Goal: Information Seeking & Learning: Learn about a topic

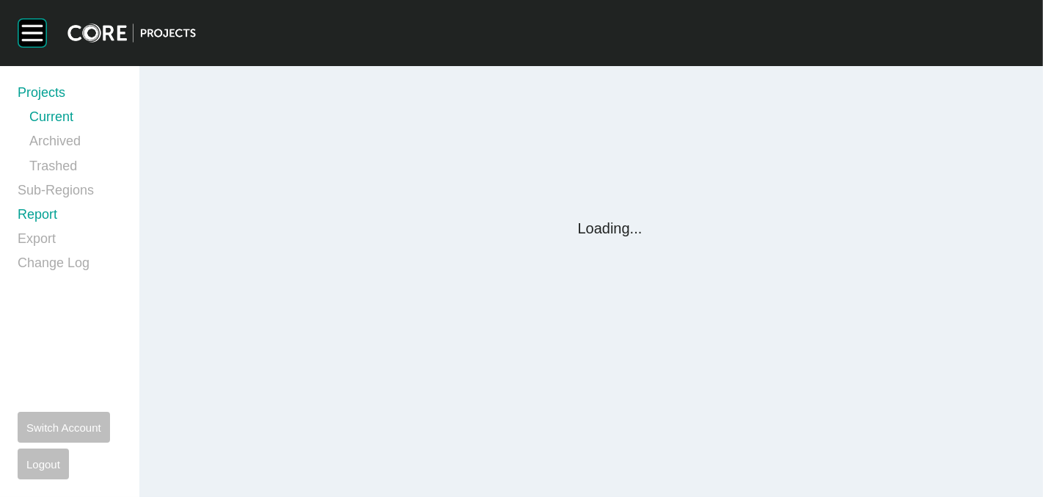
click at [42, 212] on link "Report" at bounding box center [70, 217] width 104 height 24
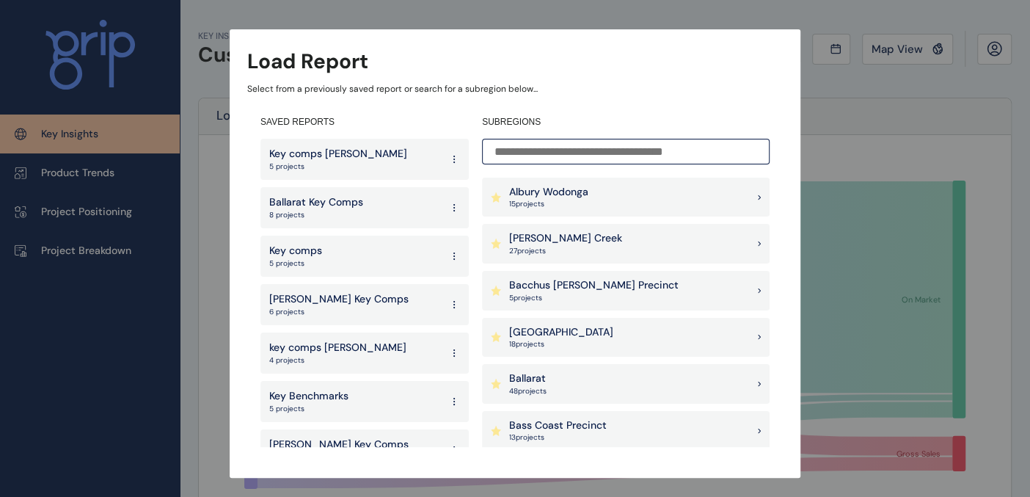
click at [563, 249] on p "27 project s" at bounding box center [565, 251] width 113 height 10
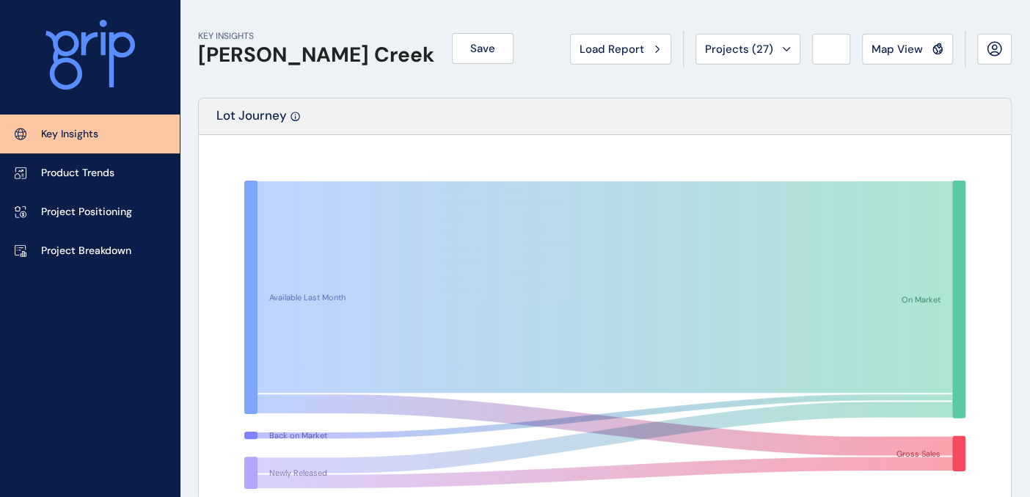
click at [914, 49] on span "Map View" at bounding box center [897, 49] width 51 height 15
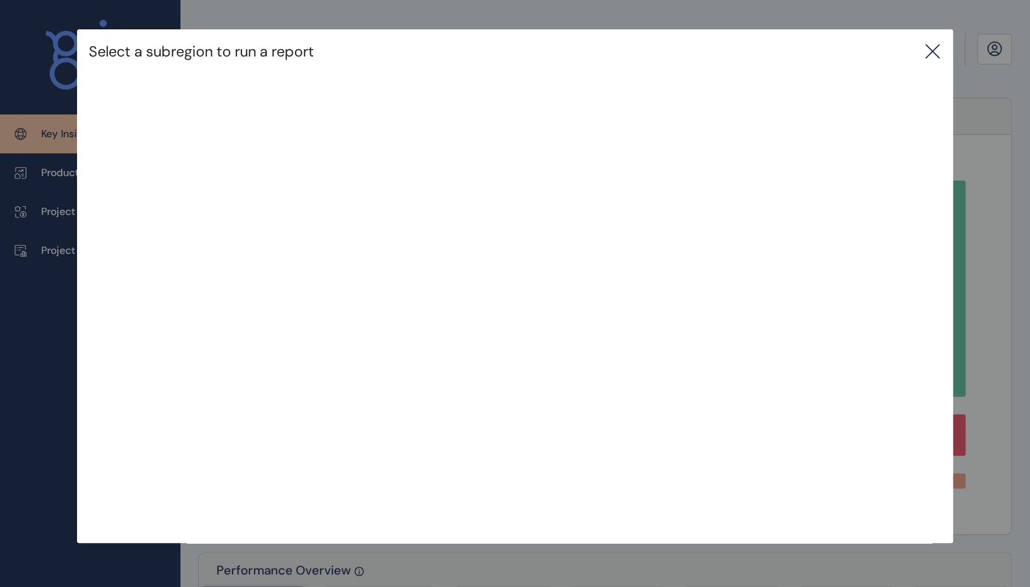
click at [939, 54] on icon at bounding box center [933, 52] width 18 height 18
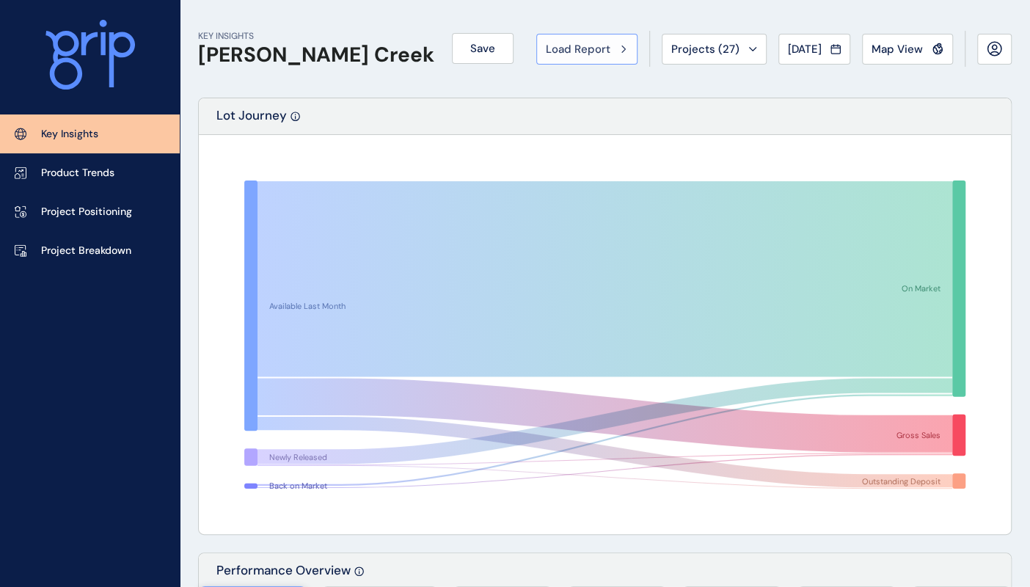
click at [575, 49] on span "Load Report" at bounding box center [578, 49] width 65 height 15
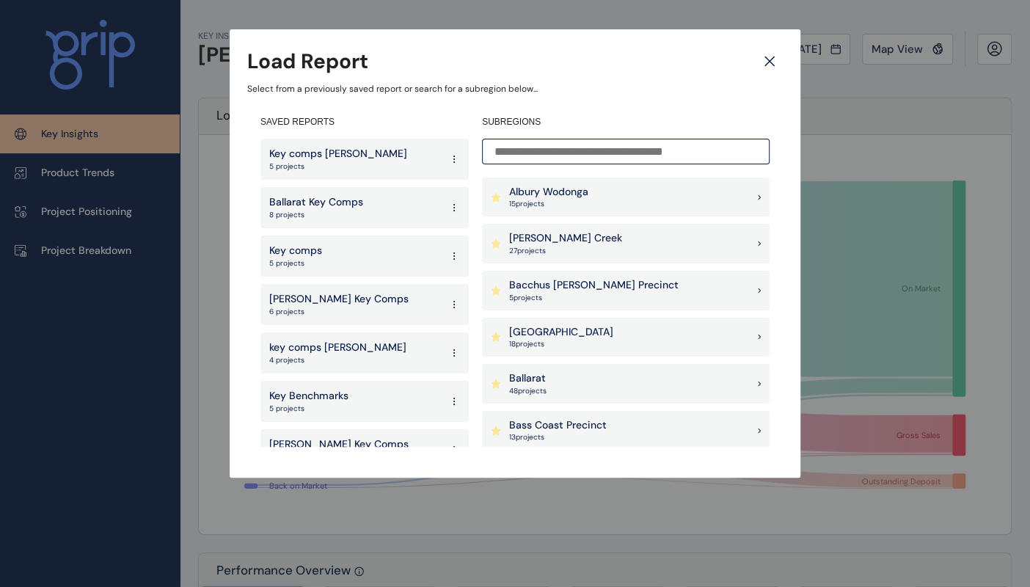
scroll to position [81, 0]
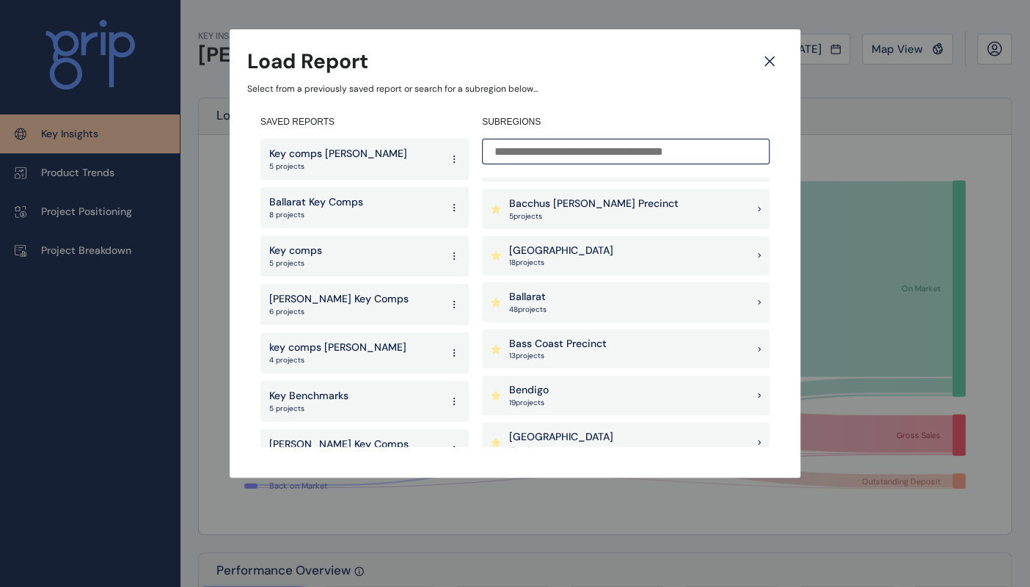
click at [773, 62] on icon at bounding box center [770, 61] width 26 height 26
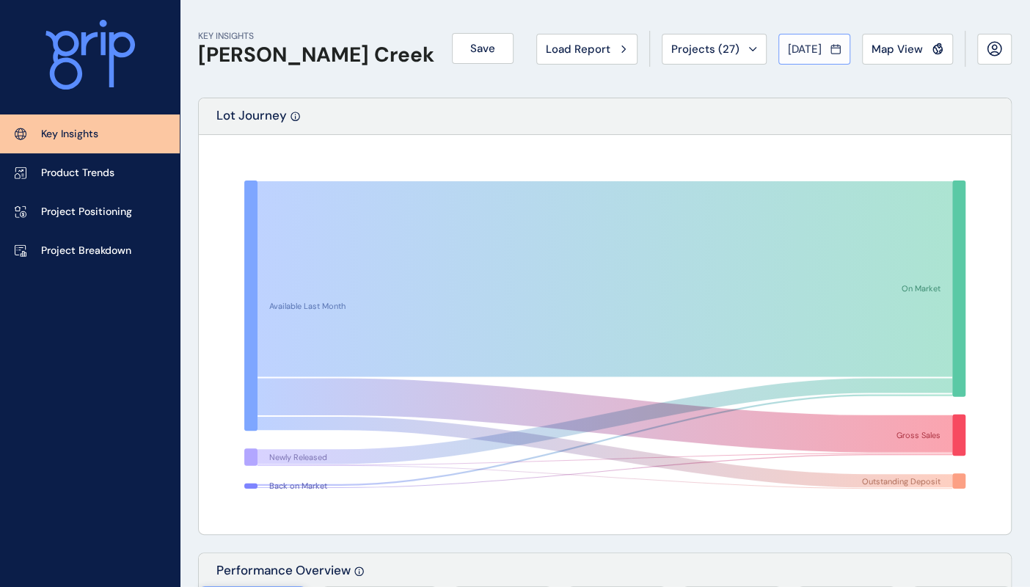
click at [816, 47] on span "[DATE]" at bounding box center [805, 49] width 34 height 15
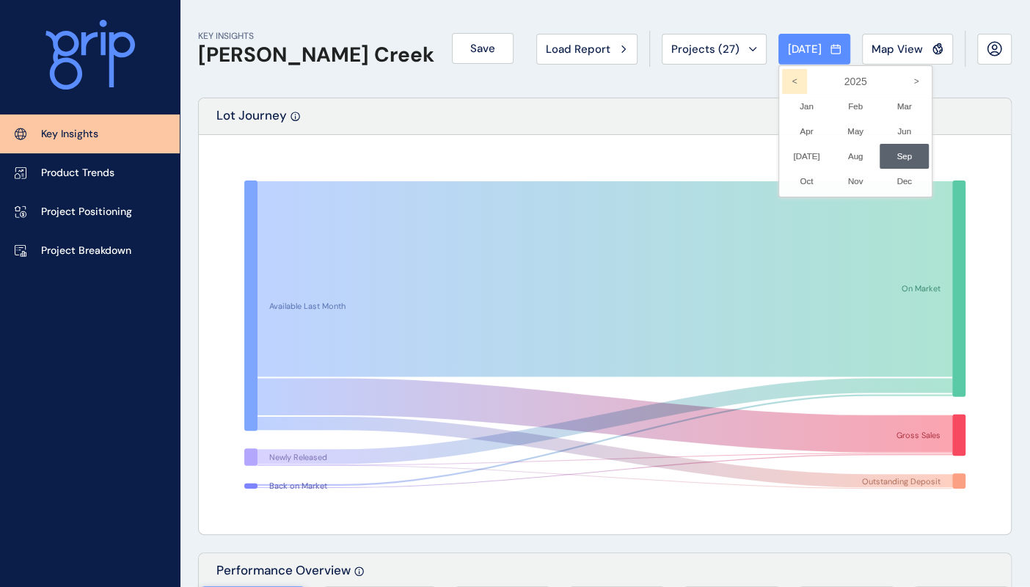
click at [782, 78] on icon "<" at bounding box center [794, 81] width 25 height 25
click at [880, 130] on li "Jun No report is available for this period. New months are usually published 5 …" at bounding box center [904, 131] width 49 height 25
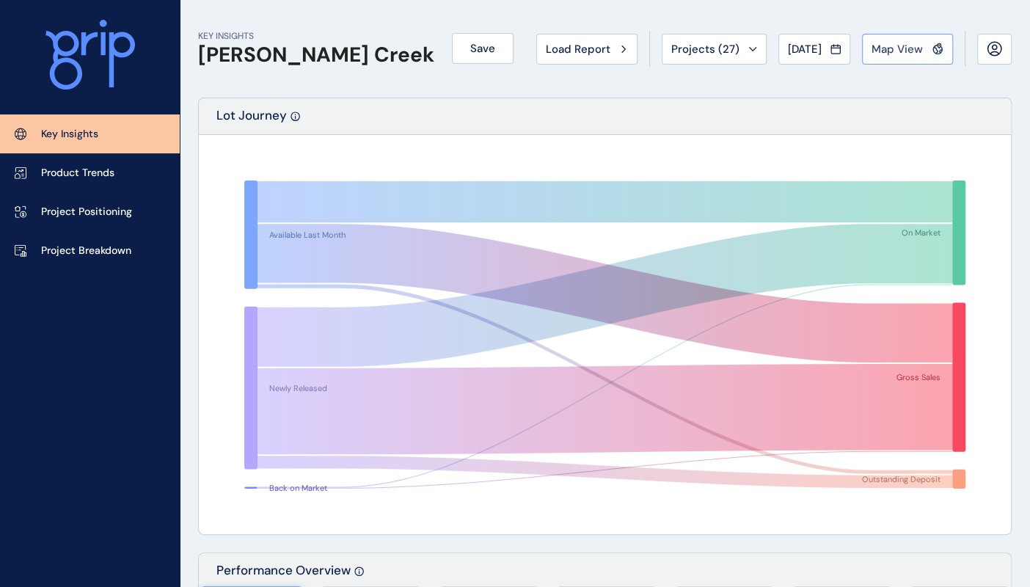
click at [897, 51] on span "Map View" at bounding box center [897, 49] width 51 height 15
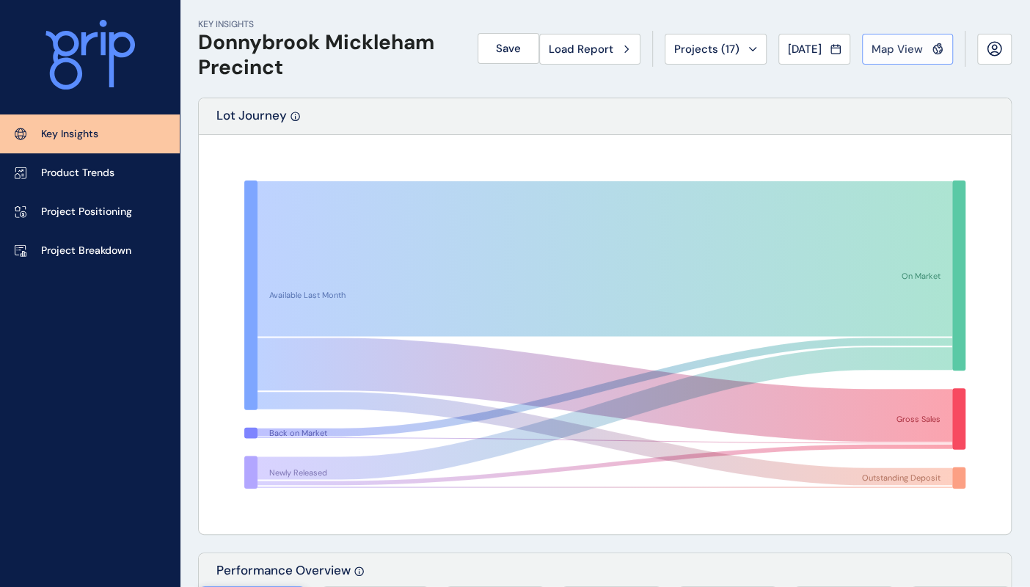
click at [914, 47] on span "Map View" at bounding box center [897, 49] width 51 height 15
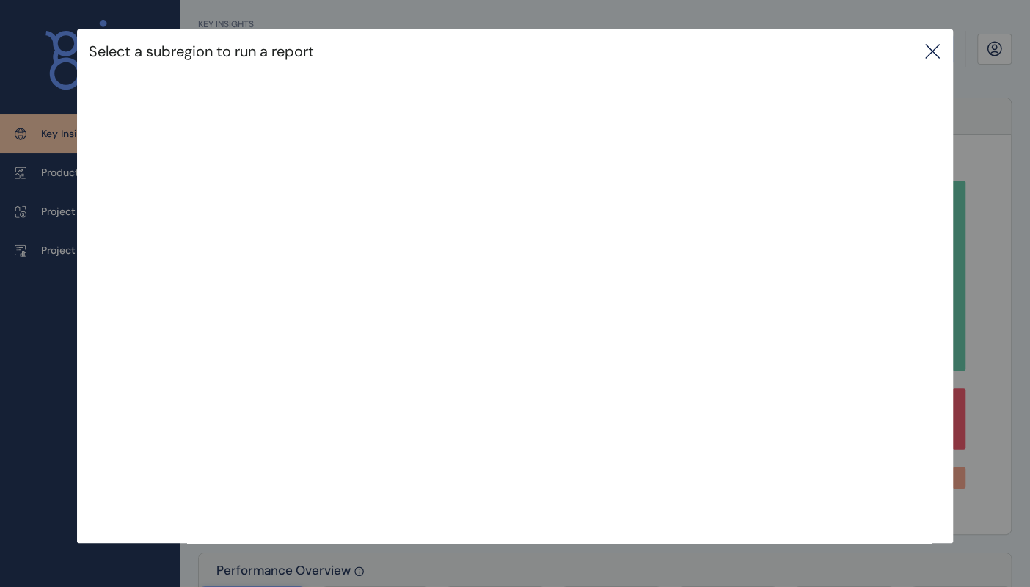
click at [939, 48] on icon at bounding box center [933, 52] width 18 height 18
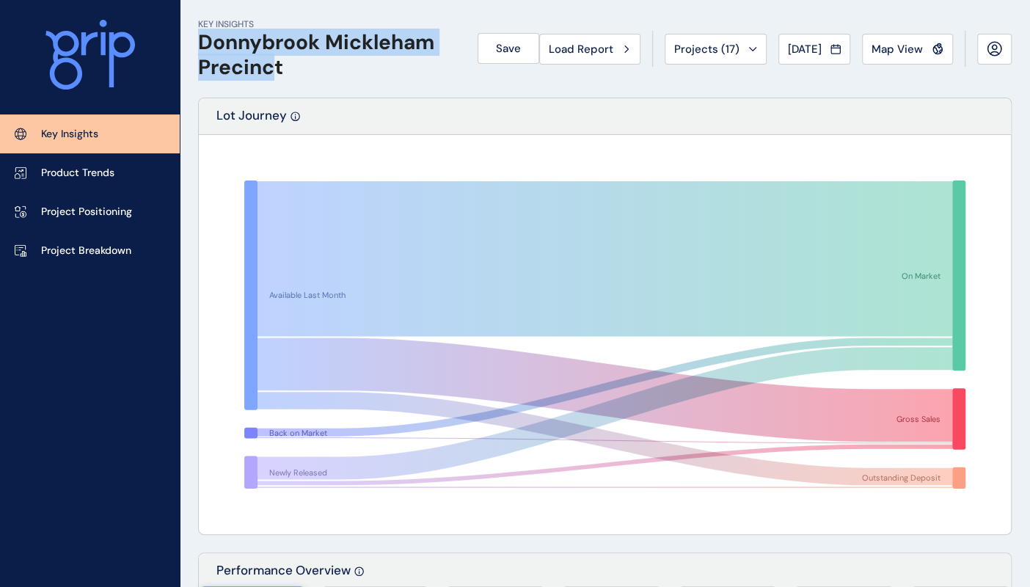
drag, startPoint x: 199, startPoint y: 40, endPoint x: 280, endPoint y: 65, distance: 85.4
click at [280, 65] on h1 "Donnybrook Mickleham Precinct" at bounding box center [329, 54] width 262 height 49
click at [283, 67] on h1 "Donnybrook Mickleham Precinct" at bounding box center [329, 54] width 262 height 49
click at [265, 71] on h1 "Donnybrook Mickleham Precinct" at bounding box center [329, 54] width 262 height 49
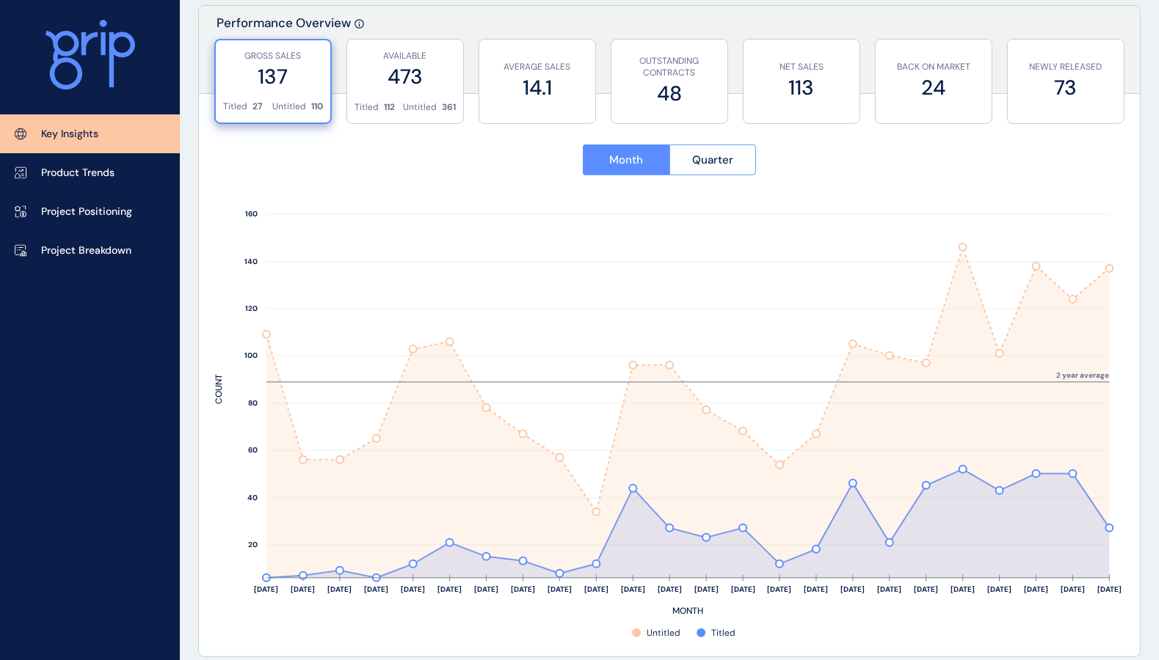
scroll to position [521, 0]
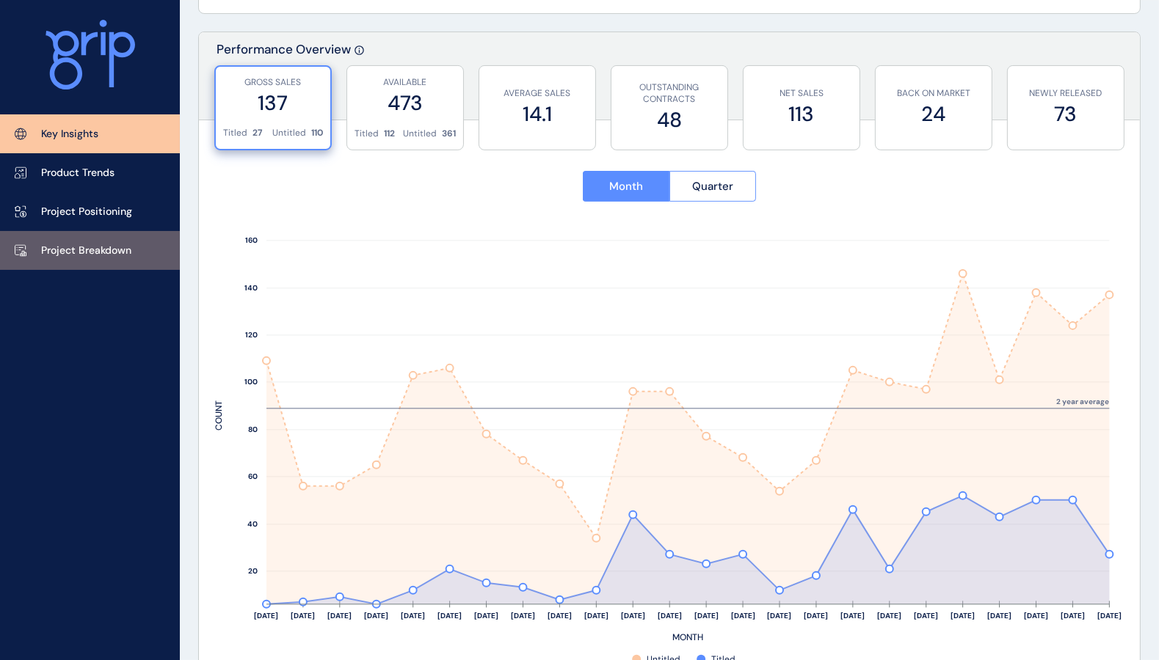
click at [62, 253] on p "Project Breakdown" at bounding box center [86, 251] width 90 height 15
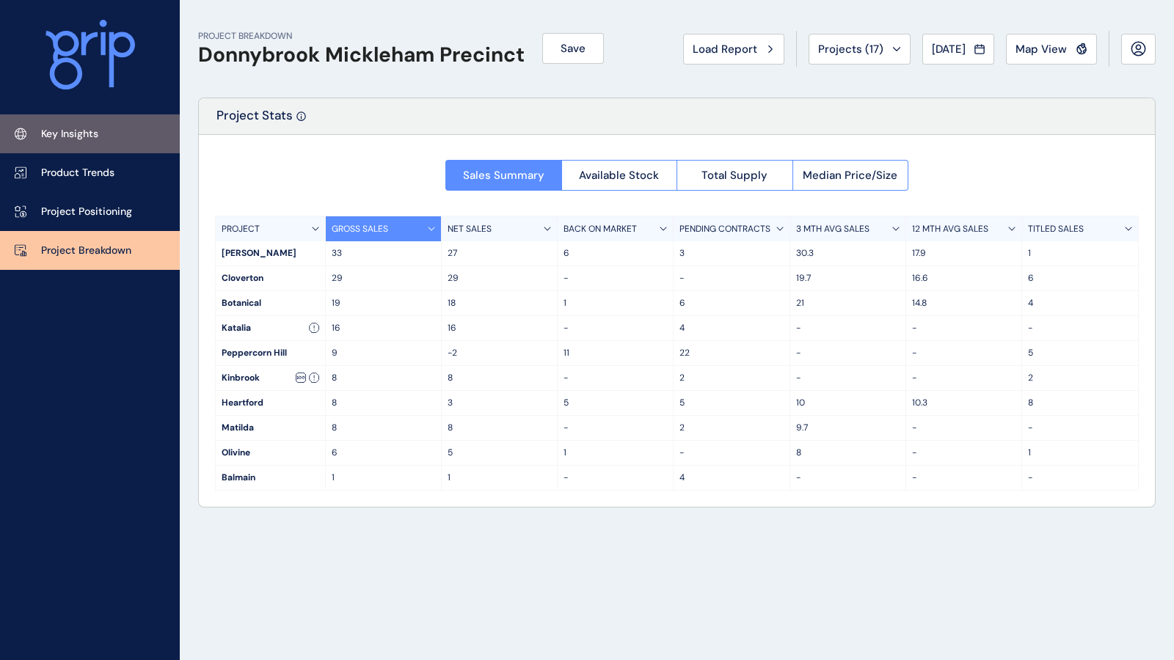
click at [83, 132] on p "Key Insights" at bounding box center [69, 134] width 57 height 15
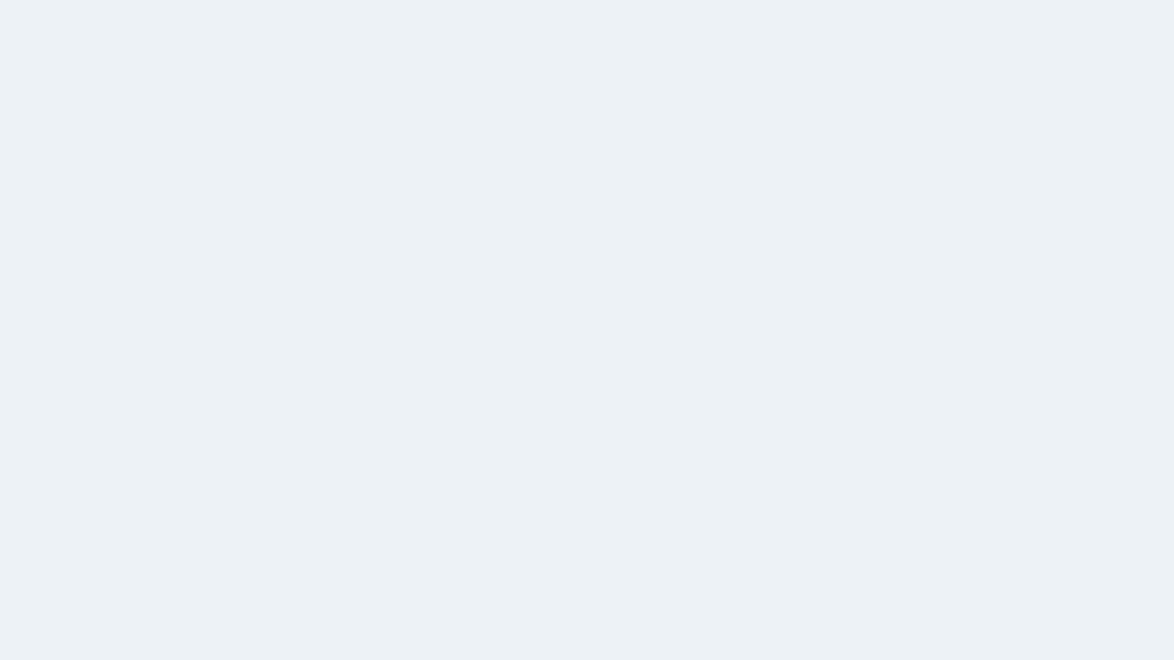
click at [321, 389] on html at bounding box center [587, 330] width 1174 height 660
drag, startPoint x: 532, startPoint y: 644, endPoint x: 477, endPoint y: 605, distance: 67.4
click at [477, 496] on html at bounding box center [587, 330] width 1174 height 660
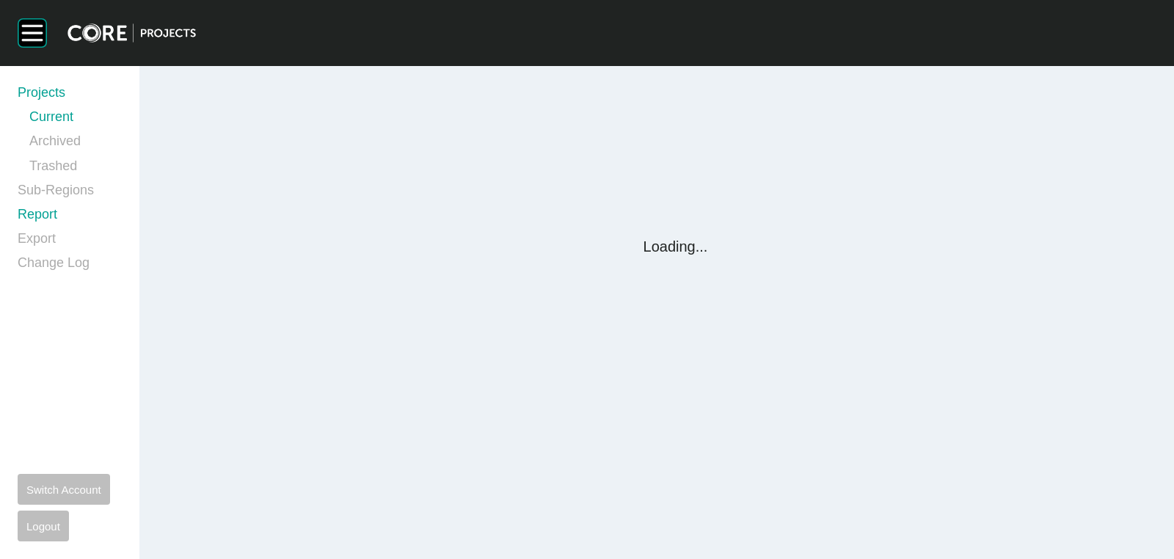
click at [41, 215] on link "Report" at bounding box center [70, 217] width 104 height 24
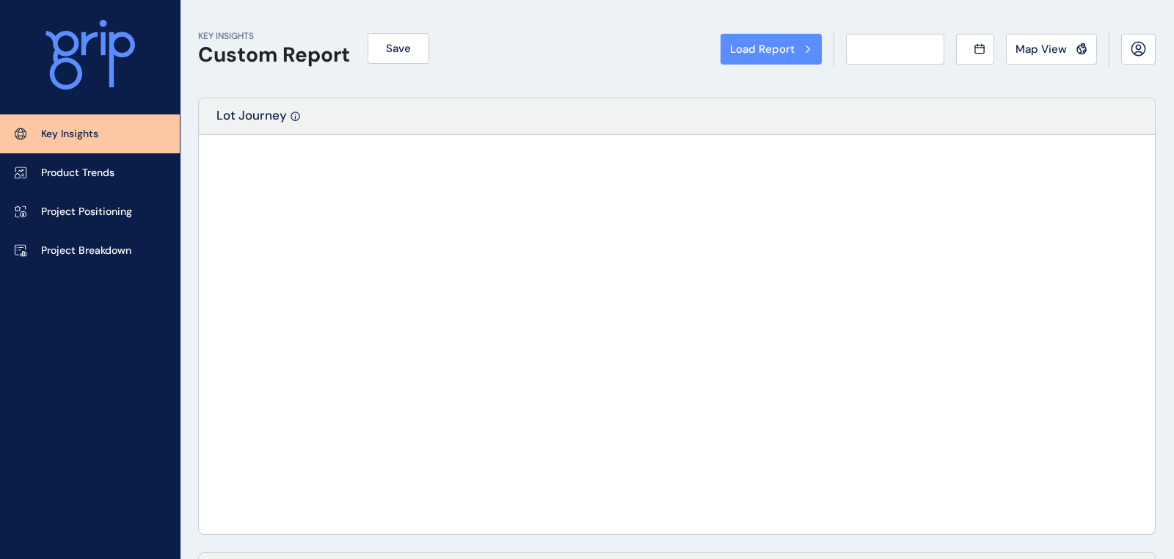
click at [34, 214] on div "Load Report Select from a previously saved report or search for a subregion bel…" at bounding box center [587, 279] width 1174 height 559
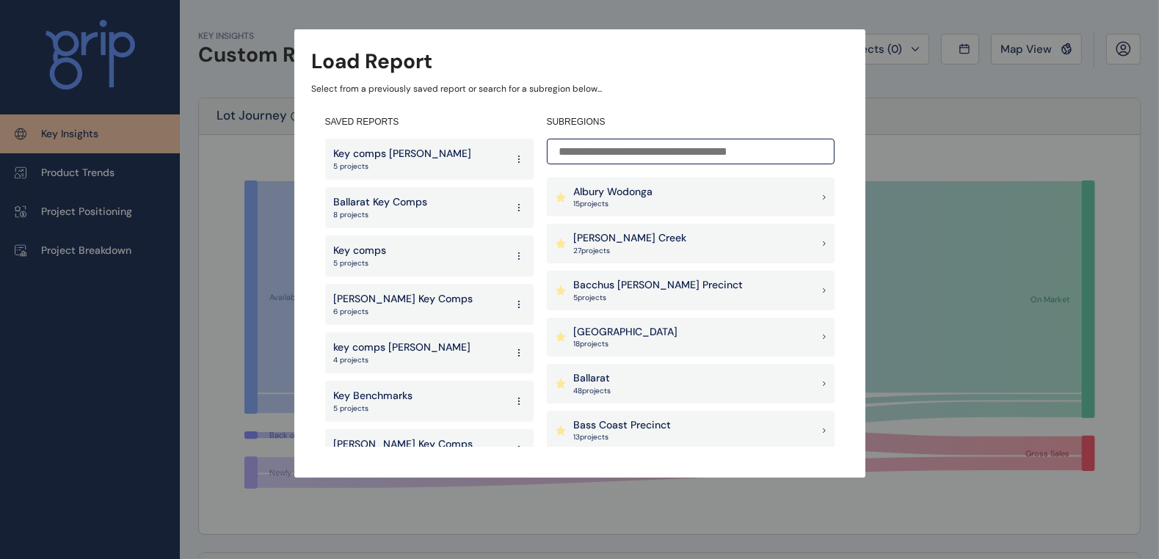
click at [651, 148] on input at bounding box center [691, 152] width 288 height 26
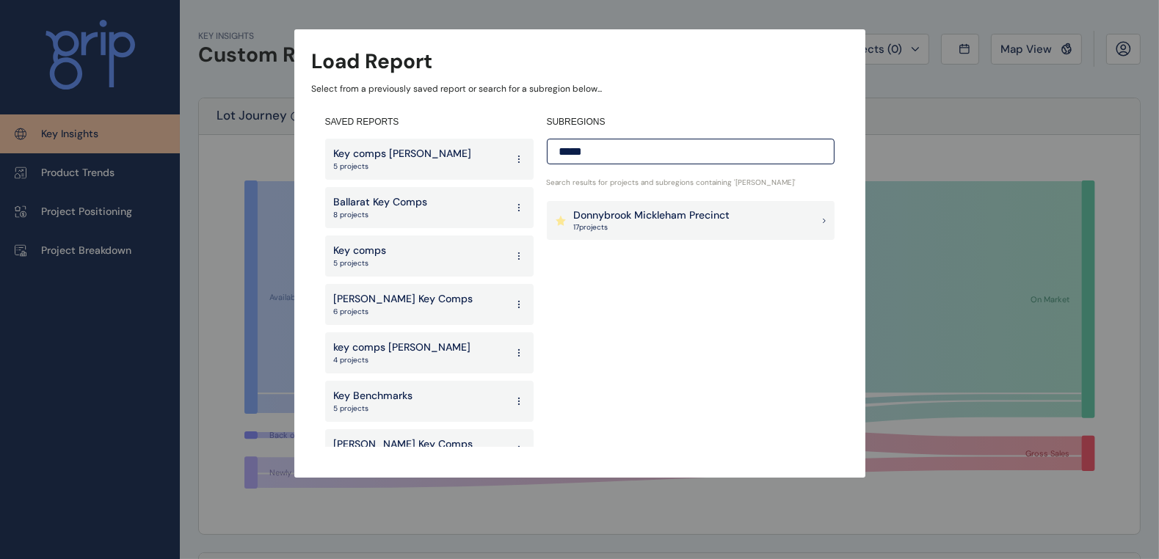
type input "*****"
click at [650, 205] on div "Donnybrook Mickleham Precinct 17 project s" at bounding box center [691, 221] width 288 height 40
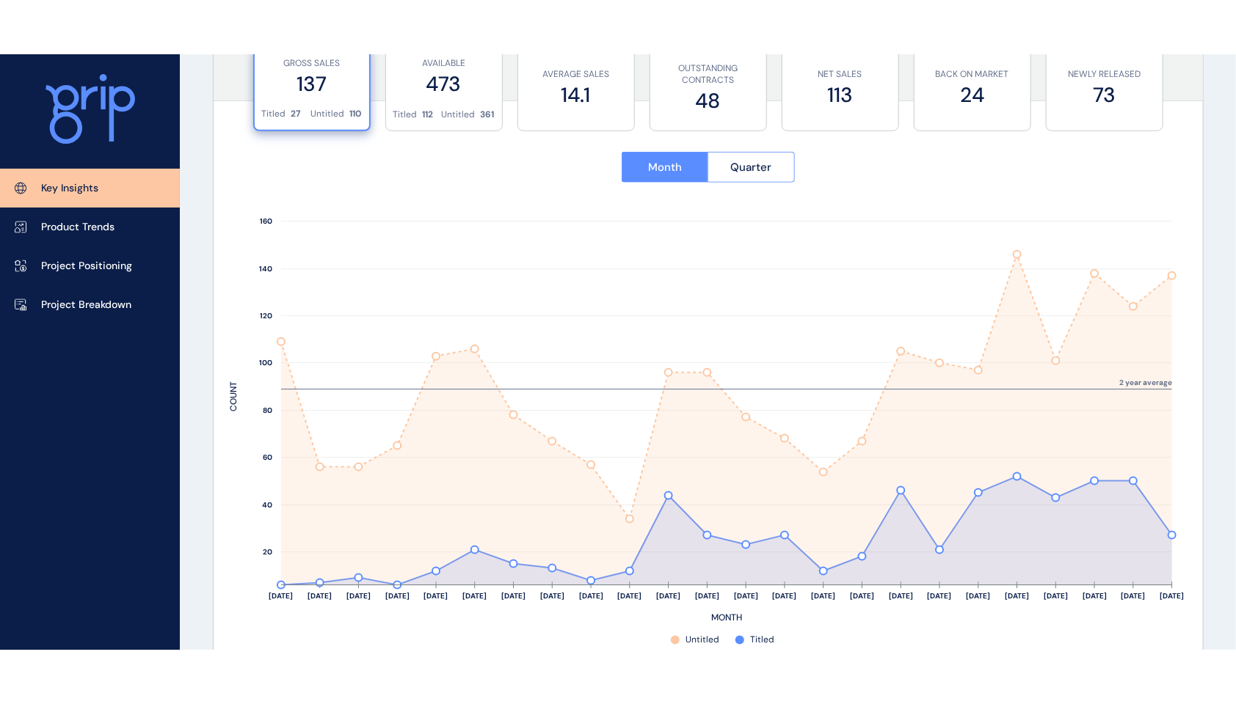
scroll to position [580, 0]
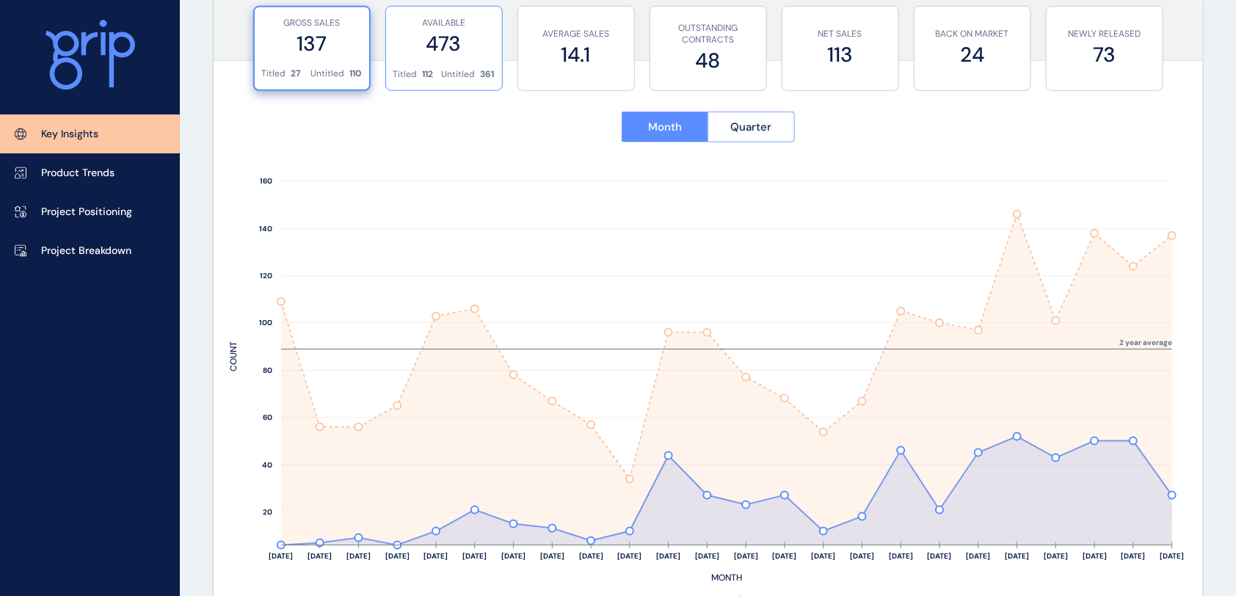
click at [449, 62] on div "AVAILABLE 473" at bounding box center [443, 38] width 101 height 62
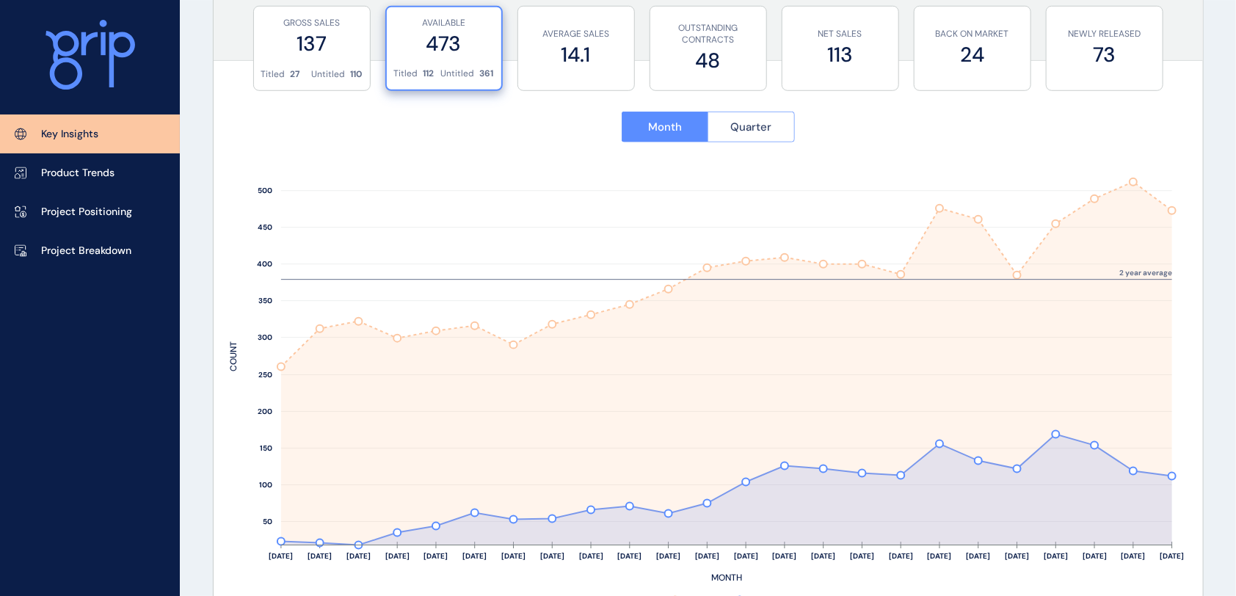
click at [757, 134] on button "Quarter" at bounding box center [750, 127] width 87 height 31
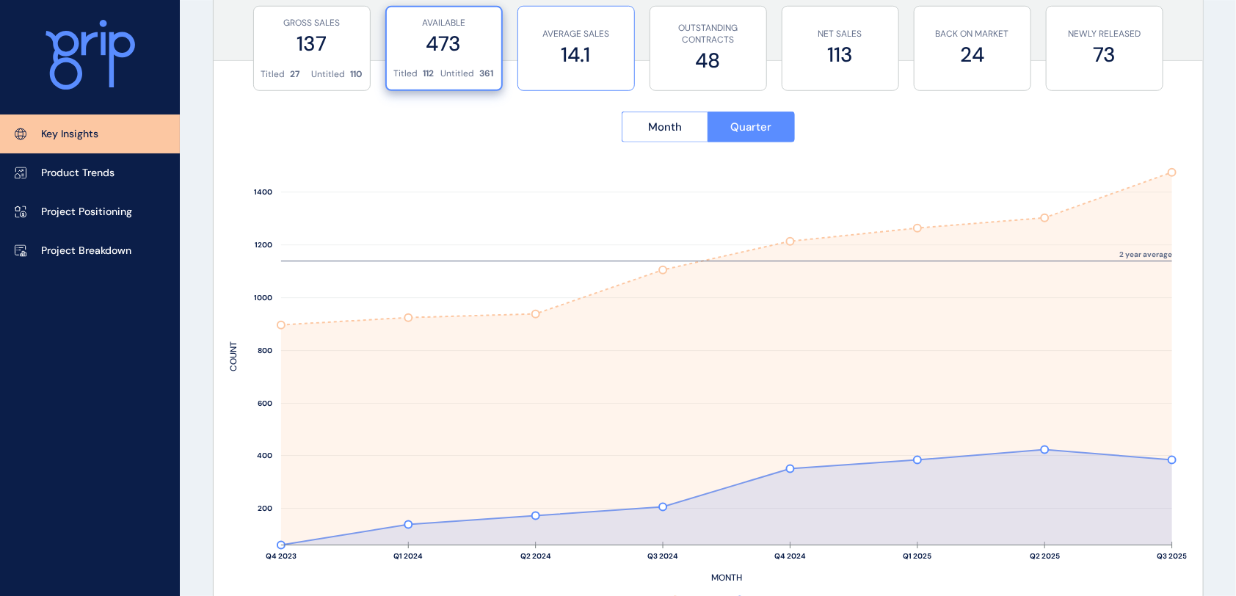
click at [547, 51] on label "14.1" at bounding box center [575, 54] width 101 height 29
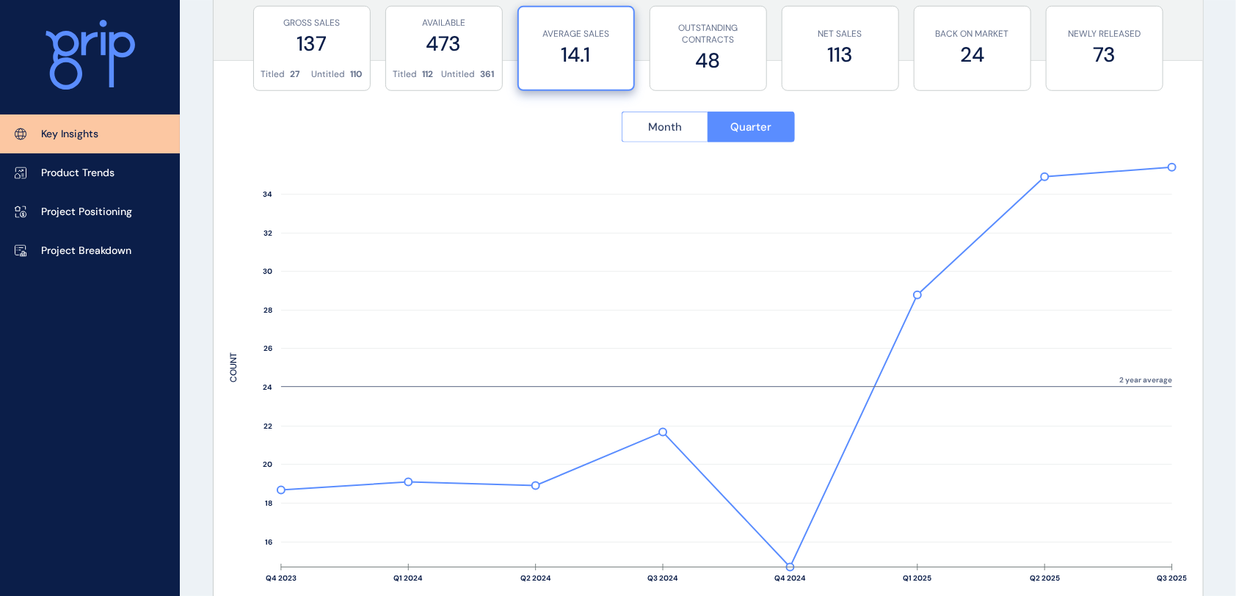
click at [660, 123] on span "Month" at bounding box center [665, 127] width 34 height 15
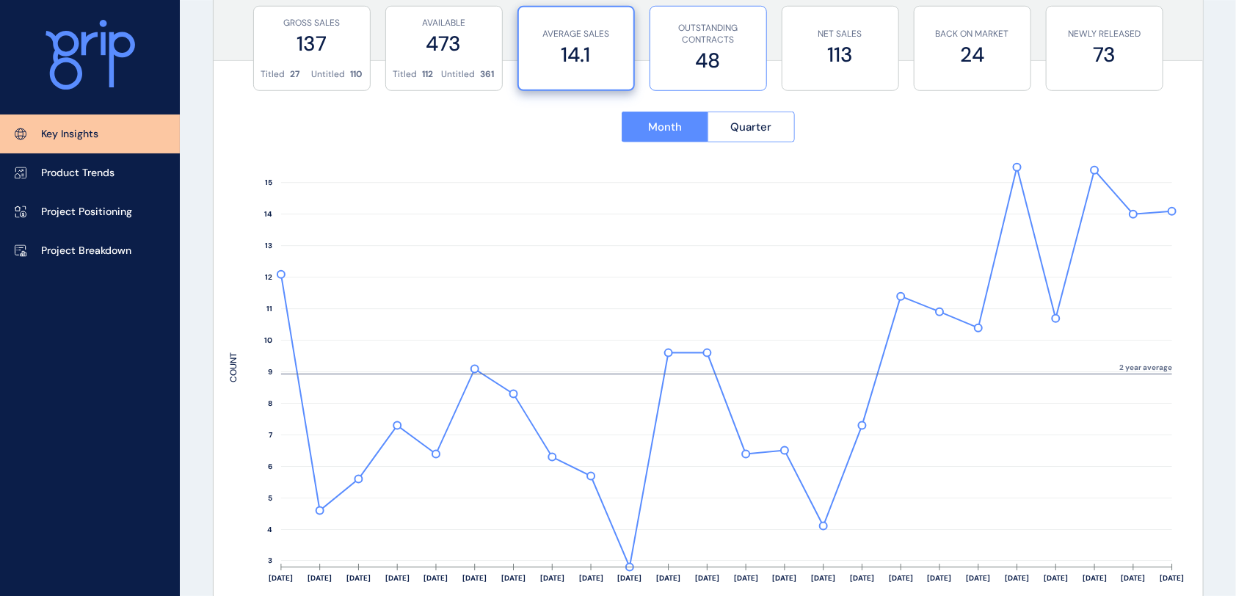
click at [725, 53] on label "48" at bounding box center [707, 60] width 101 height 29
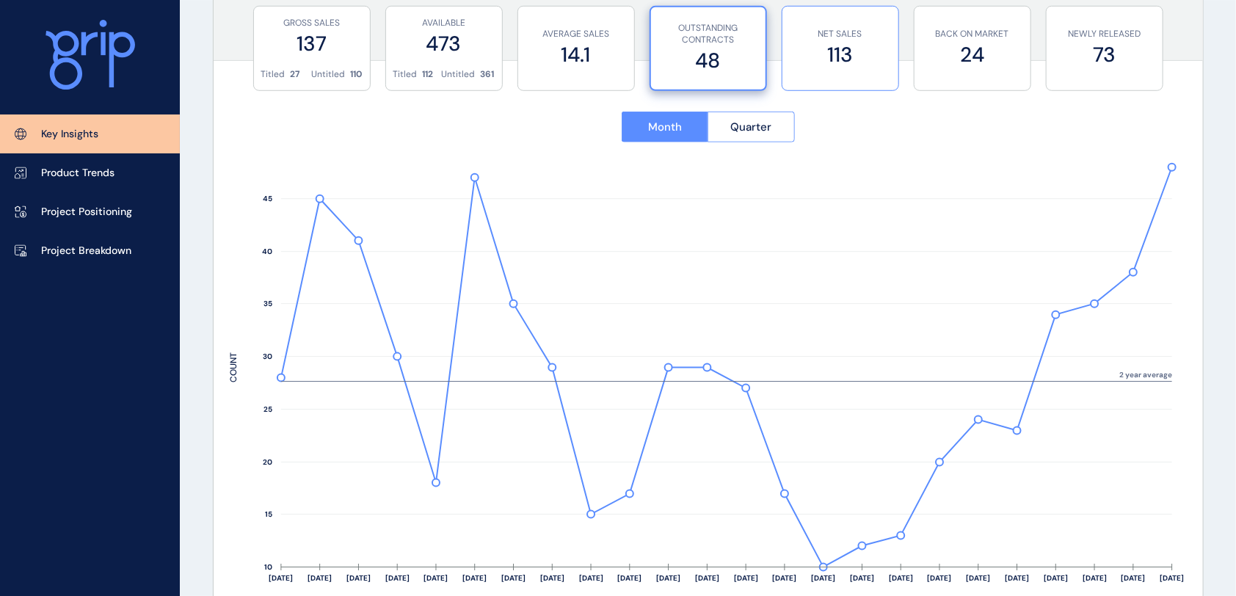
click at [866, 45] on label "113" at bounding box center [840, 54] width 101 height 29
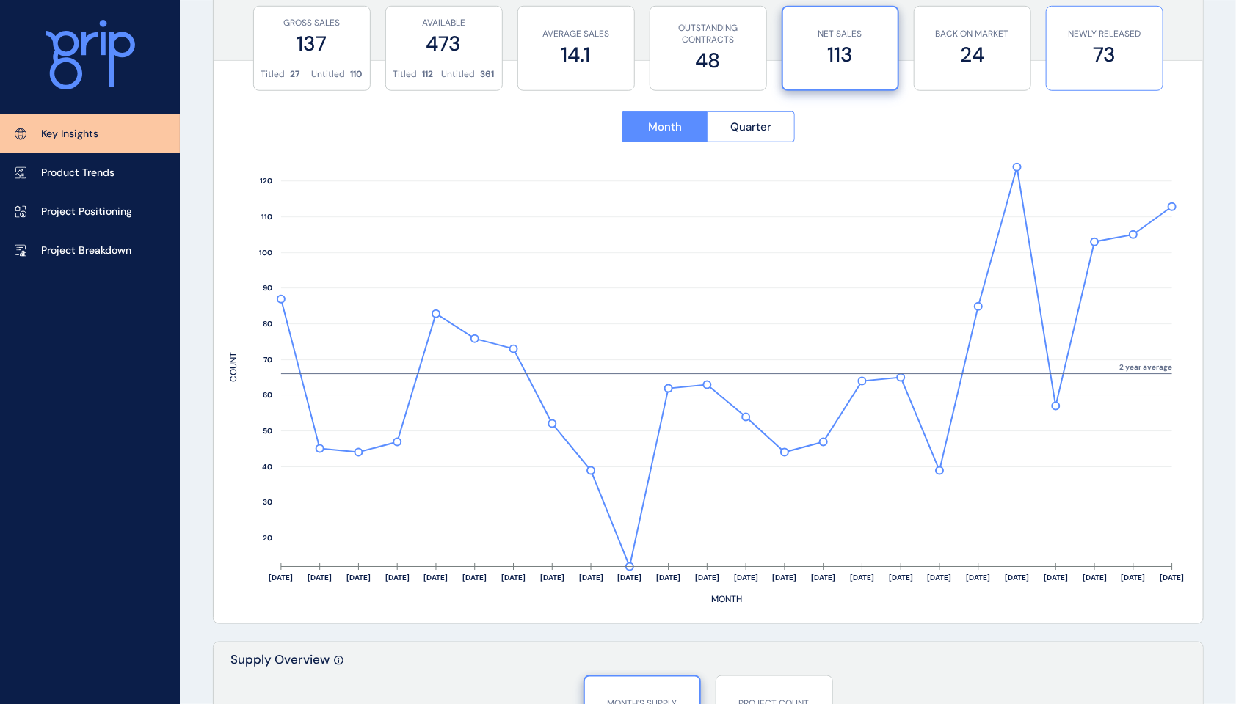
click at [1065, 55] on label "73" at bounding box center [1104, 54] width 101 height 29
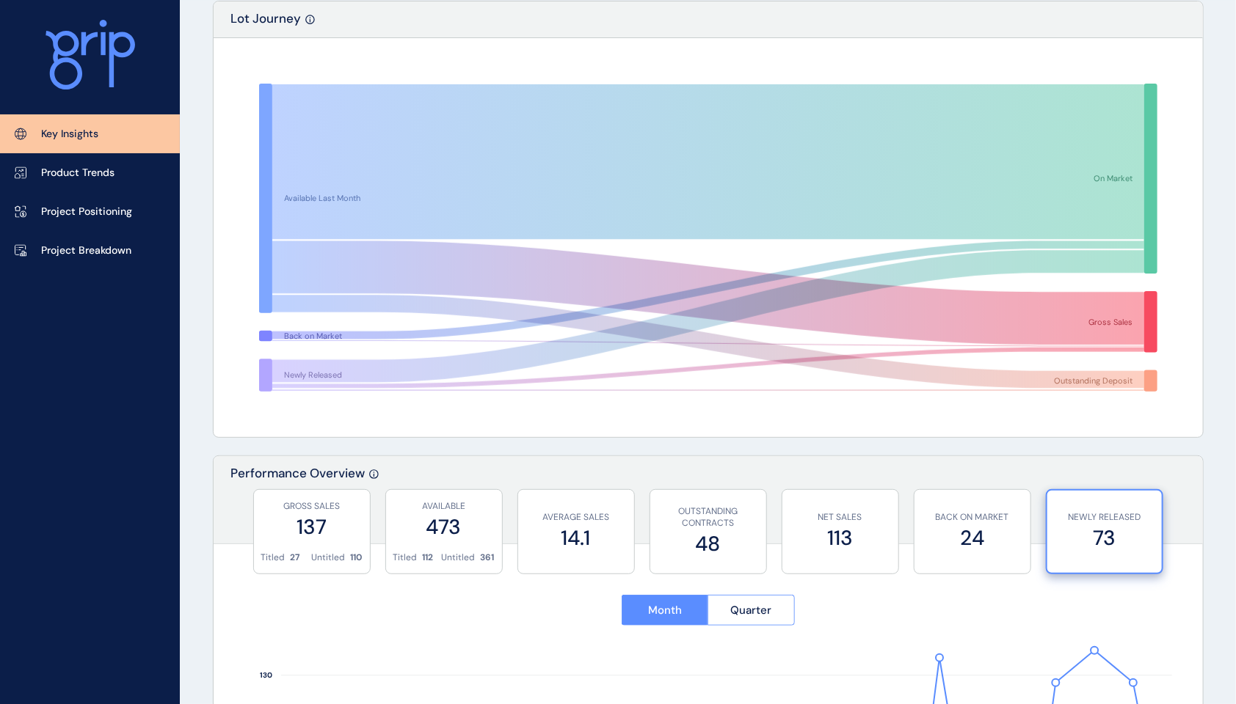
scroll to position [0, 0]
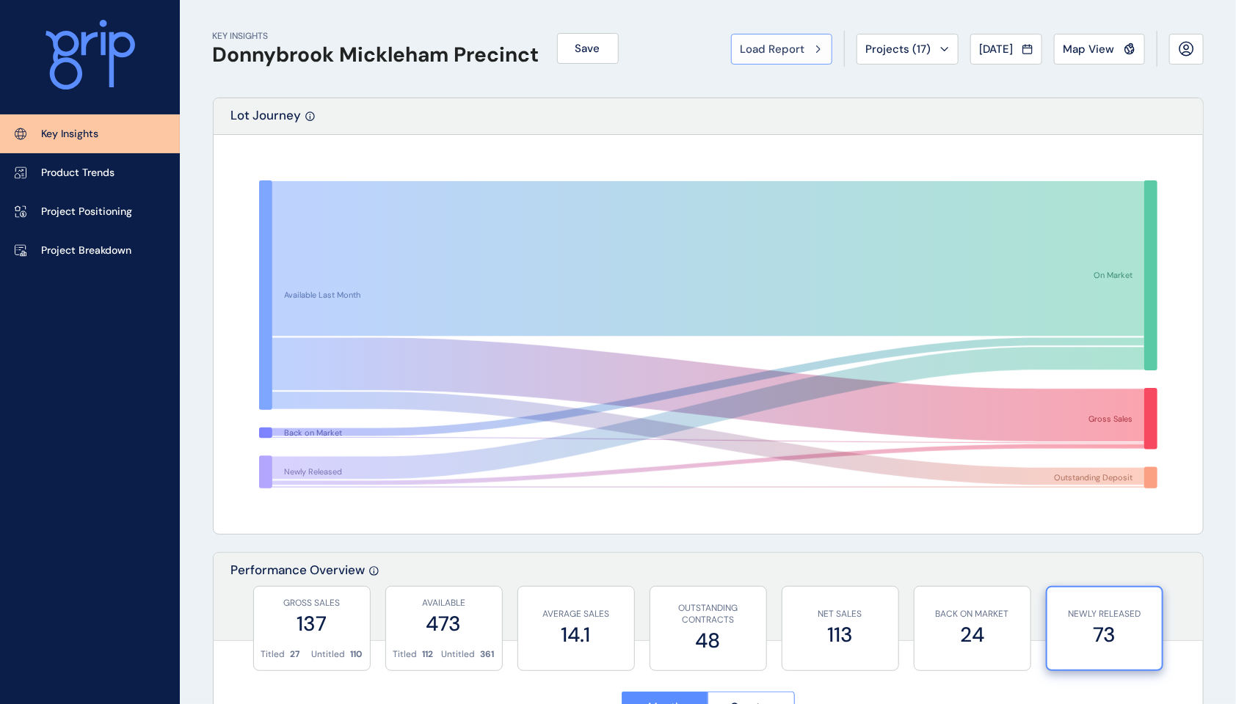
click at [757, 49] on span "Load Report" at bounding box center [772, 49] width 65 height 15
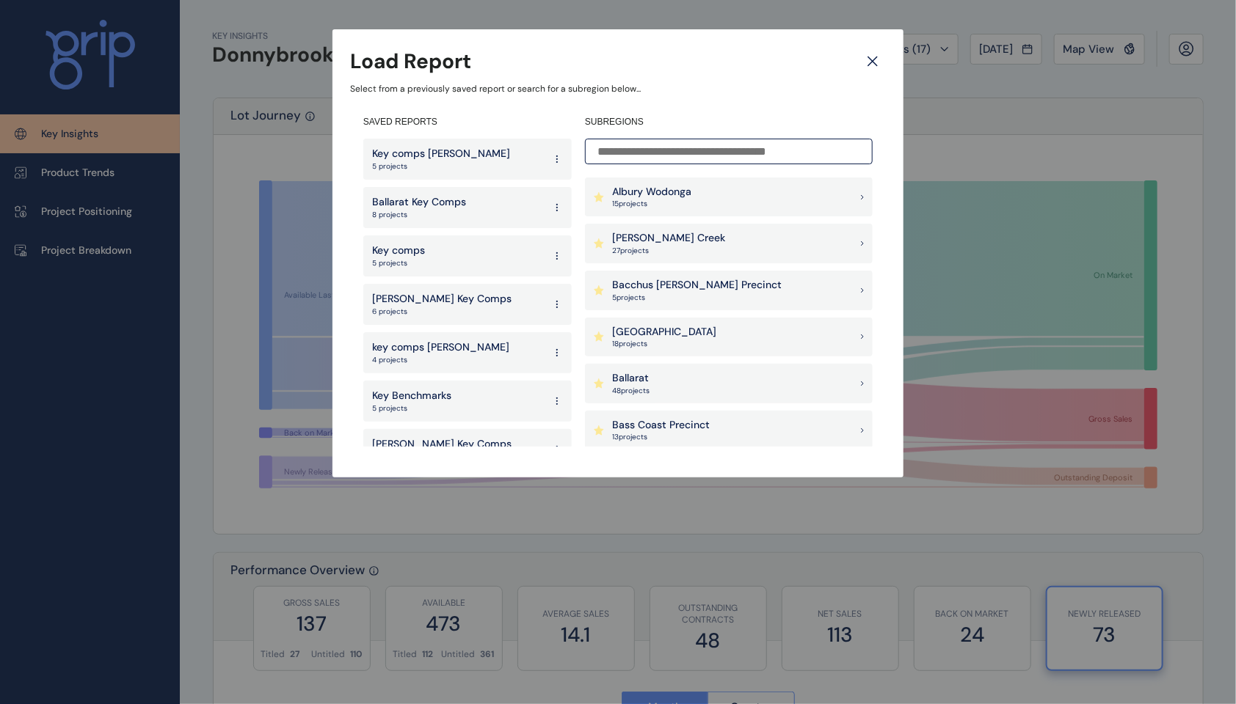
click at [709, 154] on input at bounding box center [729, 152] width 288 height 26
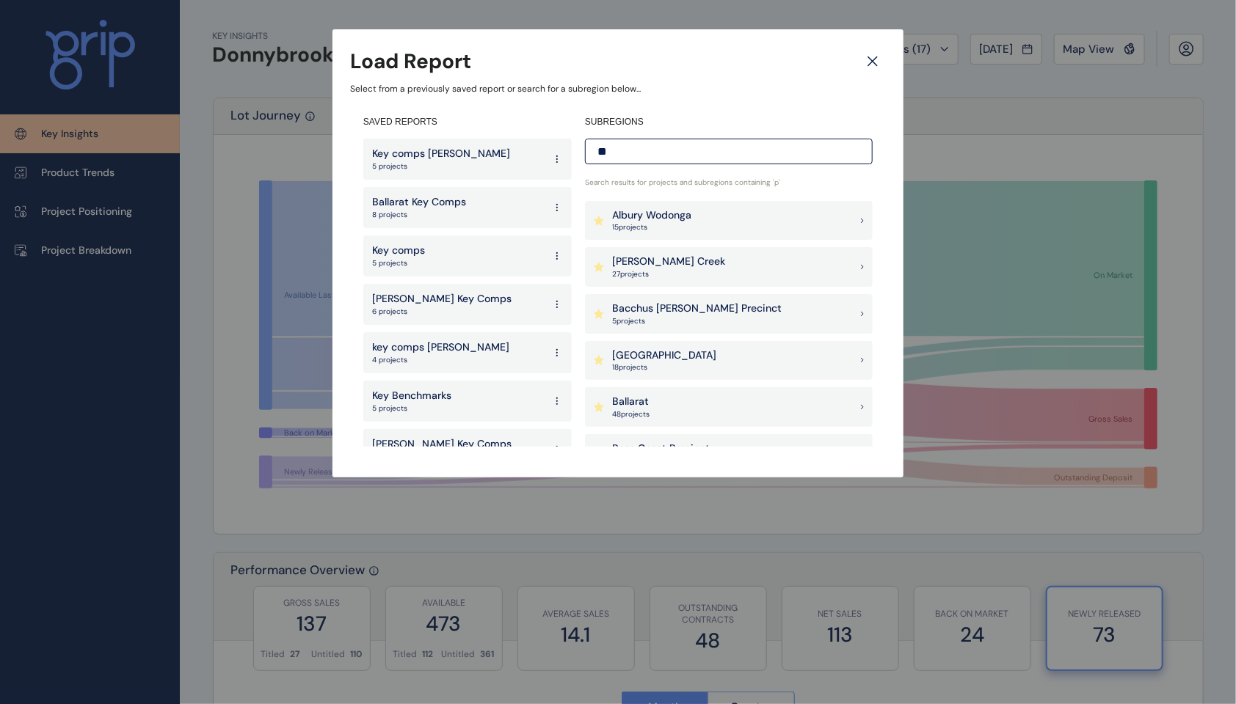
type input "***"
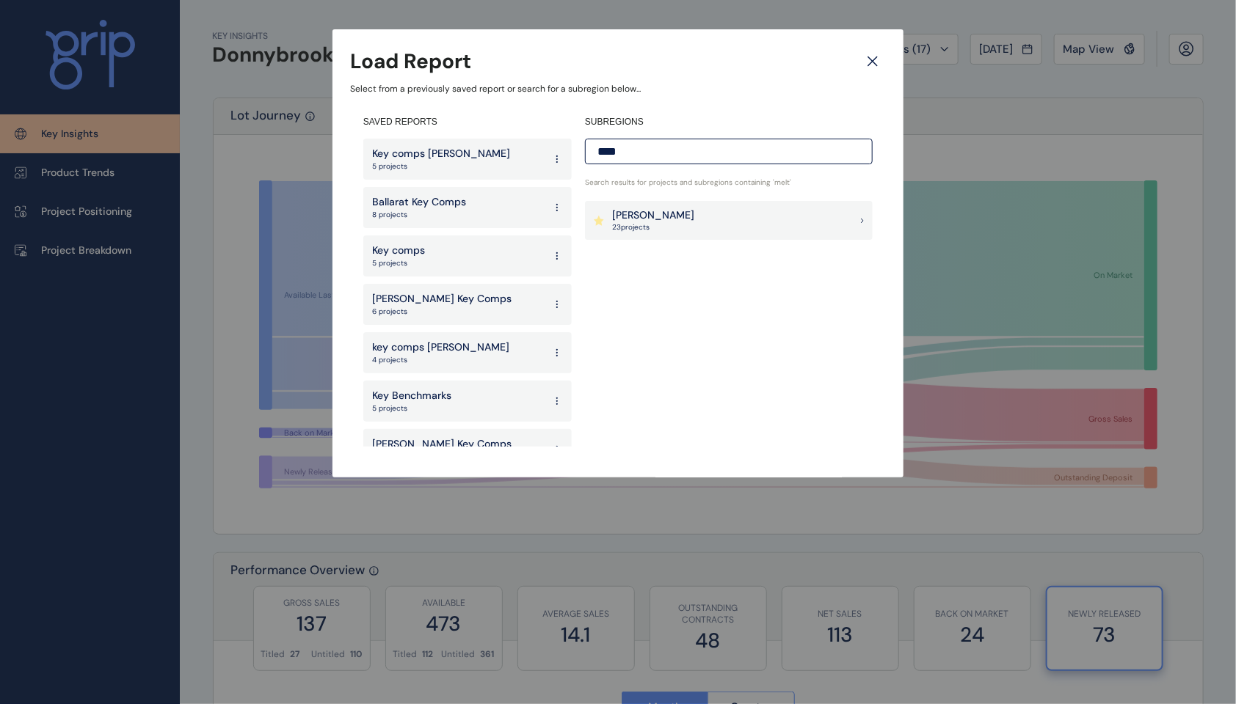
type input "****"
click at [666, 219] on div "[PERSON_NAME] 23 project s" at bounding box center [729, 221] width 288 height 40
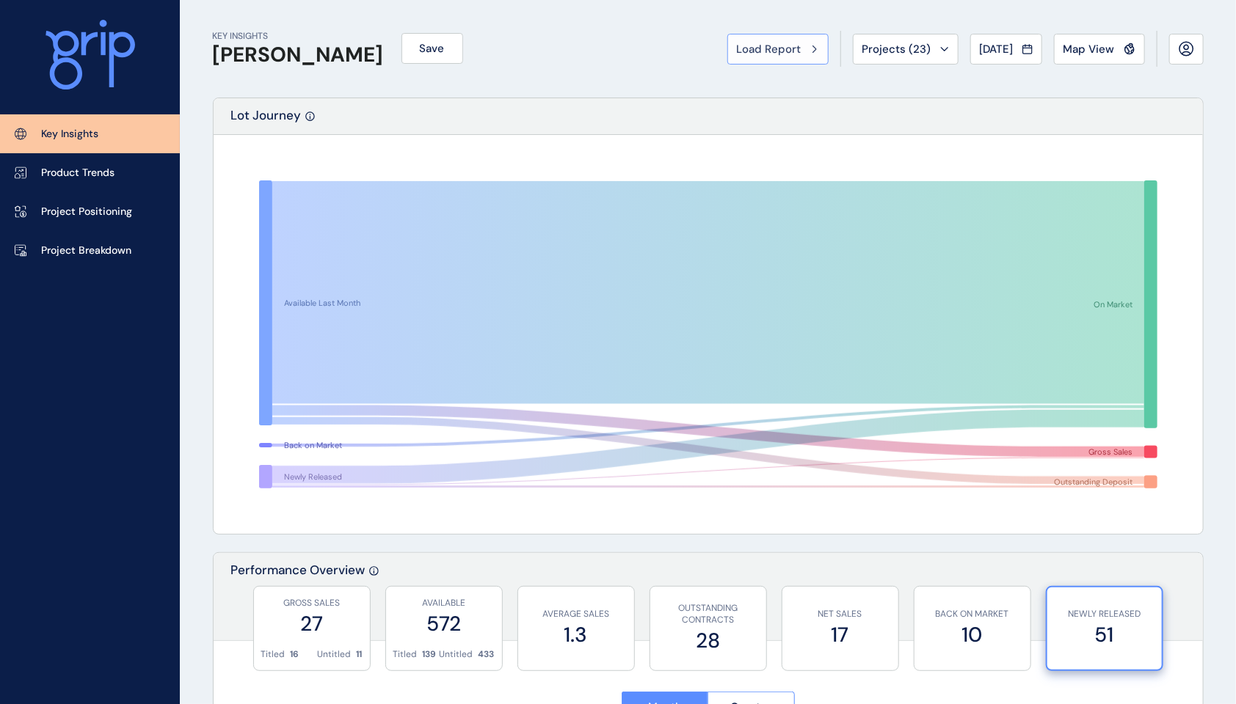
click at [783, 48] on span "Load Report" at bounding box center [769, 49] width 65 height 15
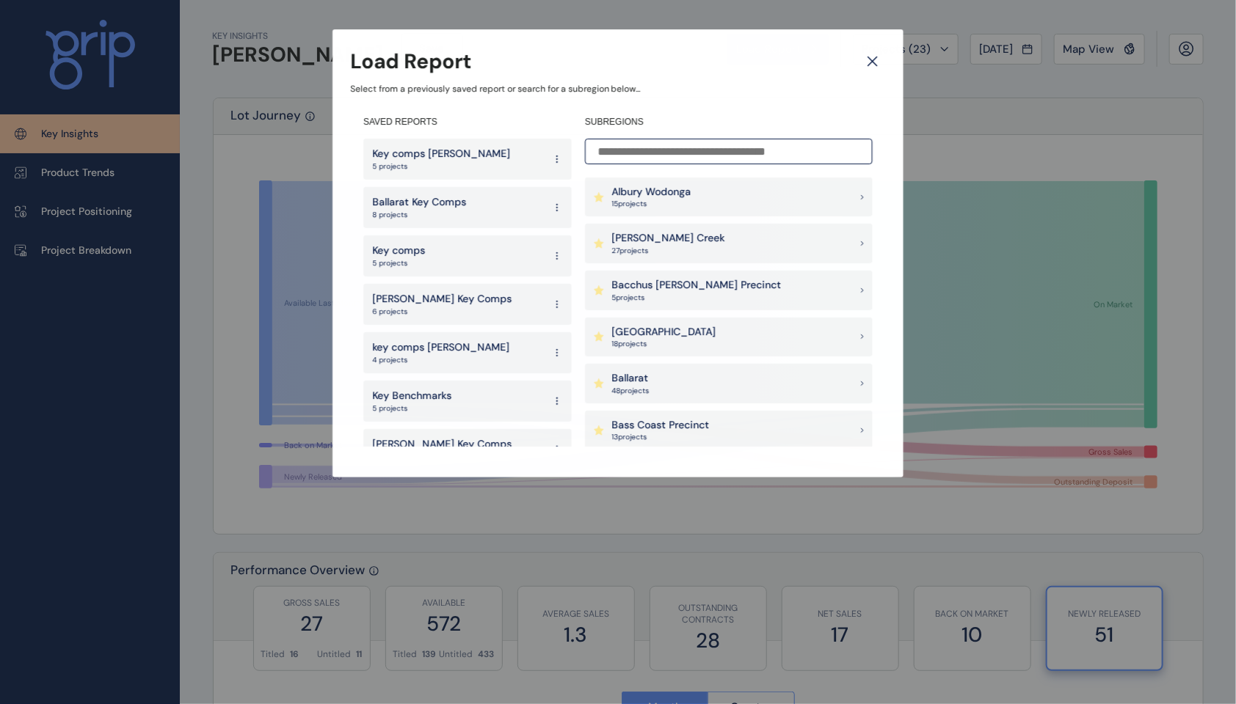
click at [693, 159] on input at bounding box center [729, 152] width 288 height 26
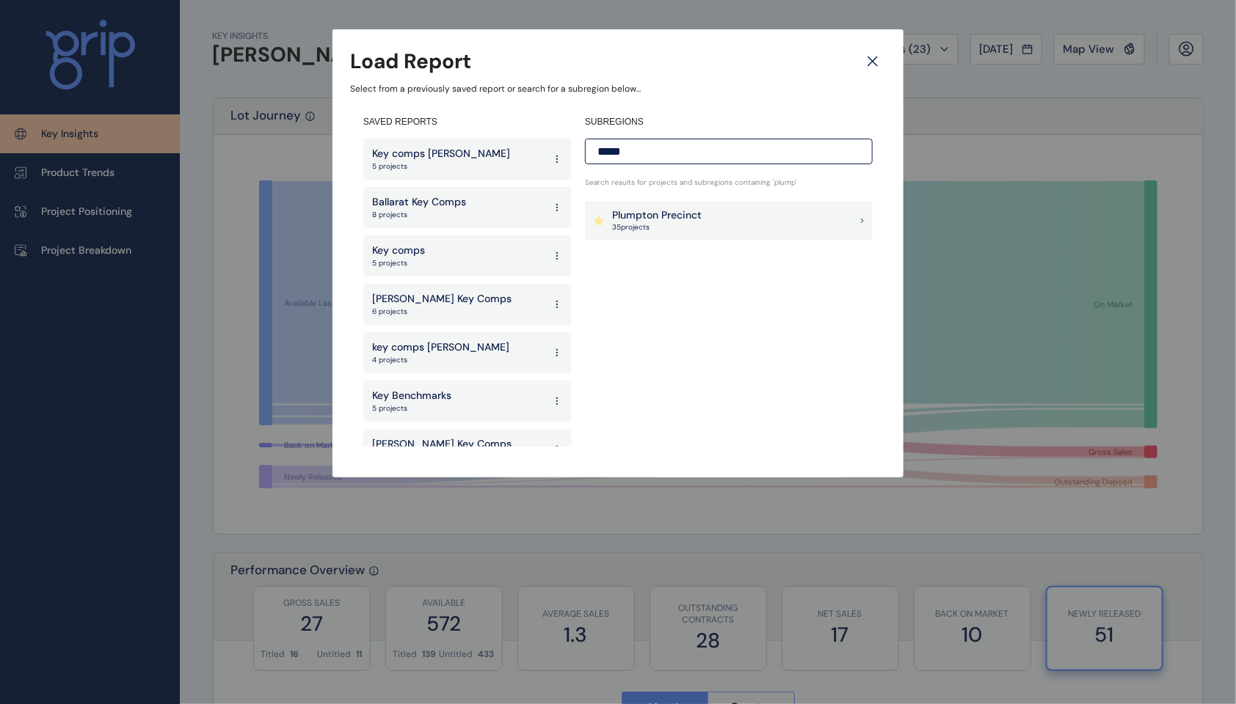
type input "*****"
click at [724, 211] on div "Plumpton Precinct 35 project s" at bounding box center [729, 221] width 288 height 40
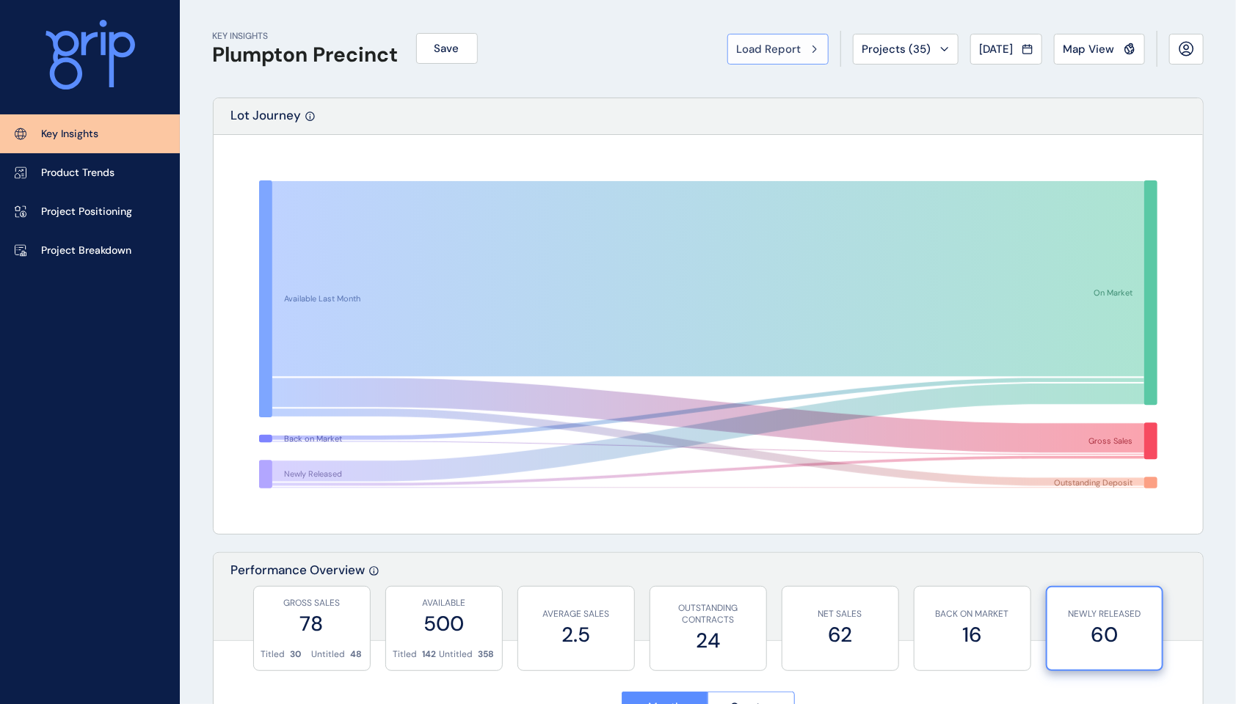
click at [790, 54] on div "Load Report" at bounding box center [778, 49] width 82 height 15
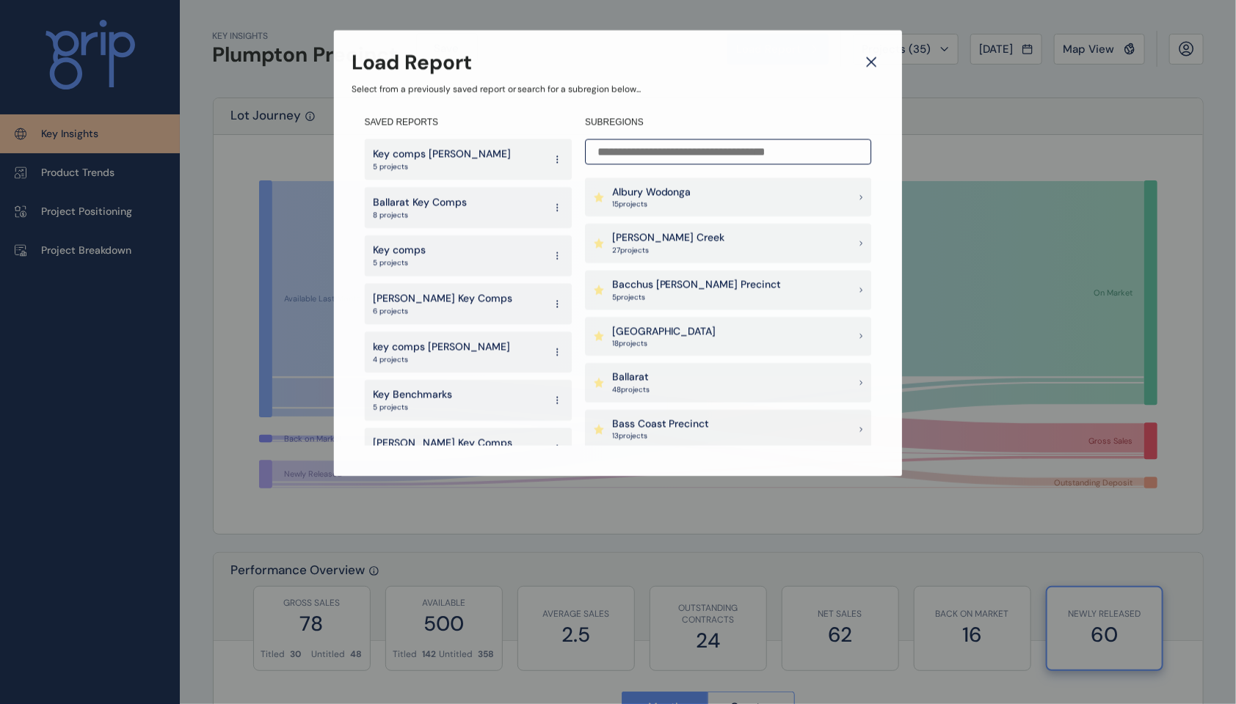
click at [705, 152] on input at bounding box center [728, 152] width 286 height 26
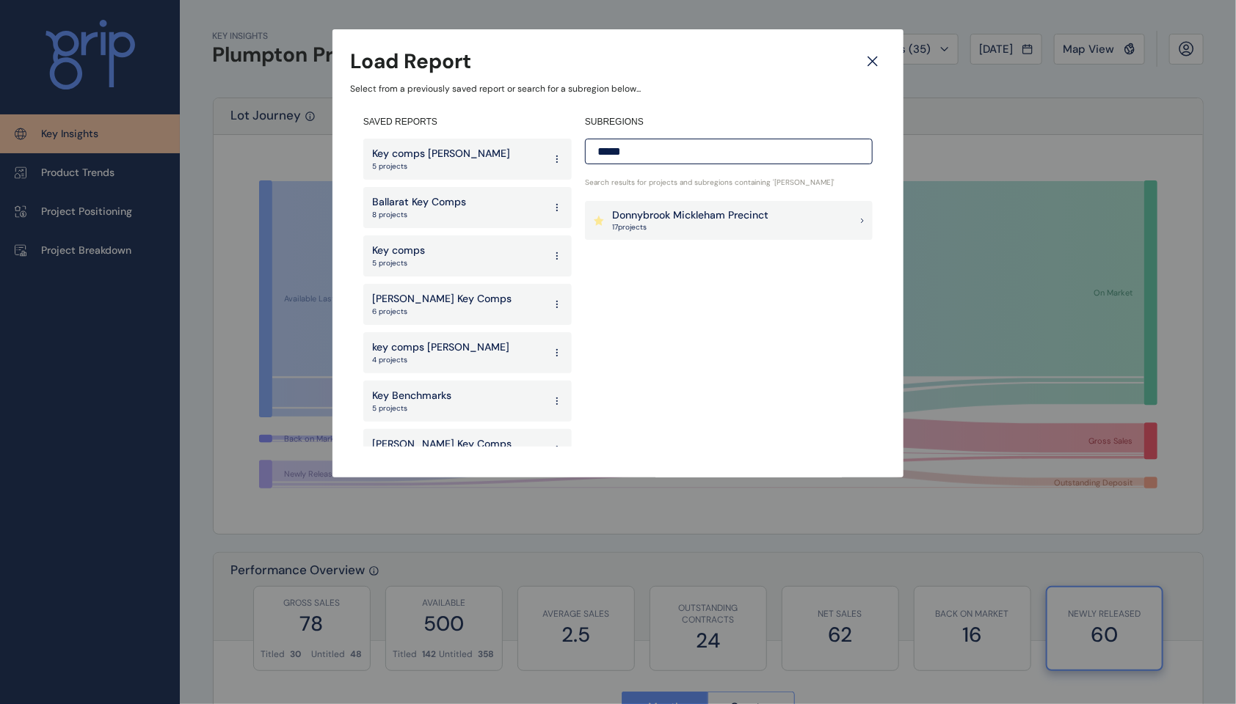
type input "*****"
click at [773, 213] on div "Donnybrook Mickleham Precinct 17 project s" at bounding box center [729, 221] width 288 height 40
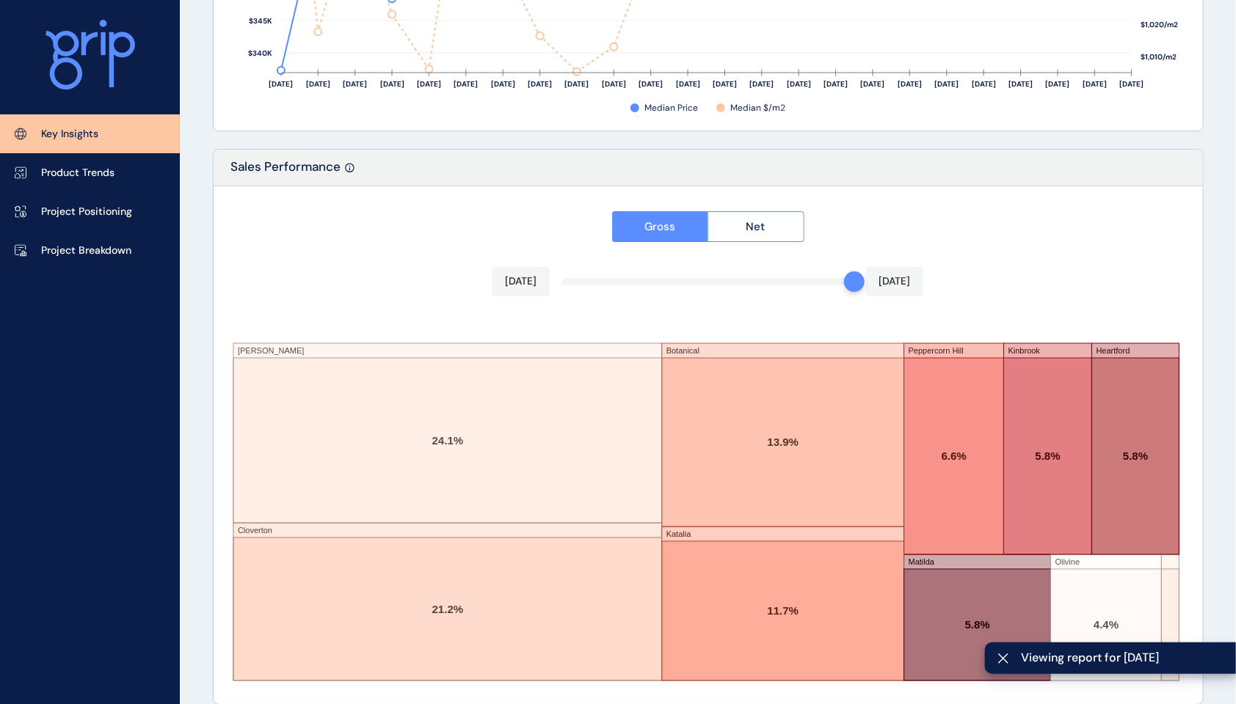
scroll to position [2383, 0]
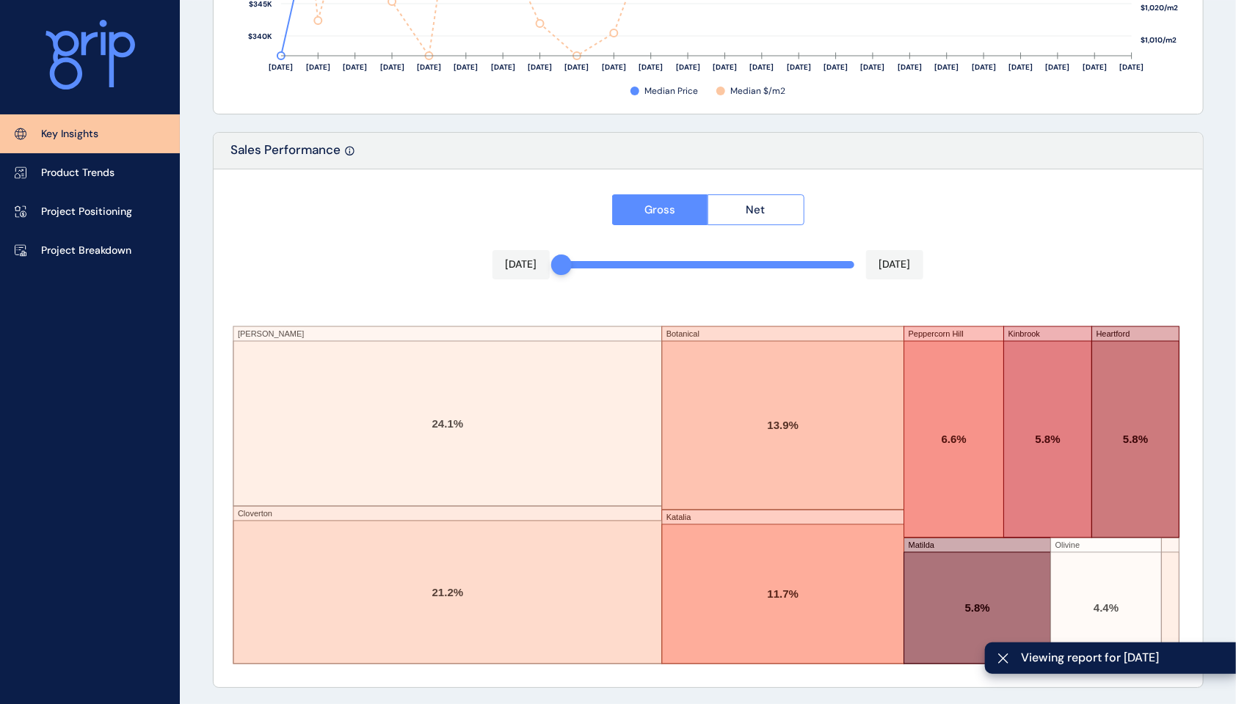
drag, startPoint x: 841, startPoint y: 260, endPoint x: 562, endPoint y: 258, distance: 278.9
click at [563, 258] on div "Gross Net [DATE] [DATE] [PERSON_NAME] Cloverton Botanical Katalia [GEOGRAPHIC_D…" at bounding box center [708, 429] width 989 height 518
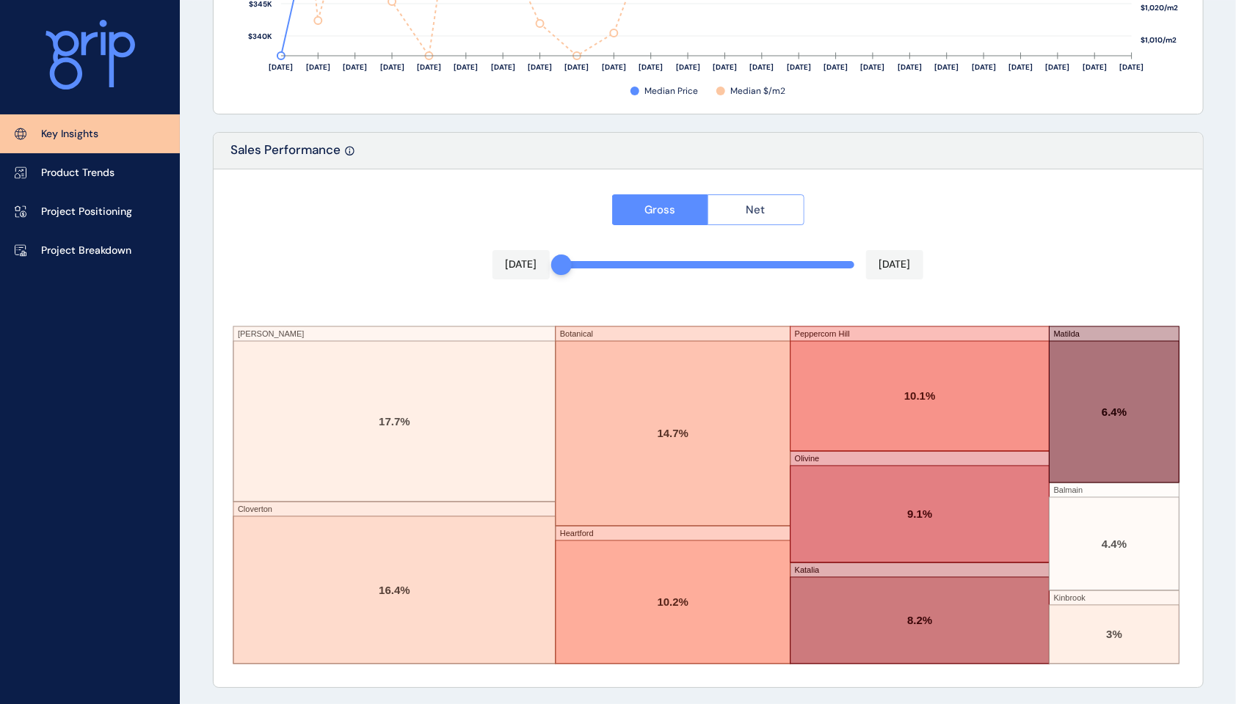
click at [735, 211] on button "Net" at bounding box center [755, 209] width 97 height 31
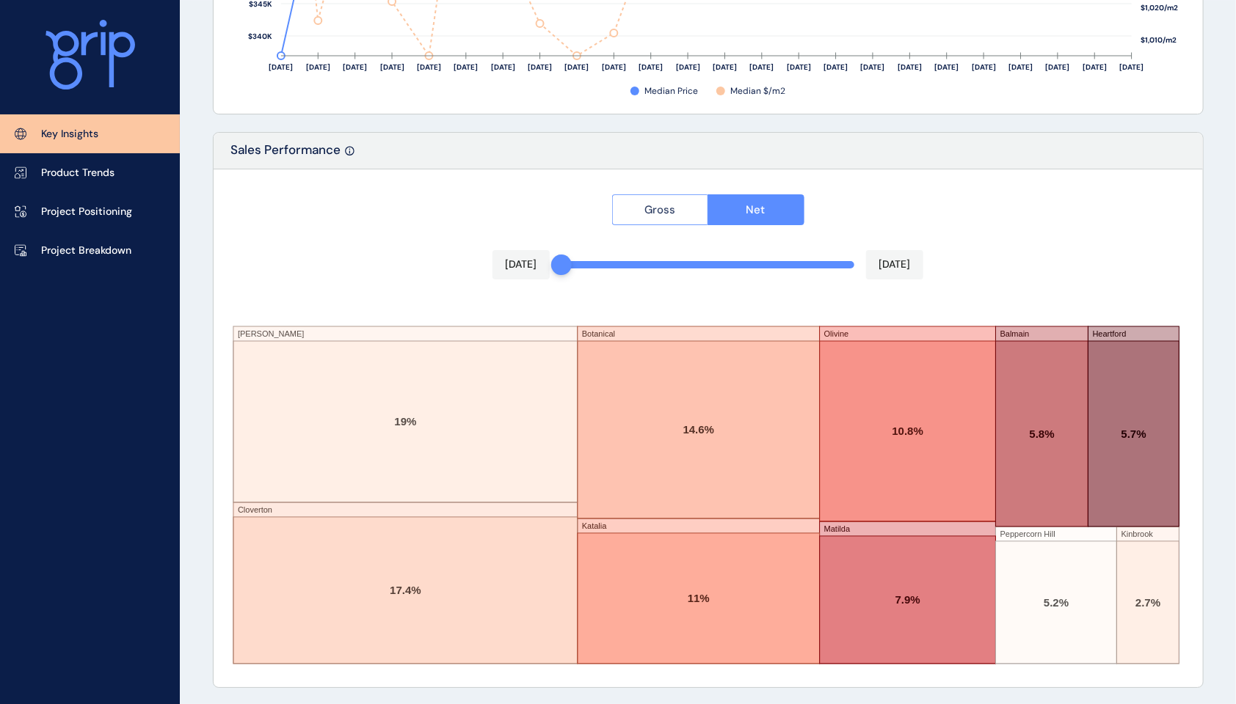
click at [674, 211] on span "Gross" at bounding box center [659, 210] width 31 height 15
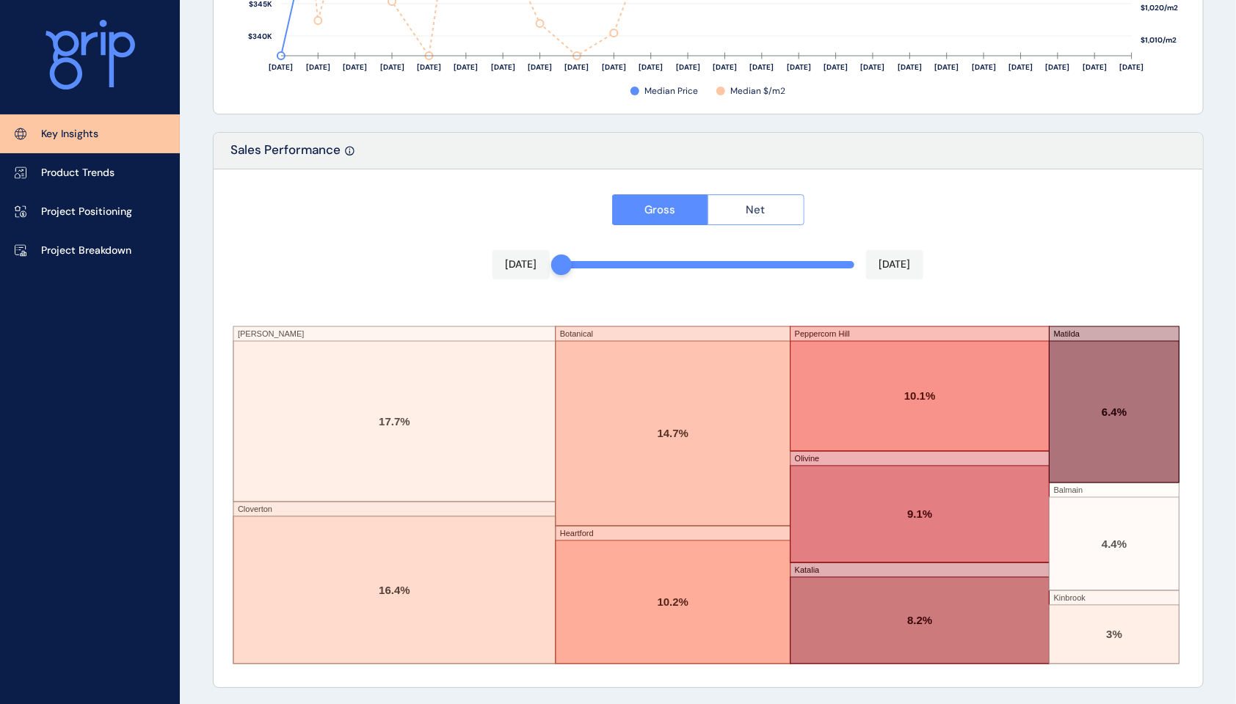
click at [742, 205] on button "Net" at bounding box center [755, 209] width 97 height 31
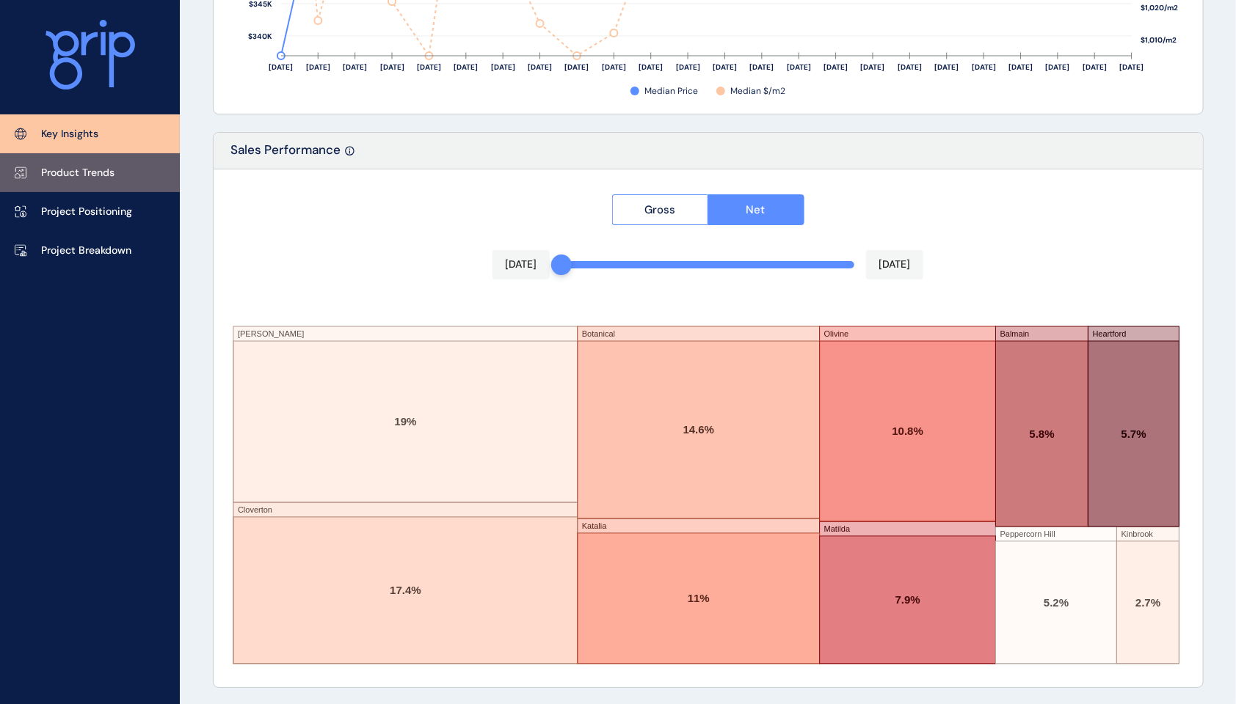
click at [84, 170] on p "Product Trends" at bounding box center [77, 173] width 73 height 15
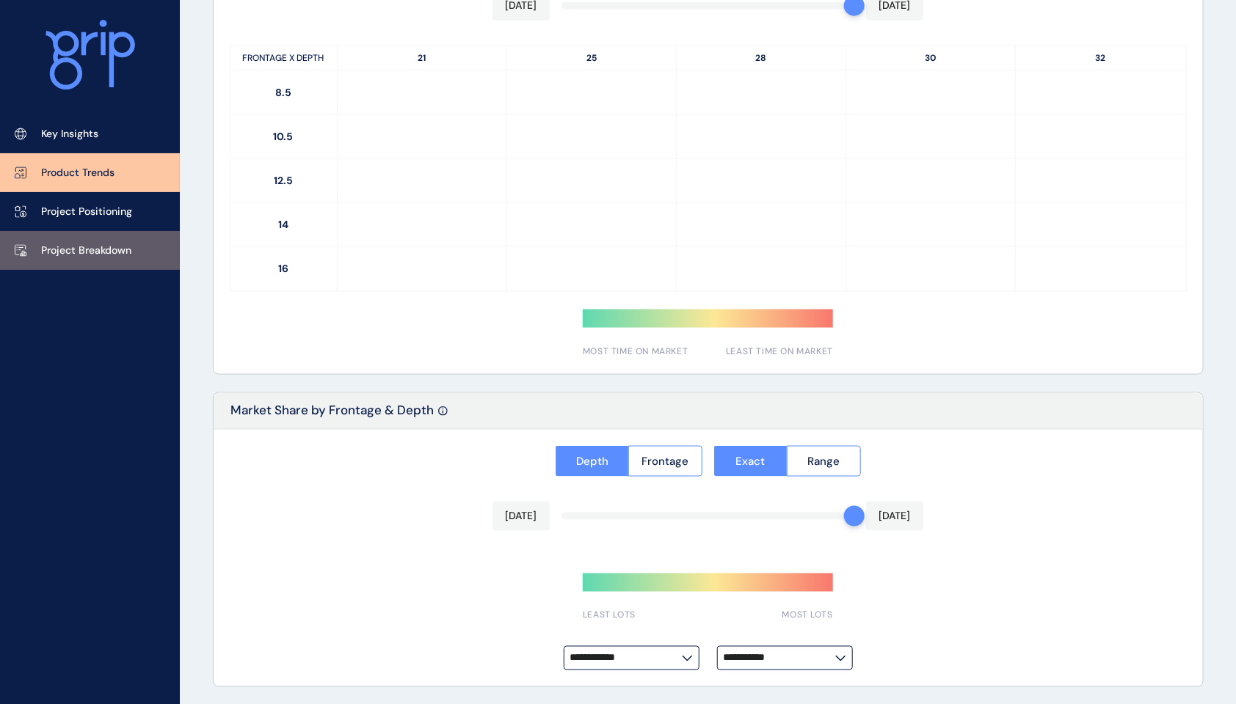
type input "**********"
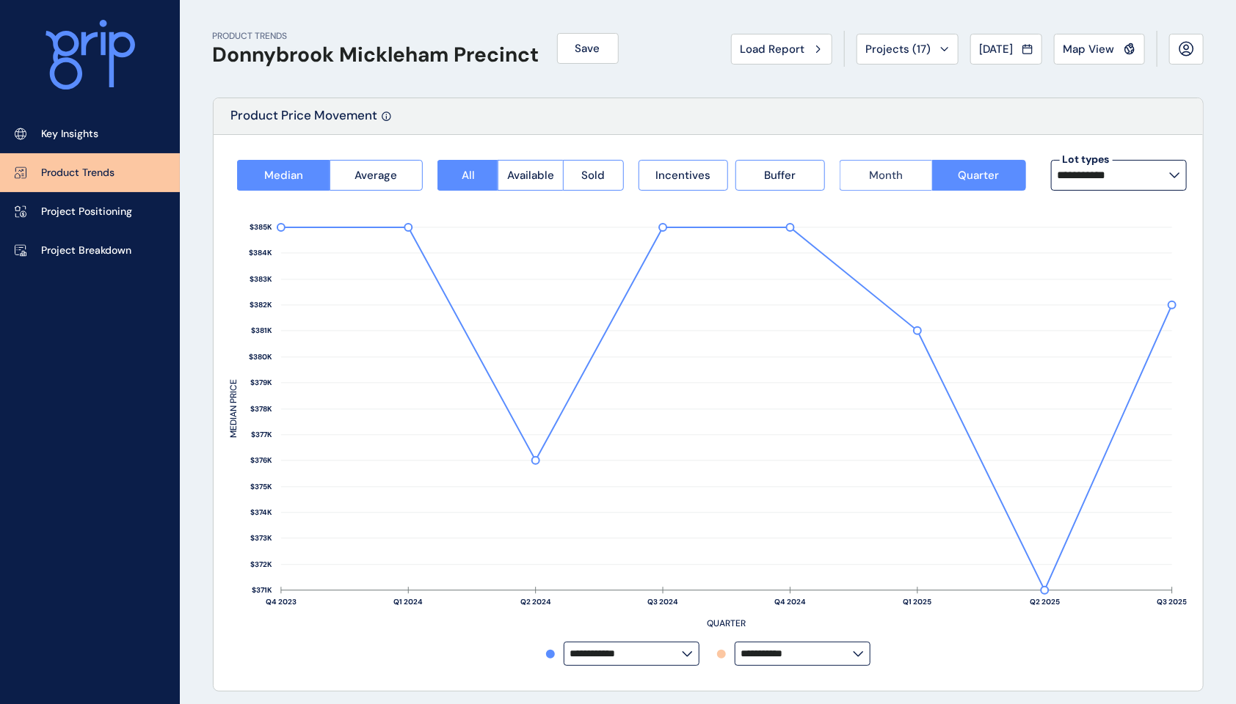
click at [886, 170] on span "Month" at bounding box center [886, 175] width 34 height 15
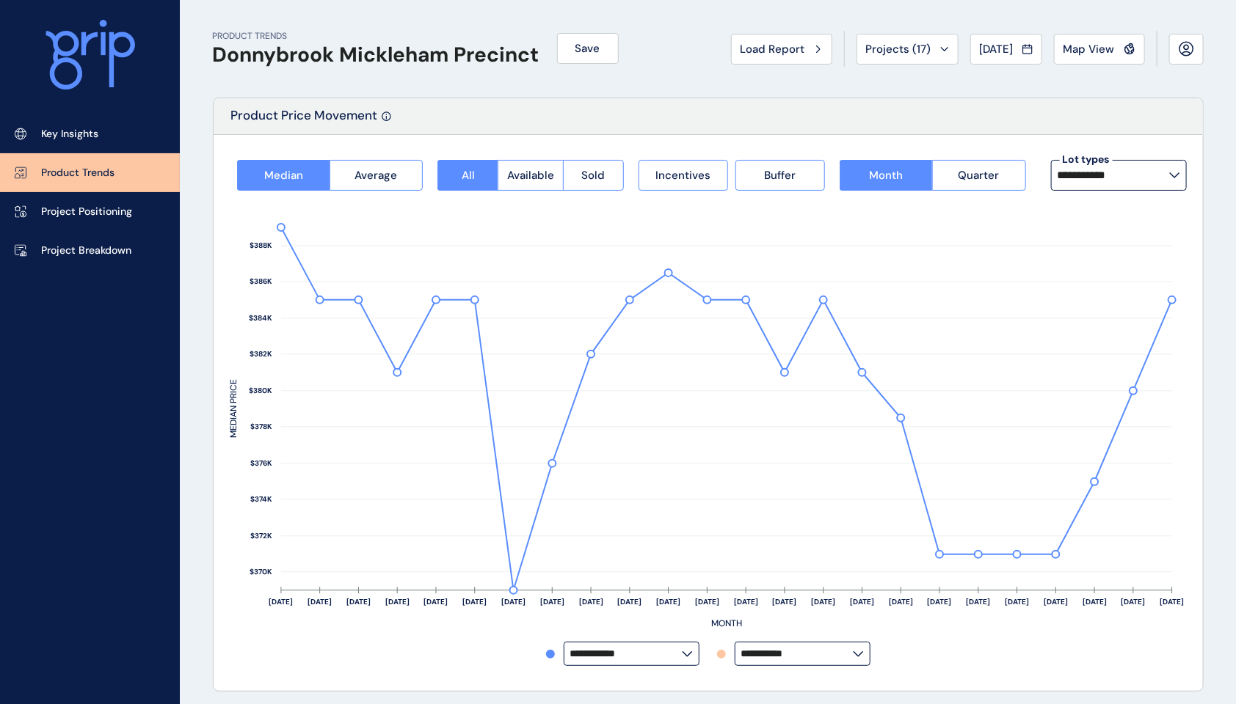
click at [851, 558] on input "**********" at bounding box center [797, 654] width 112 height 11
click at [787, 558] on p "Cloverton" at bounding box center [770, 621] width 47 height 15
type input "*********"
click at [922, 558] on rect at bounding box center [708, 416] width 957 height 451
click at [1171, 174] on icon at bounding box center [1174, 175] width 9 height 4
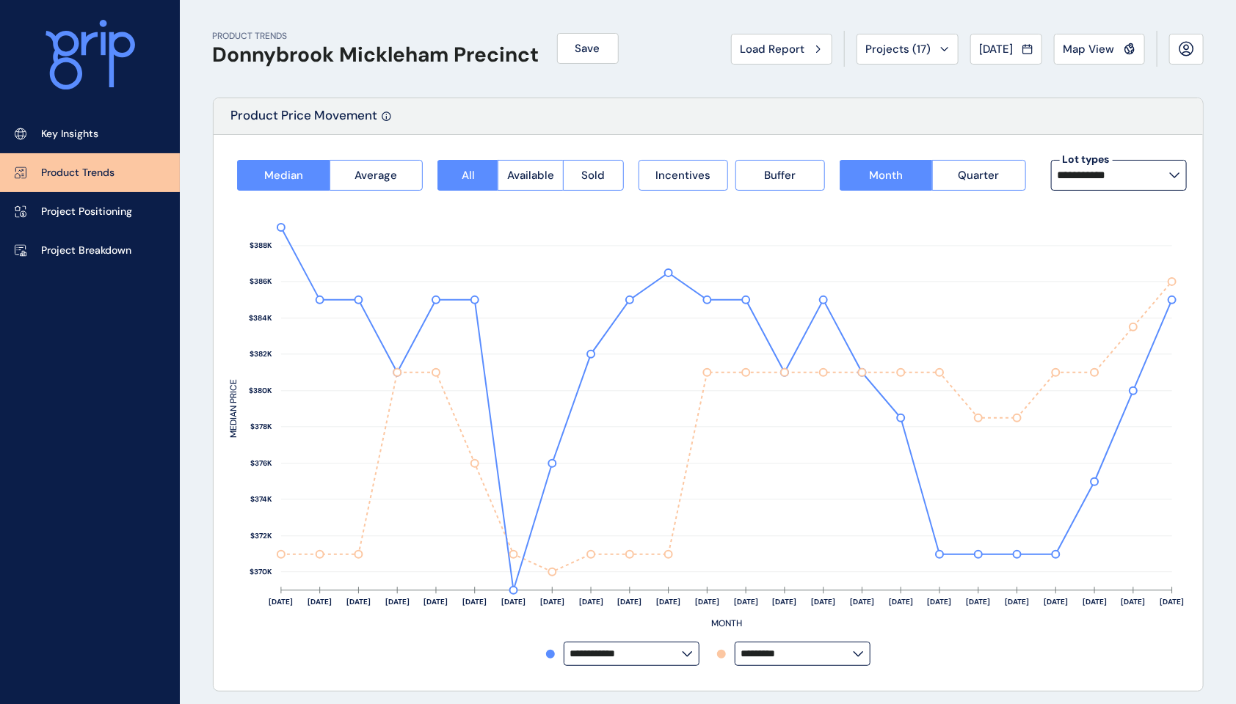
click at [1101, 123] on div "Product Price Movement" at bounding box center [708, 116] width 989 height 37
click at [666, 180] on span "Incentives" at bounding box center [682, 175] width 55 height 15
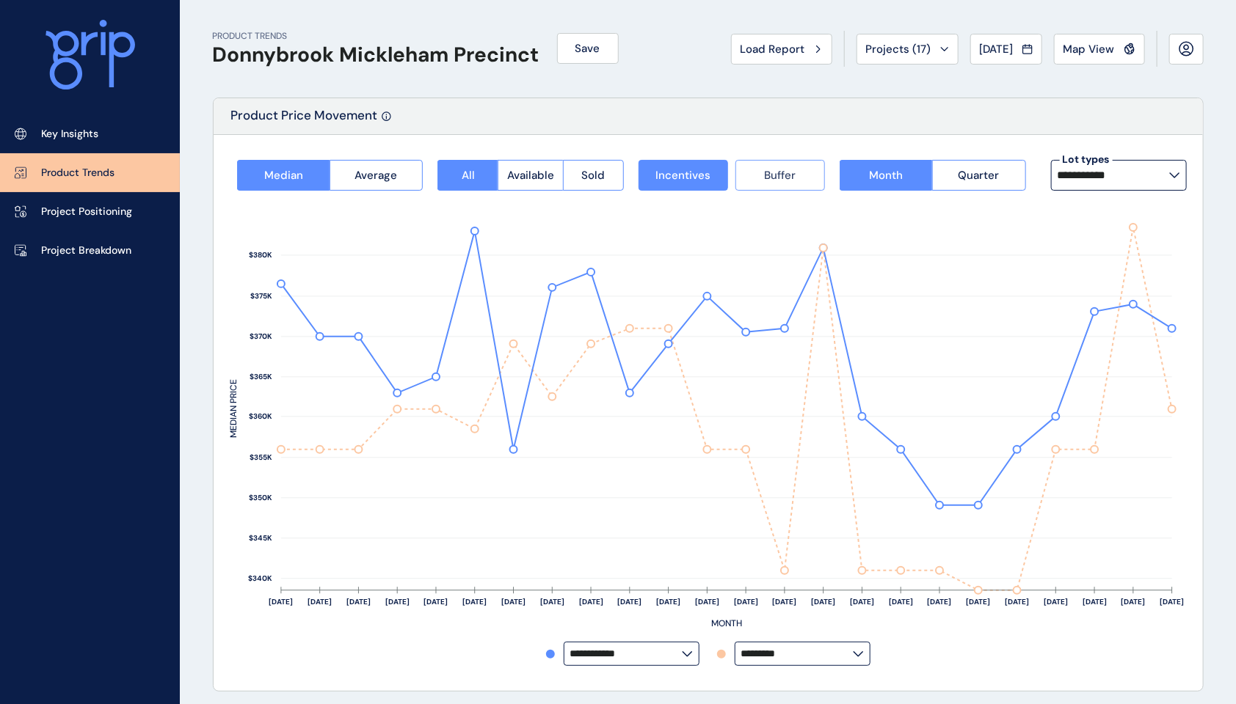
click at [754, 170] on button "Buffer" at bounding box center [780, 175] width 90 height 31
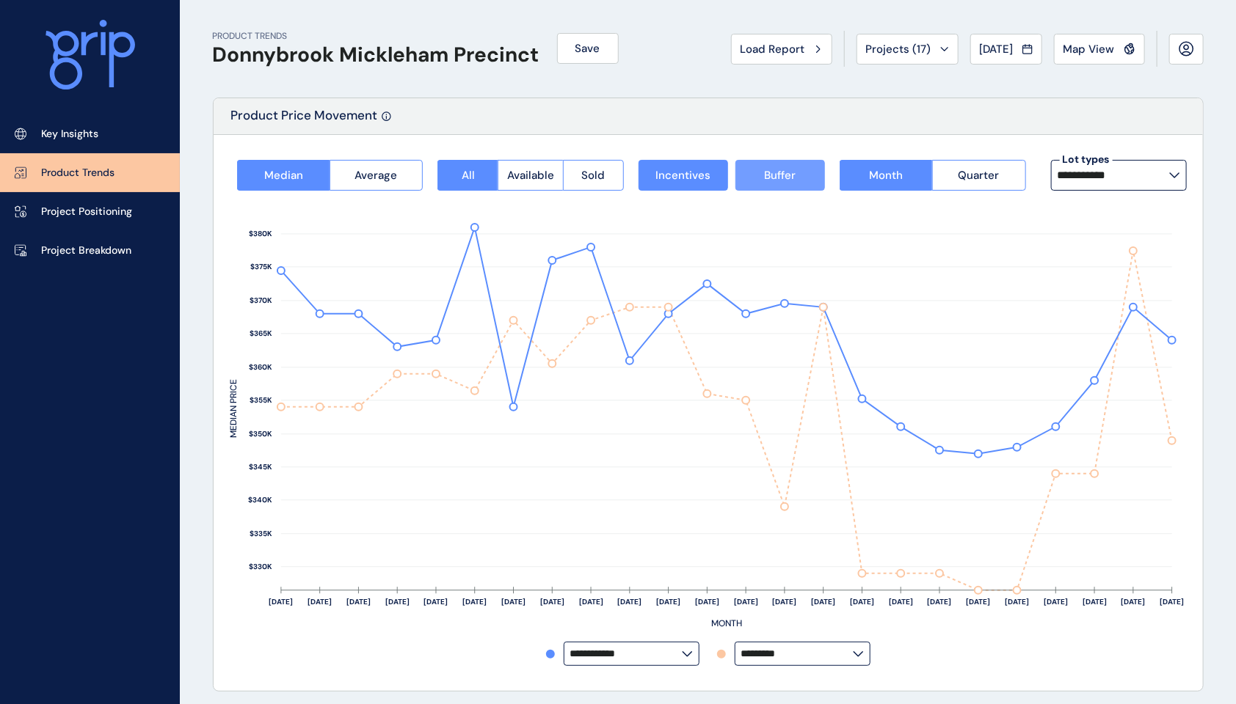
click at [758, 179] on button "Buffer" at bounding box center [780, 175] width 90 height 31
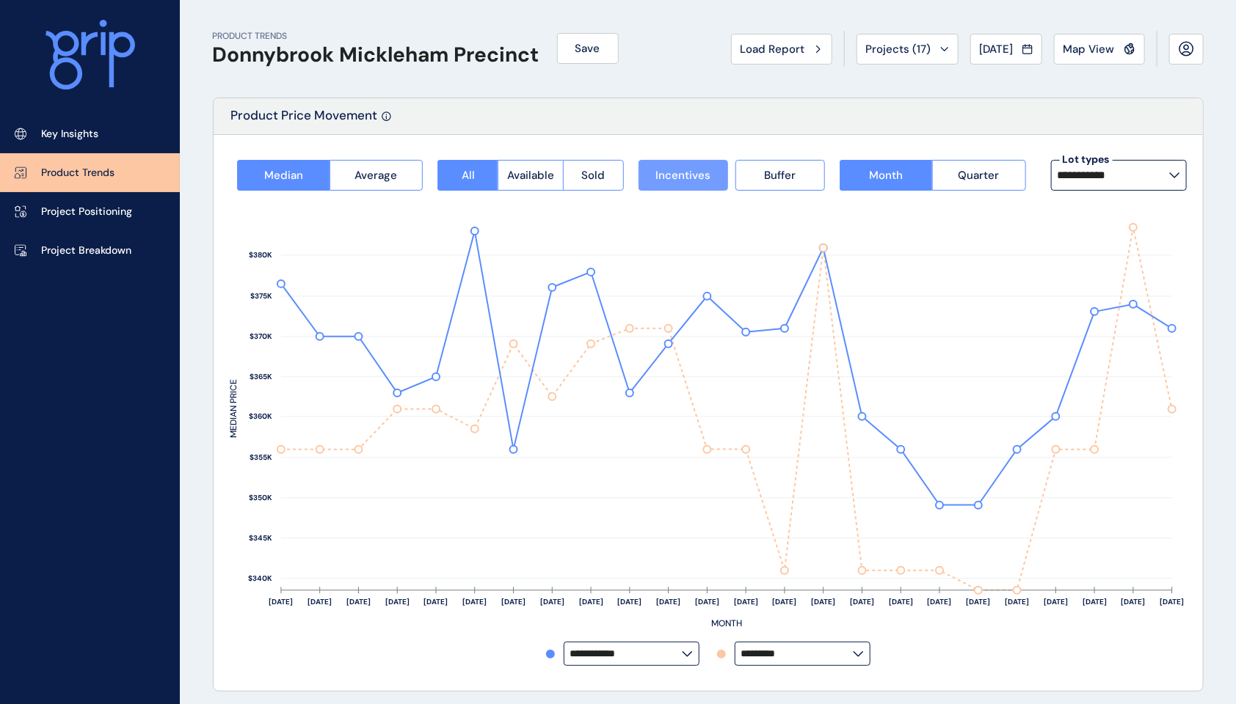
click at [687, 183] on button "Incentives" at bounding box center [683, 175] width 90 height 31
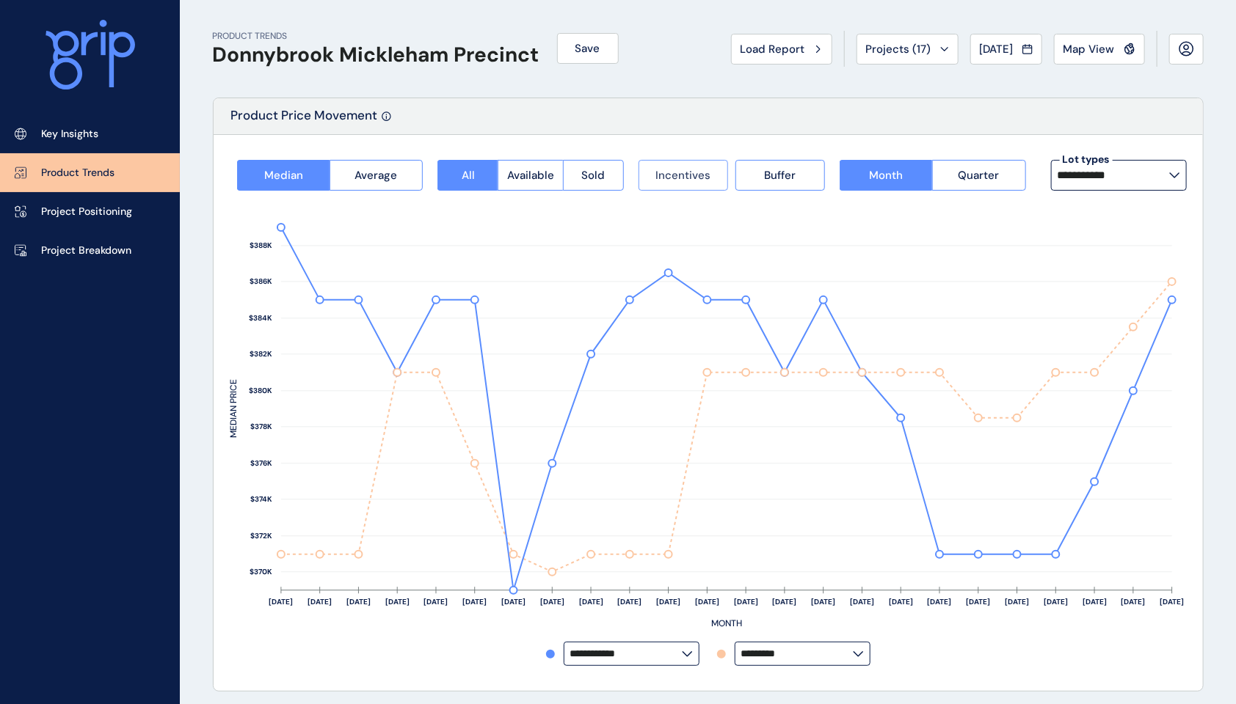
click at [694, 171] on span "Incentives" at bounding box center [682, 175] width 55 height 15
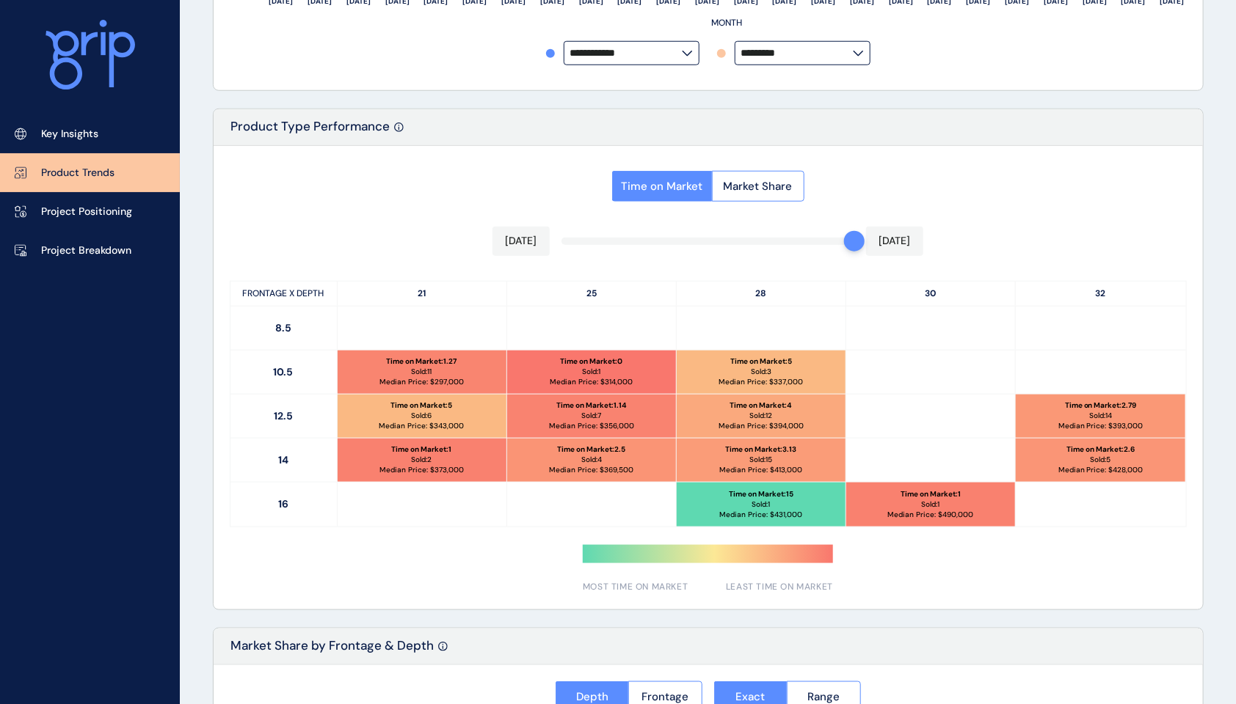
scroll to position [598, 0]
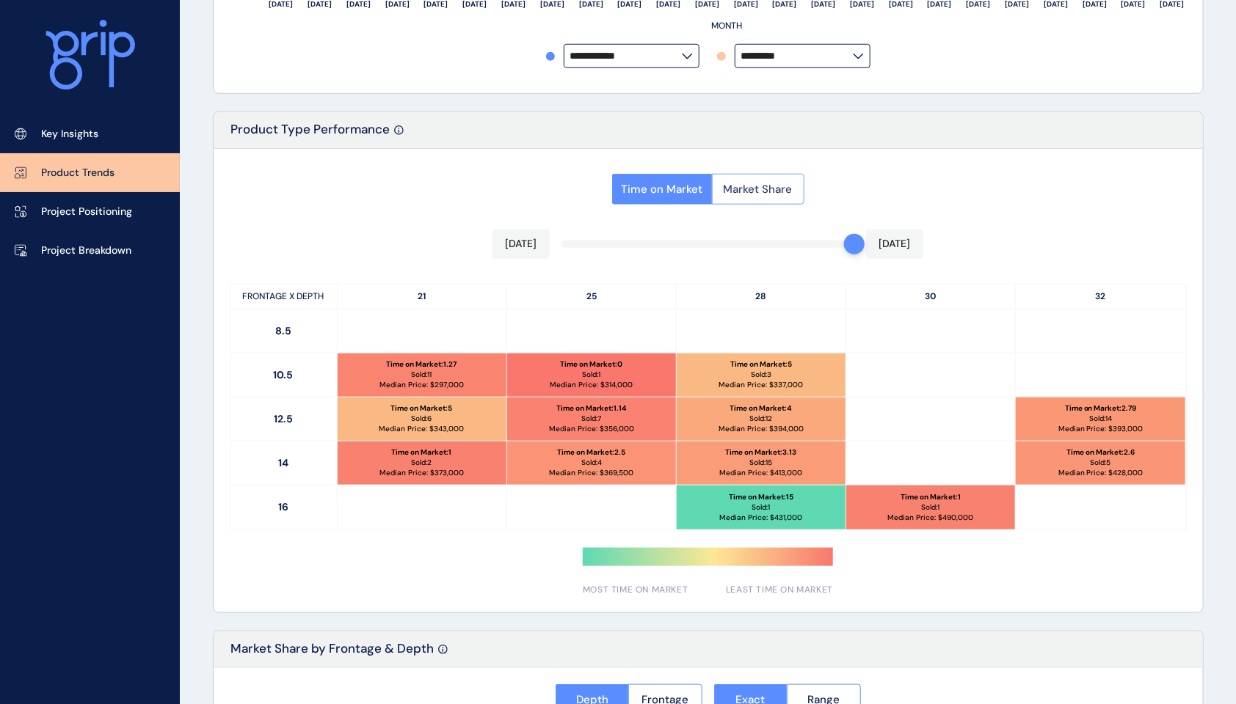
click at [733, 182] on span "Market Share" at bounding box center [758, 189] width 69 height 15
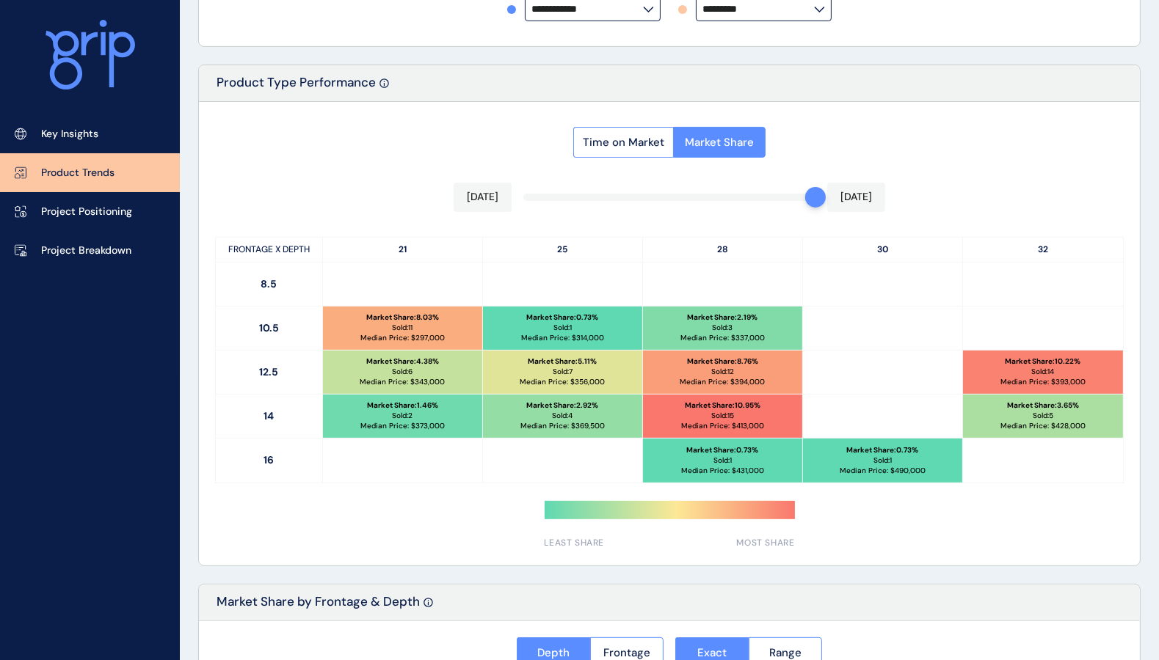
scroll to position [649, 0]
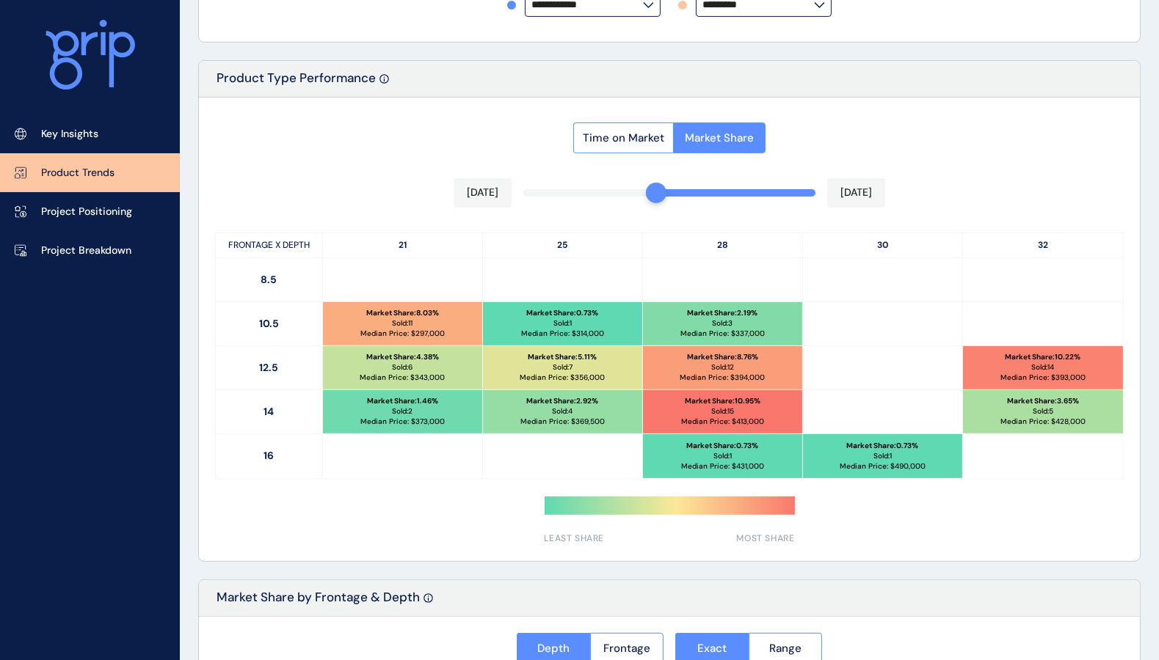
drag, startPoint x: 801, startPoint y: 192, endPoint x: 655, endPoint y: 198, distance: 145.4
click at [655, 198] on div "Time on Market Market Share [DATE] [DATE] FRONTAGE X DEPTH 21 25 28 30 32 8.5 1…" at bounding box center [669, 330] width 941 height 464
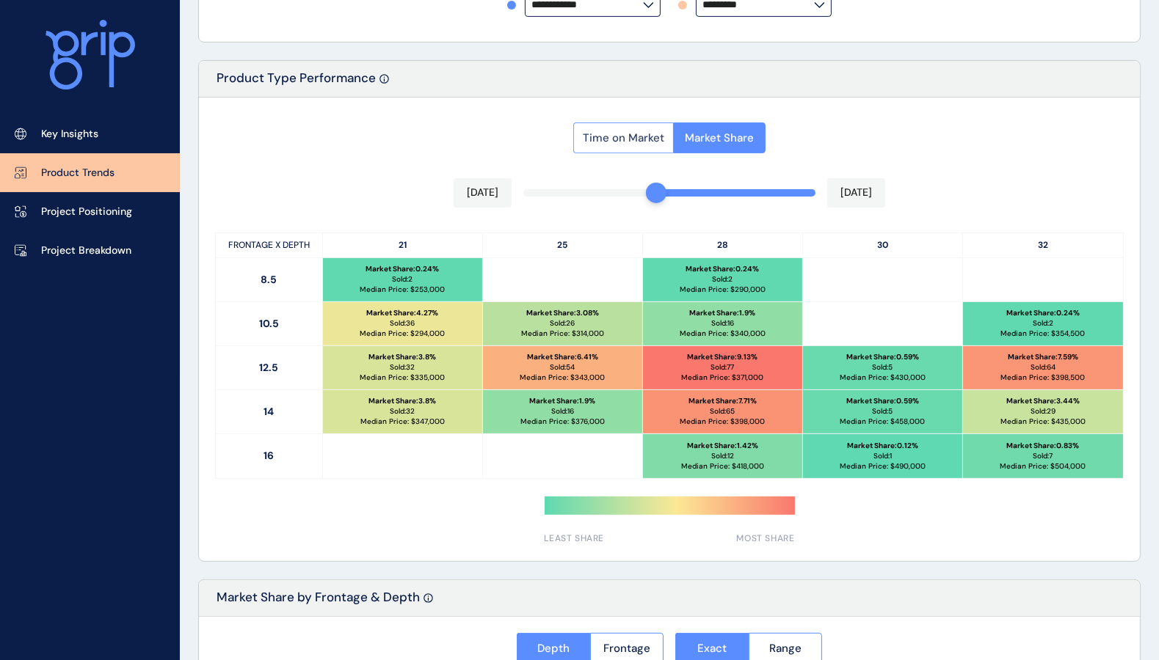
click at [613, 139] on span "Time on Market" at bounding box center [623, 138] width 81 height 15
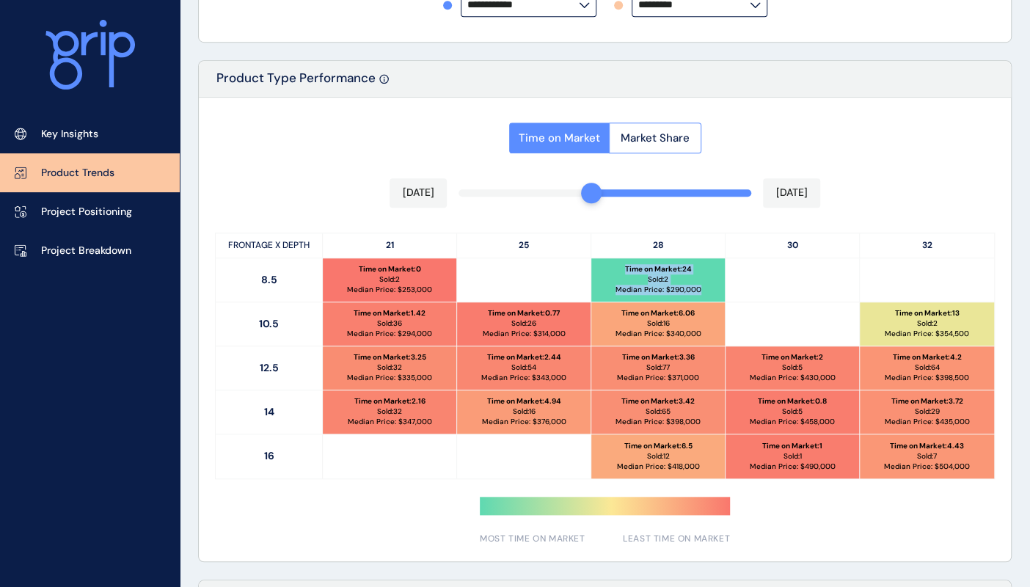
drag, startPoint x: 711, startPoint y: 289, endPoint x: 615, endPoint y: 260, distance: 100.3
click at [615, 260] on div "Time on Market : 24 Sold: 2 Median Price: $ 290,000" at bounding box center [658, 279] width 134 height 43
click at [627, 289] on p "Median Price: $ 290,000" at bounding box center [659, 290] width 86 height 10
click at [626, 291] on p "Median Price: $ 290,000" at bounding box center [659, 290] width 86 height 10
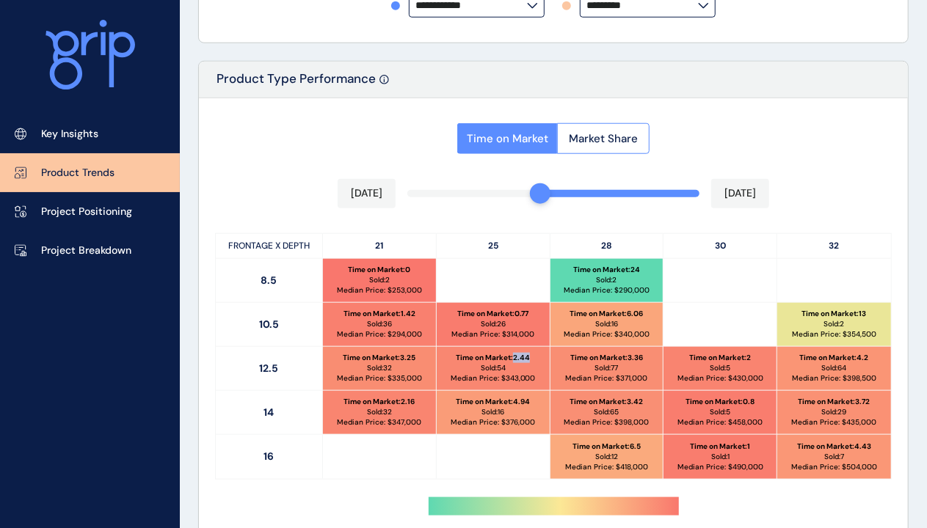
drag, startPoint x: 531, startPoint y: 357, endPoint x: 514, endPoint y: 357, distance: 16.9
click at [514, 357] on div "Time on Market : 2.44 Sold: 54 Median Price: $ 343,000" at bounding box center [493, 368] width 113 height 43
click at [518, 356] on p "Time on Market : 2.44" at bounding box center [493, 358] width 74 height 10
drag, startPoint x: 534, startPoint y: 357, endPoint x: 517, endPoint y: 357, distance: 17.6
click at [517, 357] on div "Time on Market : 2.44 Sold: 54 Median Price: $ 343,000" at bounding box center [493, 368] width 113 height 43
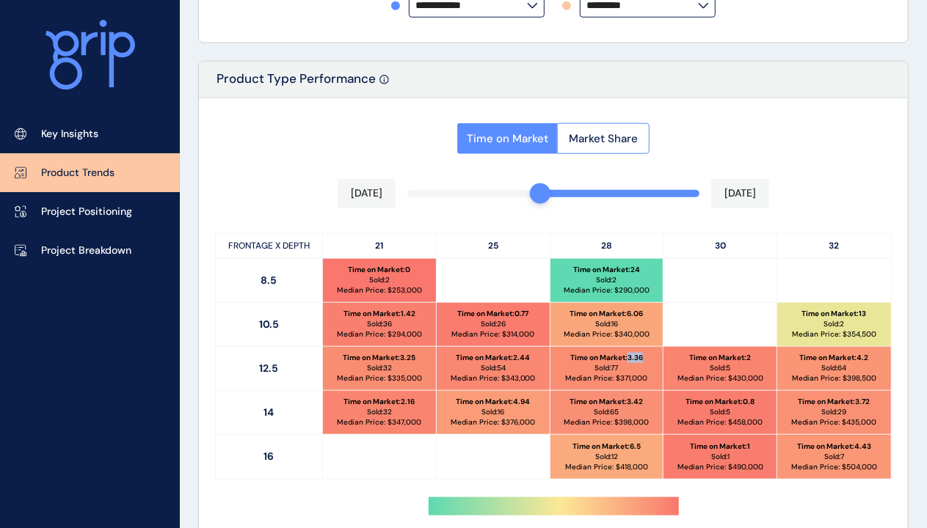
drag, startPoint x: 646, startPoint y: 357, endPoint x: 627, endPoint y: 357, distance: 19.8
click at [627, 357] on div "Time on Market : 3.36 Sold: 77 Median Price: $ 371,000" at bounding box center [606, 368] width 113 height 43
click at [867, 357] on p "Time on Market : 4.2" at bounding box center [834, 358] width 69 height 10
drag, startPoint x: 869, startPoint y: 357, endPoint x: 860, endPoint y: 357, distance: 8.8
click at [860, 357] on p "Time on Market : 4.2" at bounding box center [834, 358] width 69 height 10
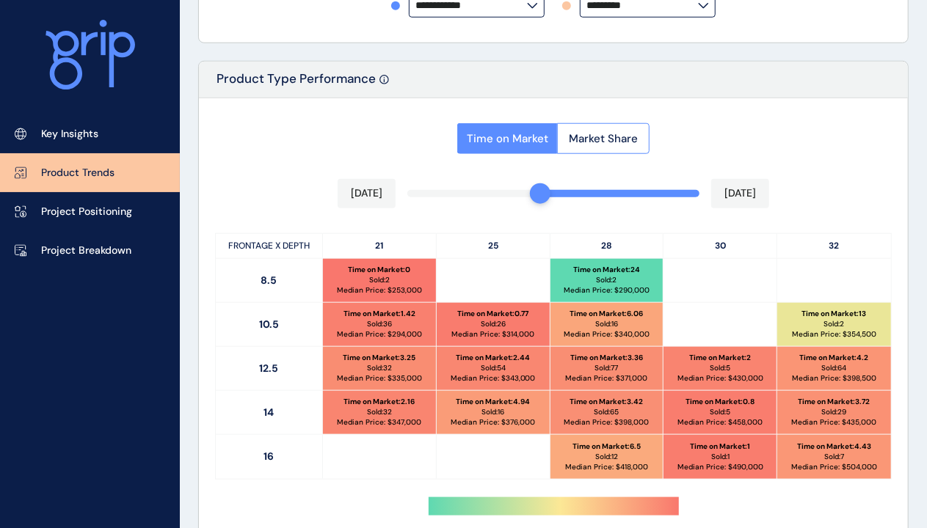
click at [875, 418] on p "Median Price: $ 435,000" at bounding box center [834, 423] width 85 height 10
drag, startPoint x: 873, startPoint y: 399, endPoint x: 857, endPoint y: 401, distance: 16.3
click at [857, 401] on div "Time on Market : 3.72 Sold: 29 Median Price: $ 435,000" at bounding box center [834, 412] width 114 height 43
drag, startPoint x: 872, startPoint y: 357, endPoint x: 861, endPoint y: 360, distance: 12.1
click at [861, 360] on div "Time on Market : 4.2 Sold: 64 Median Price: $ 398,500" at bounding box center [834, 368] width 114 height 43
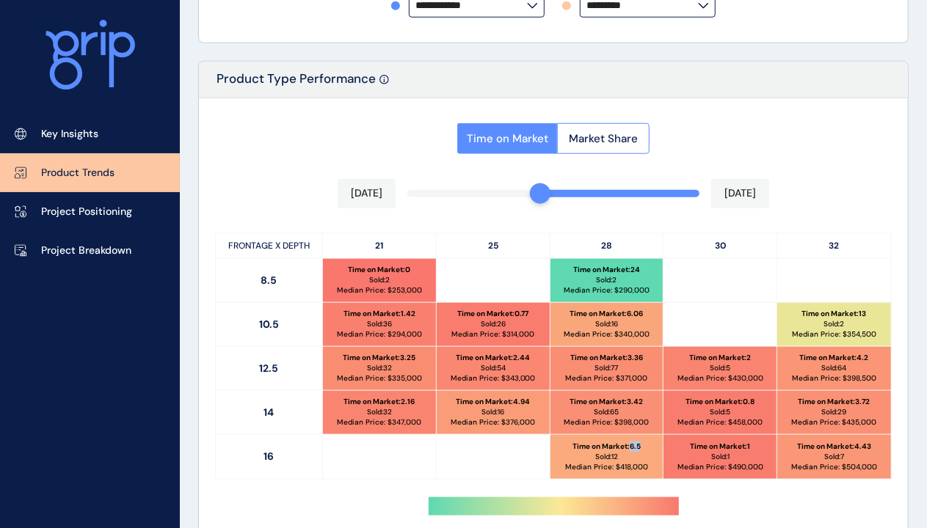
drag, startPoint x: 643, startPoint y: 445, endPoint x: 631, endPoint y: 445, distance: 11.8
click at [631, 445] on div "Time on Market : 6.5 Sold: 12 Median Price: $ 418,000" at bounding box center [606, 457] width 113 height 44
click at [637, 448] on p "Time on Market : 6.5" at bounding box center [606, 447] width 68 height 10
drag, startPoint x: 856, startPoint y: 446, endPoint x: 875, endPoint y: 445, distance: 18.4
click at [875, 445] on div "Time on Market : 4.43 Sold: 7 Median Price: $ 504,000" at bounding box center [834, 457] width 114 height 44
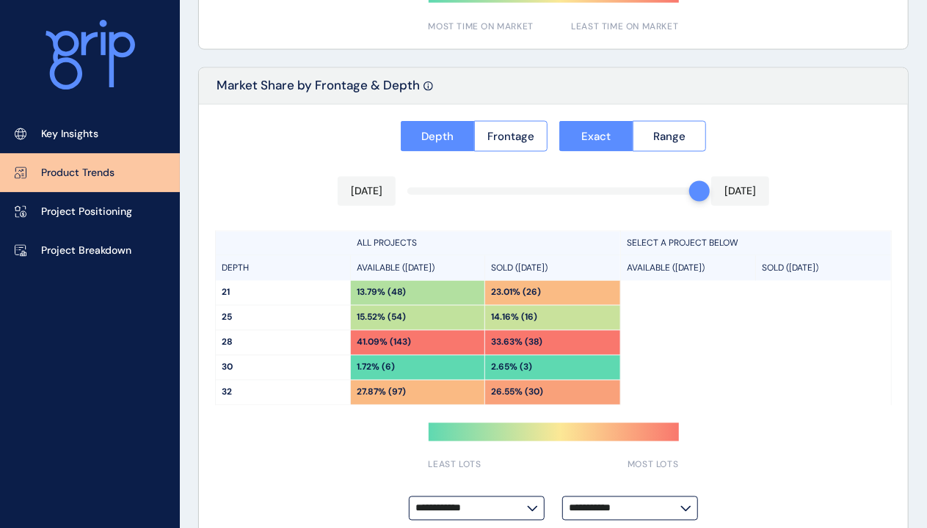
scroll to position [1162, 0]
click at [679, 136] on span "Range" at bounding box center [669, 135] width 32 height 15
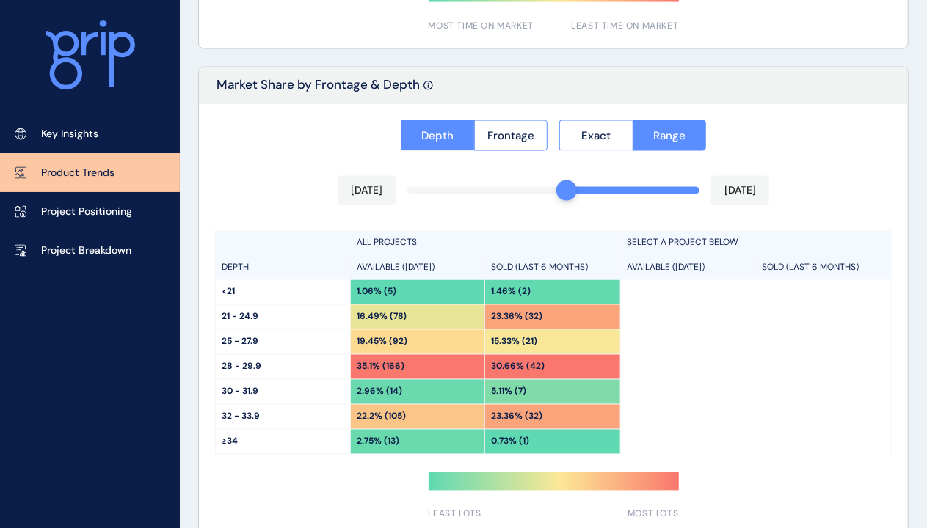
drag, startPoint x: 689, startPoint y: 191, endPoint x: 555, endPoint y: 189, distance: 134.3
click at [555, 189] on div "**********" at bounding box center [553, 345] width 709 height 483
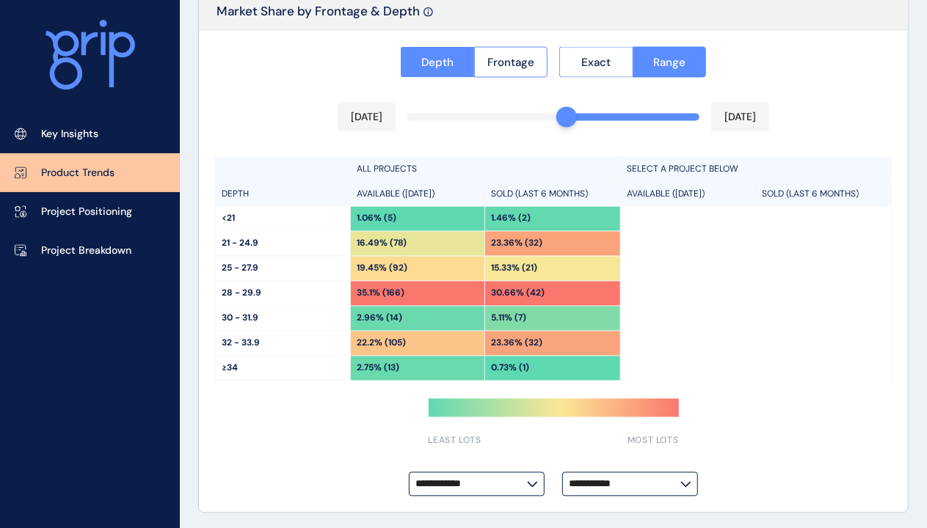
scroll to position [1236, 0]
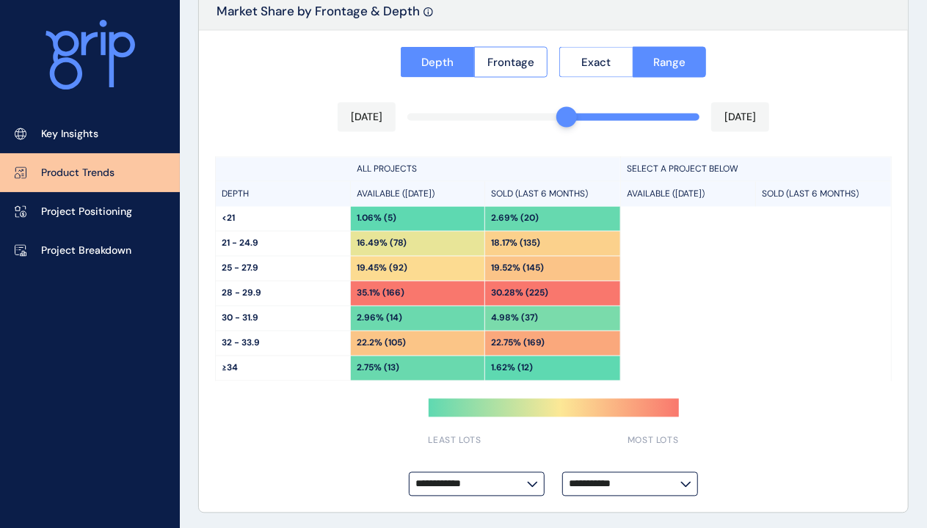
click at [660, 479] on input "**********" at bounding box center [625, 484] width 112 height 11
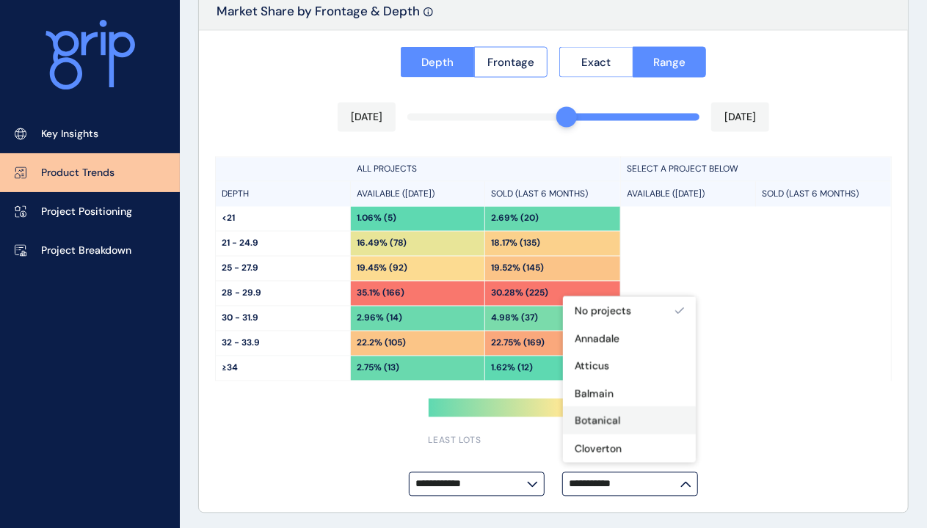
scroll to position [147, 0]
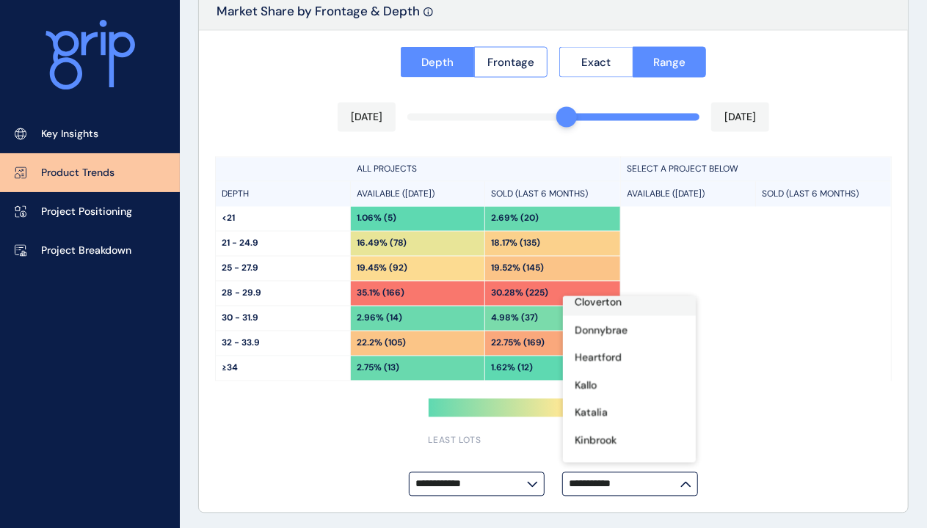
click at [608, 305] on p "Cloverton" at bounding box center [598, 303] width 47 height 15
type input "*********"
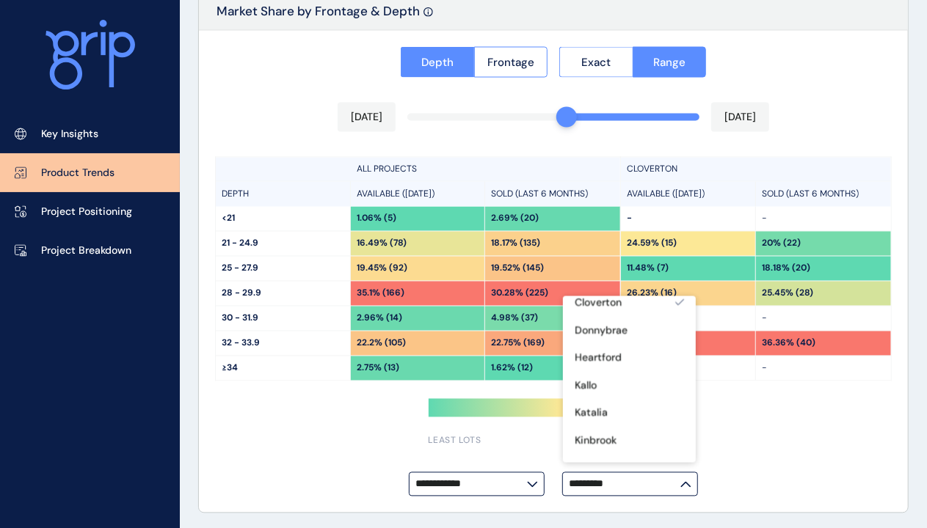
click at [827, 457] on div "**********" at bounding box center [553, 272] width 709 height 483
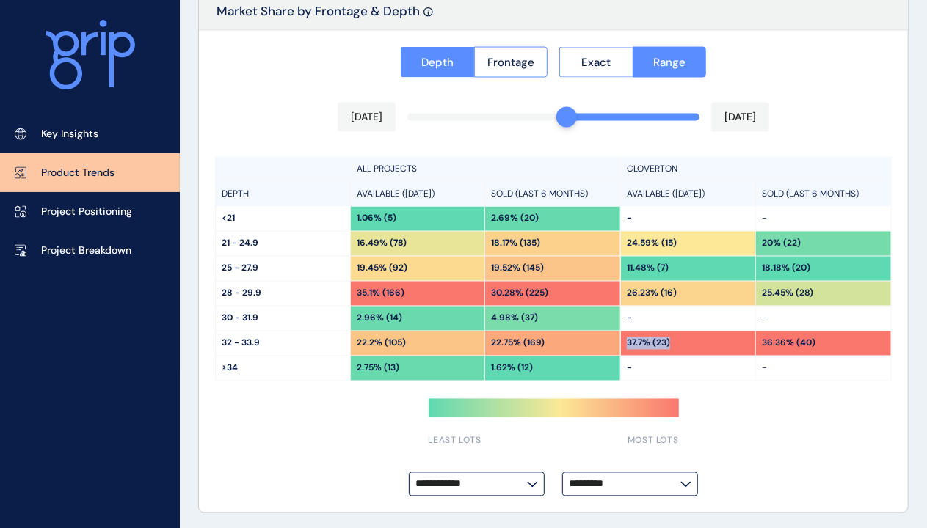
drag, startPoint x: 627, startPoint y: 342, endPoint x: 687, endPoint y: 342, distance: 59.4
click at [687, 342] on div "37.7% (23)" at bounding box center [688, 344] width 134 height 24
drag, startPoint x: 759, startPoint y: 340, endPoint x: 816, endPoint y: 338, distance: 57.3
click at [816, 338] on div "36.36% (40)" at bounding box center [823, 344] width 135 height 24
click at [814, 339] on div "36.36% (40)" at bounding box center [823, 344] width 135 height 24
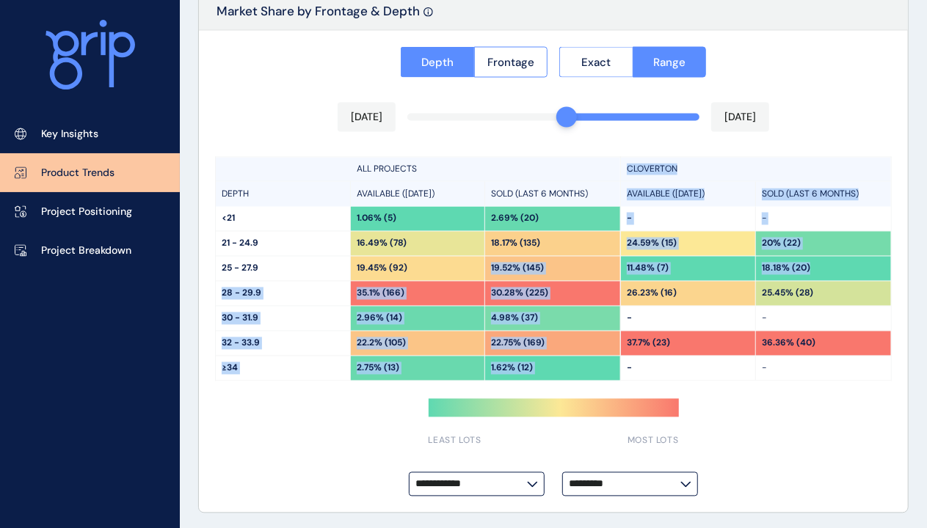
drag, startPoint x: 821, startPoint y: 265, endPoint x: 417, endPoint y: 263, distance: 404.3
click at [417, 263] on div "ALL PROJECTS DEPTH AVAILABLE ([DATE]) SOLD (LAST 6 MONTHS) <21 1.06% (5) 2.69% …" at bounding box center [553, 269] width 677 height 225
click at [417, 263] on div "19.45% (92)" at bounding box center [418, 269] width 134 height 24
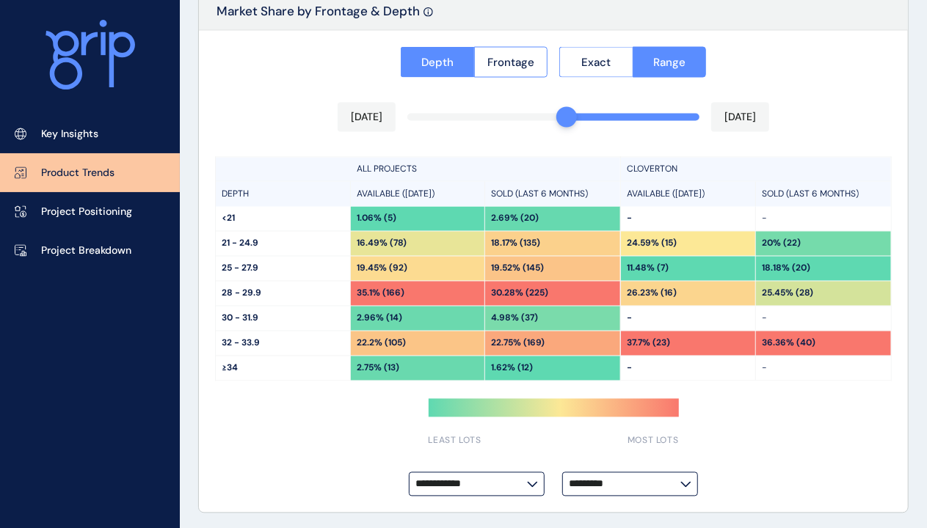
click at [398, 269] on p "19.45% (92)" at bounding box center [382, 269] width 51 height 12
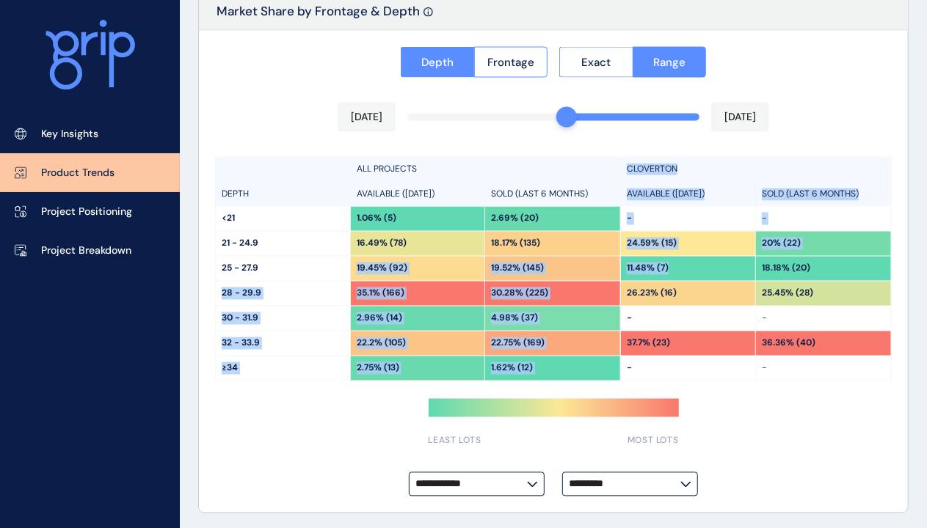
drag, startPoint x: 357, startPoint y: 266, endPoint x: 666, endPoint y: 266, distance: 309.7
click at [677, 266] on div "ALL PROJECTS DEPTH AVAILABLE ([DATE]) SOLD (LAST 6 MONTHS) <21 1.06% (5) 2.69% …" at bounding box center [553, 269] width 677 height 225
click at [664, 266] on p "11.48% (7)" at bounding box center [648, 269] width 42 height 12
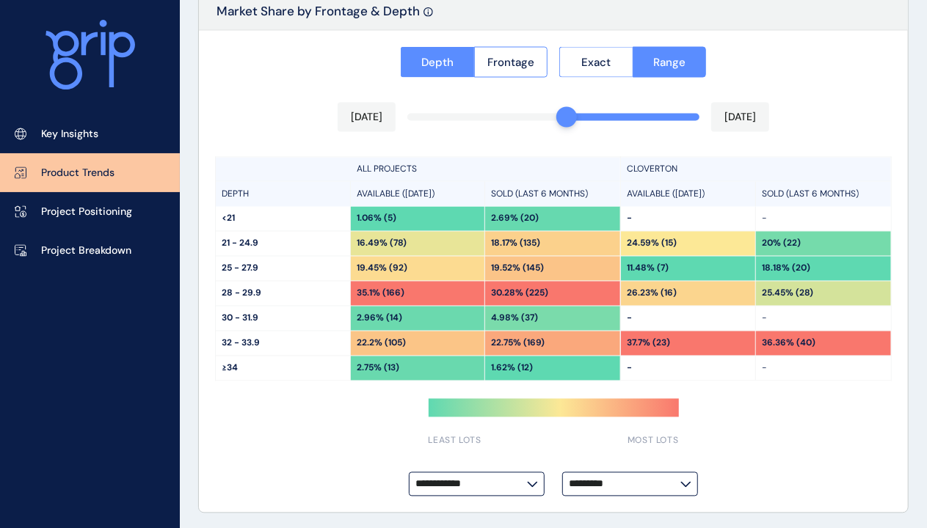
click at [887, 426] on div "**********" at bounding box center [553, 272] width 709 height 483
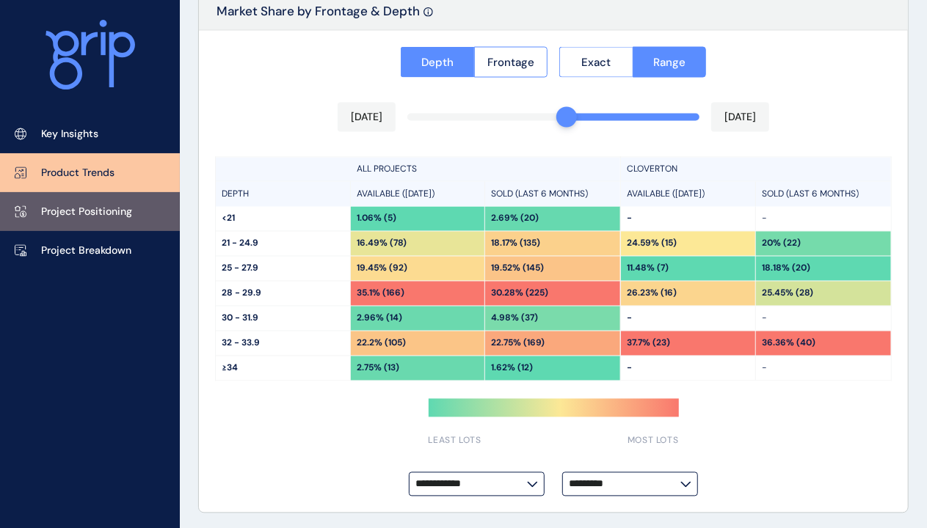
click at [95, 210] on p "Project Positioning" at bounding box center [86, 212] width 91 height 15
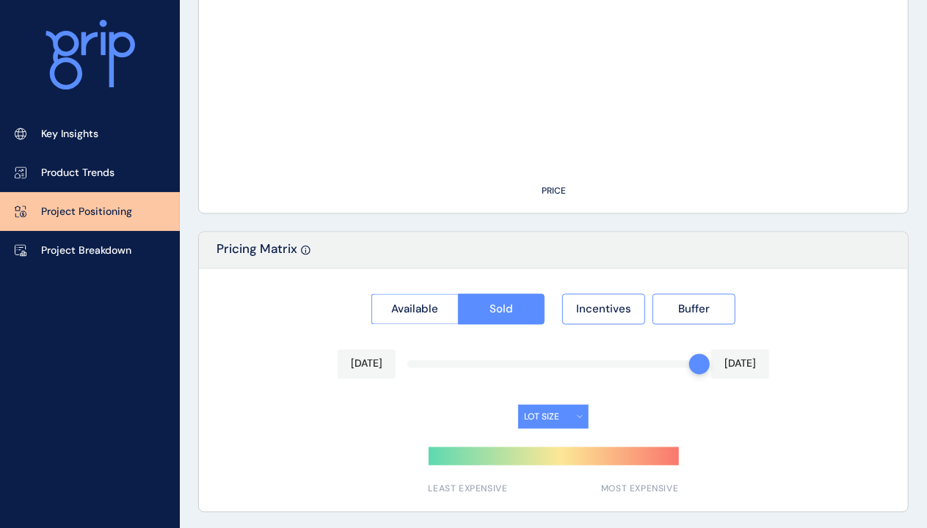
type input "**********"
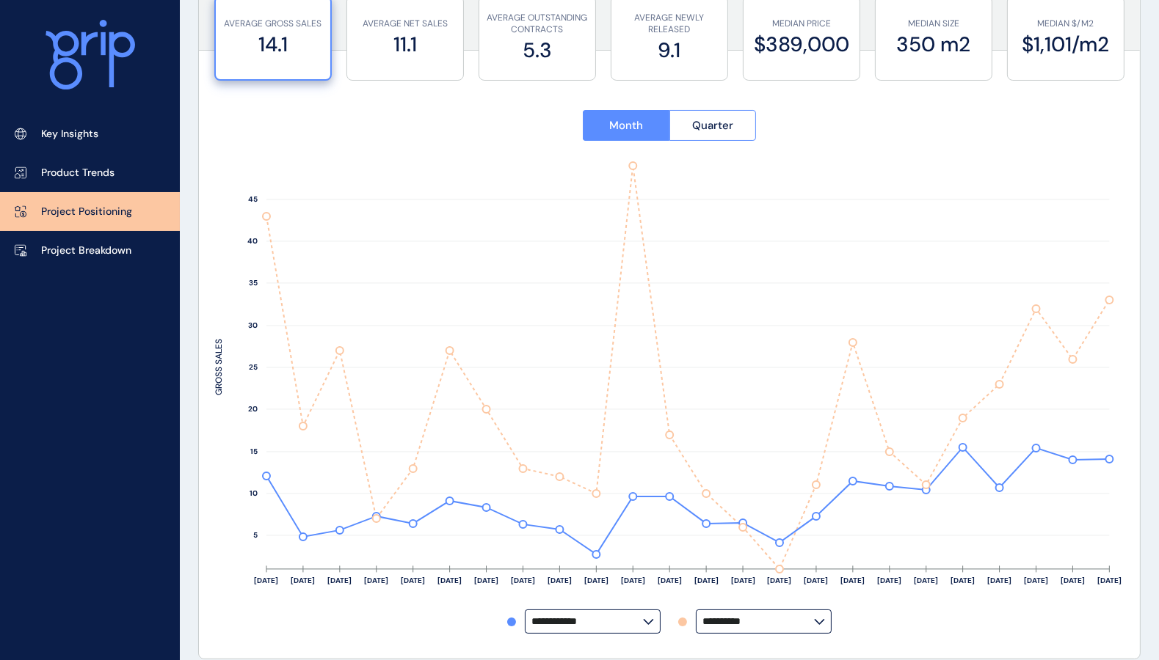
scroll to position [132, 0]
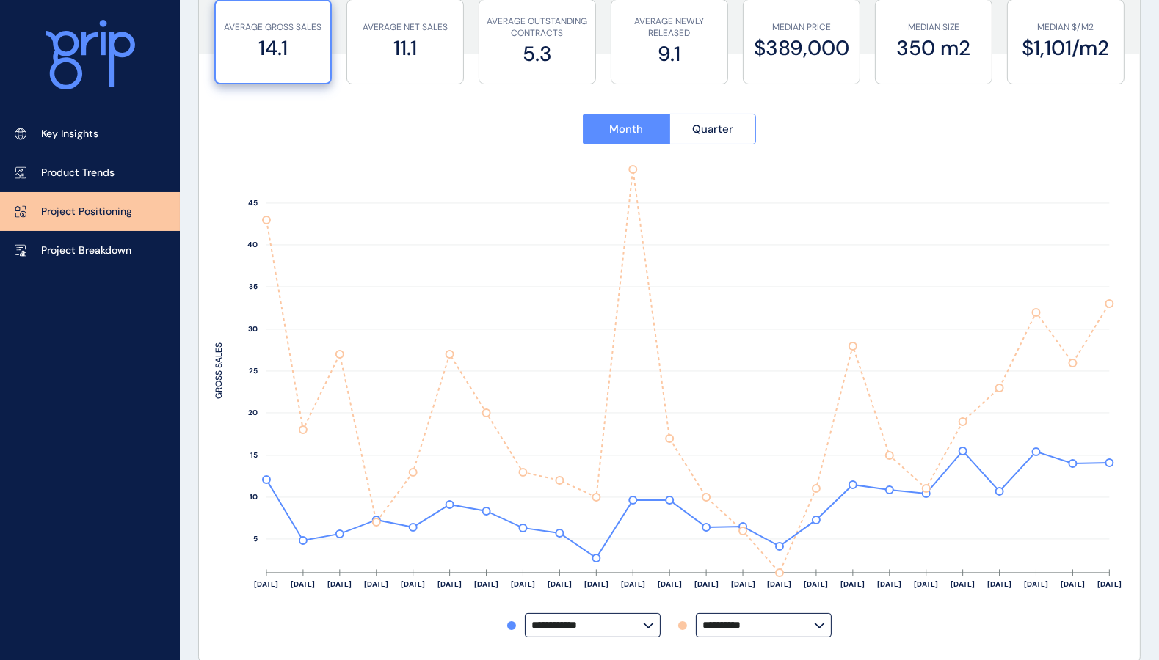
click at [633, 558] on input "**********" at bounding box center [587, 625] width 112 height 11
click at [587, 558] on div "Cloverton" at bounding box center [591, 592] width 133 height 28
type input "*********"
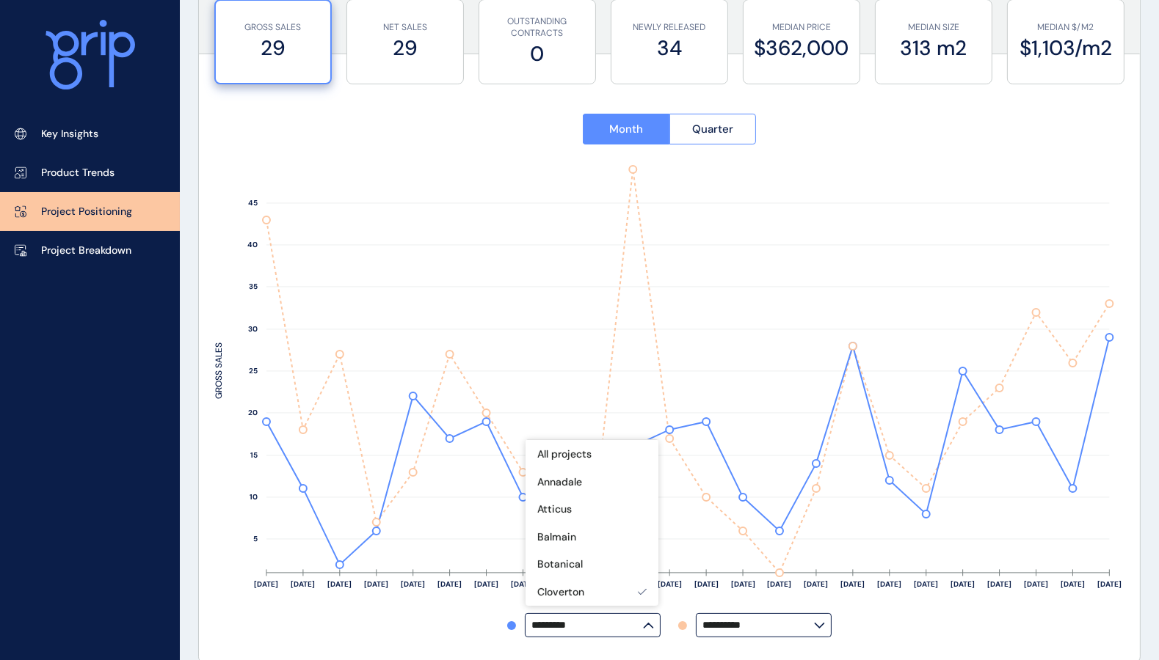
click at [276, 558] on rect at bounding box center [669, 387] width 909 height 451
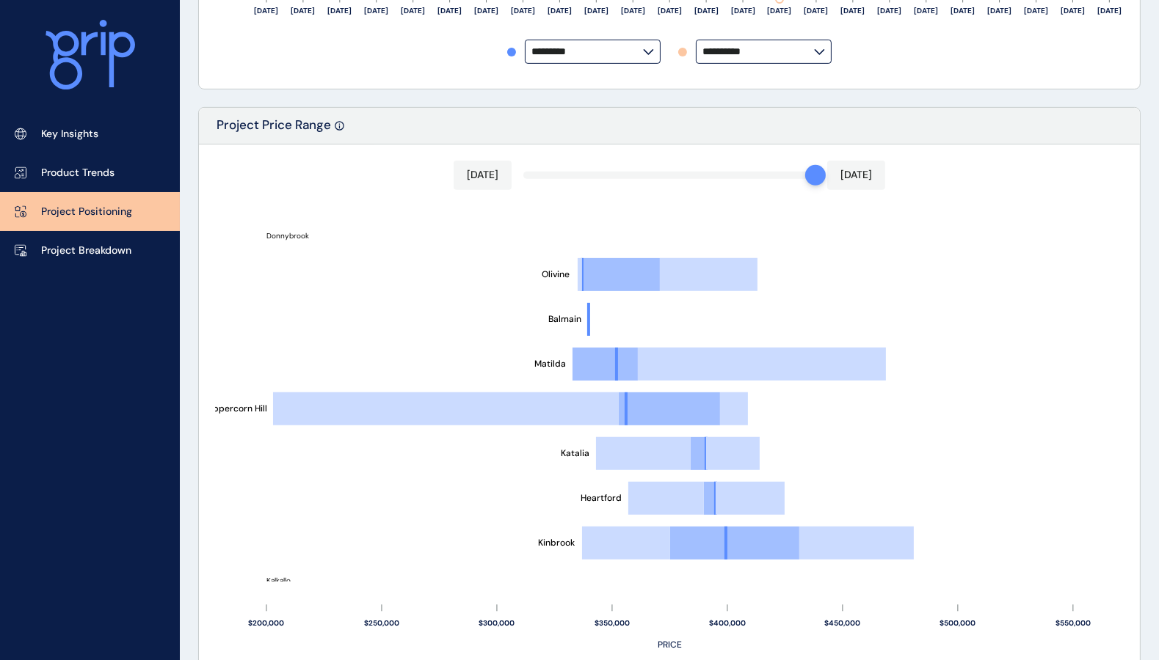
scroll to position [707, 0]
drag, startPoint x: 791, startPoint y: 173, endPoint x: 679, endPoint y: 187, distance: 113.1
click at [679, 187] on div "[DATE] [DATE] Botanical [PERSON_NAME] [GEOGRAPHIC_DATA] Kinbrook [GEOGRAPHIC_DA…" at bounding box center [669, 404] width 941 height 523
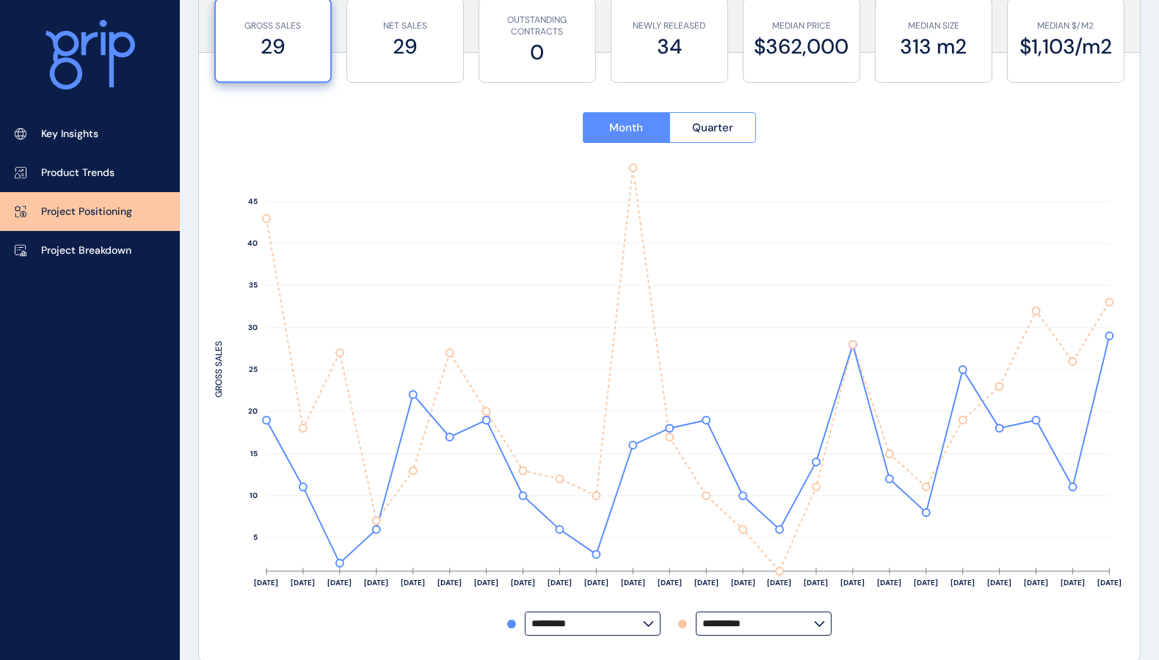
scroll to position [0, 0]
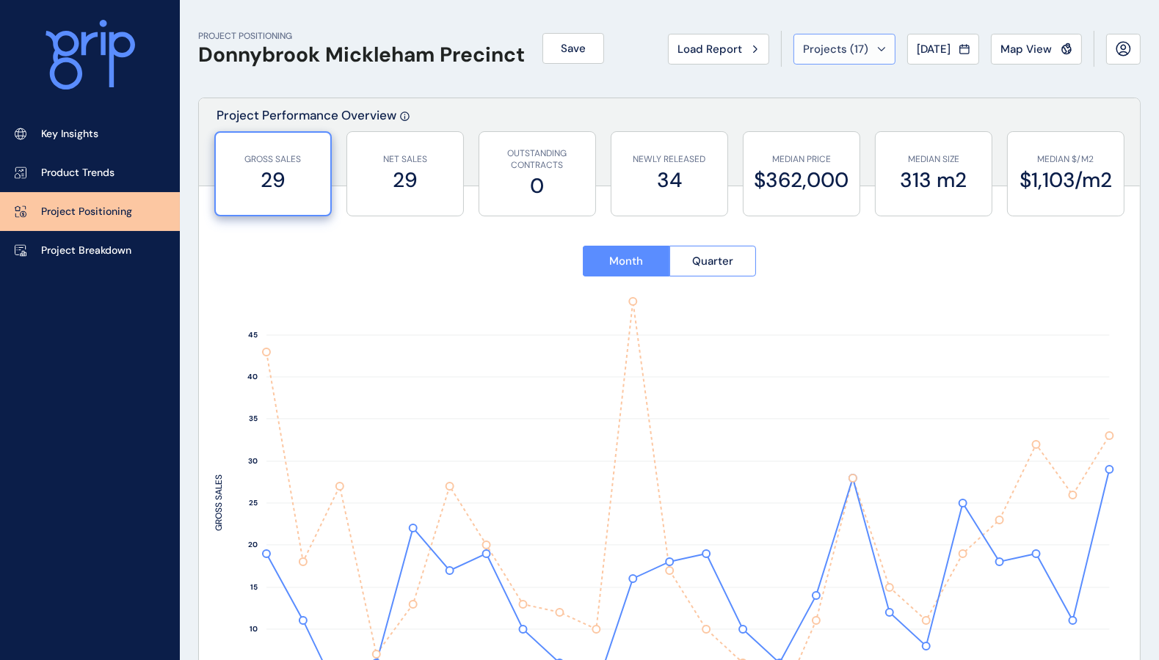
click at [873, 49] on button "Projects ( 17 )" at bounding box center [844, 49] width 102 height 31
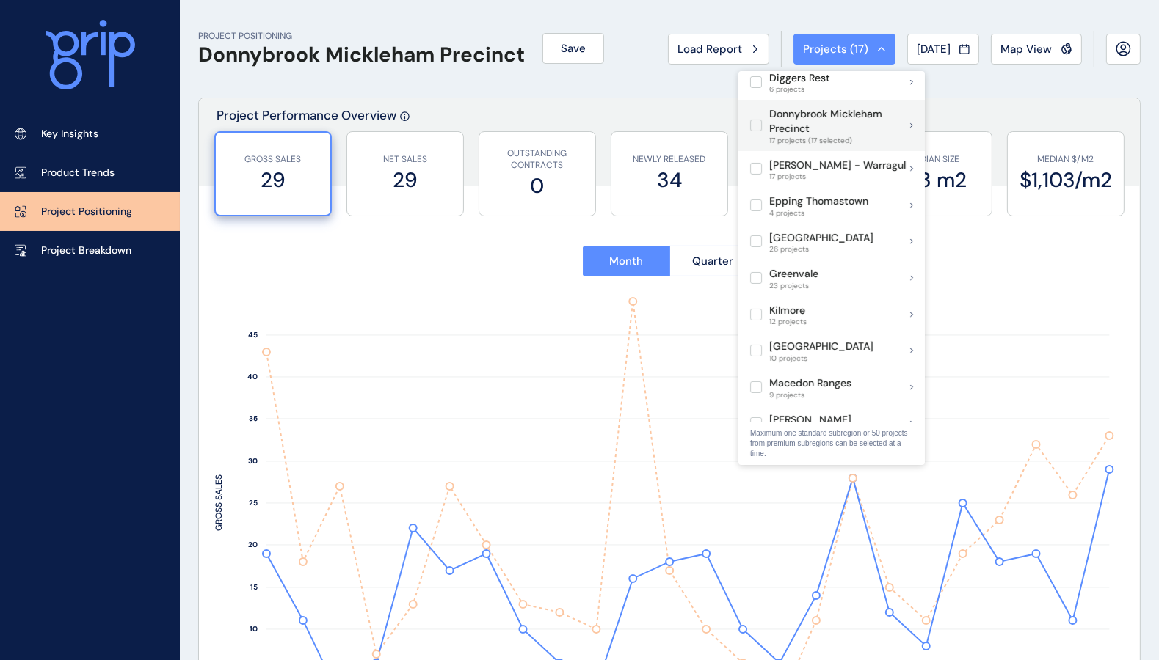
scroll to position [366, 0]
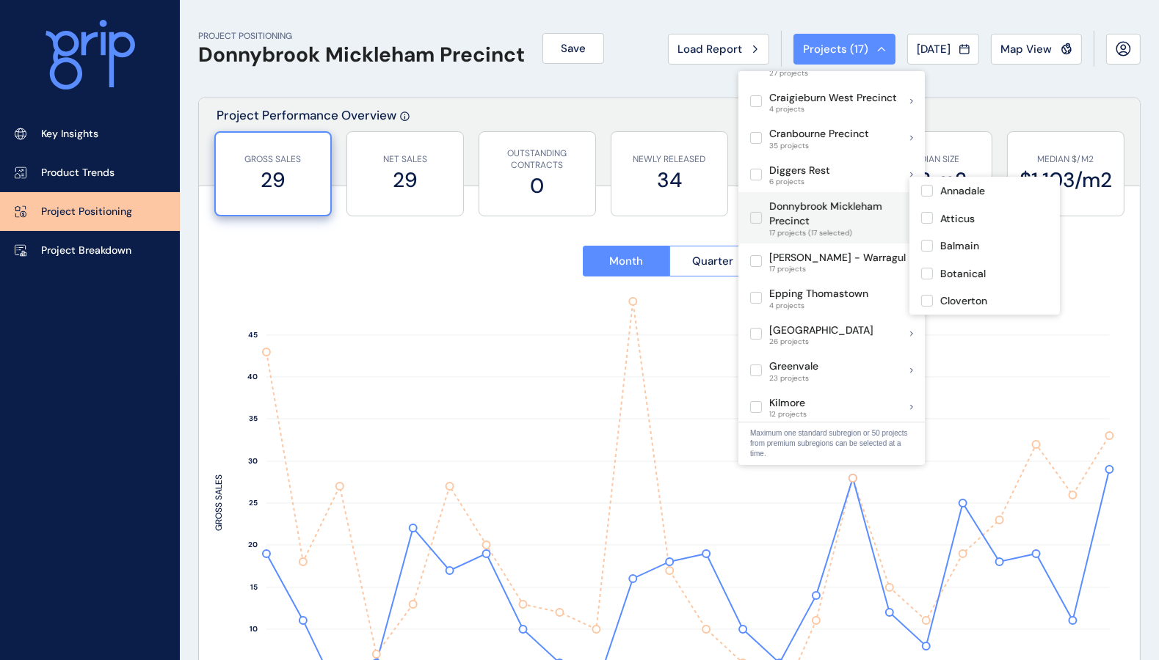
click at [755, 212] on label at bounding box center [756, 218] width 12 height 12
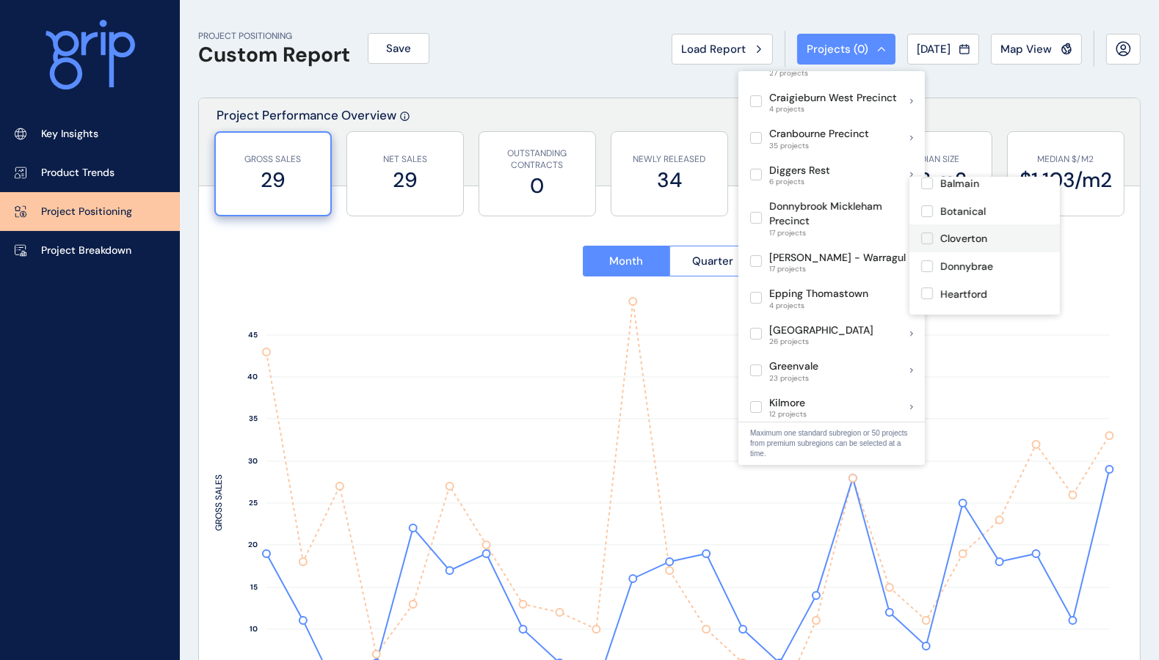
scroll to position [91, 0]
click at [921, 209] on label at bounding box center [927, 210] width 12 height 12
type input "**********"
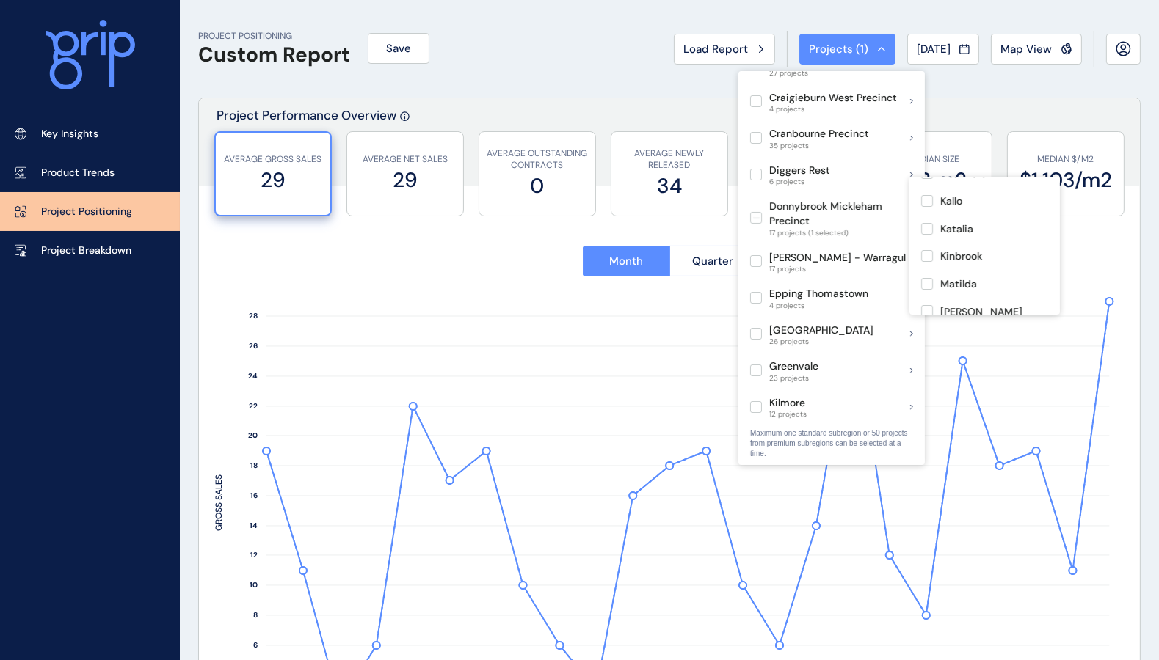
scroll to position [275, 0]
click at [928, 247] on label at bounding box center [927, 247] width 12 height 12
click at [925, 274] on label at bounding box center [927, 275] width 12 height 12
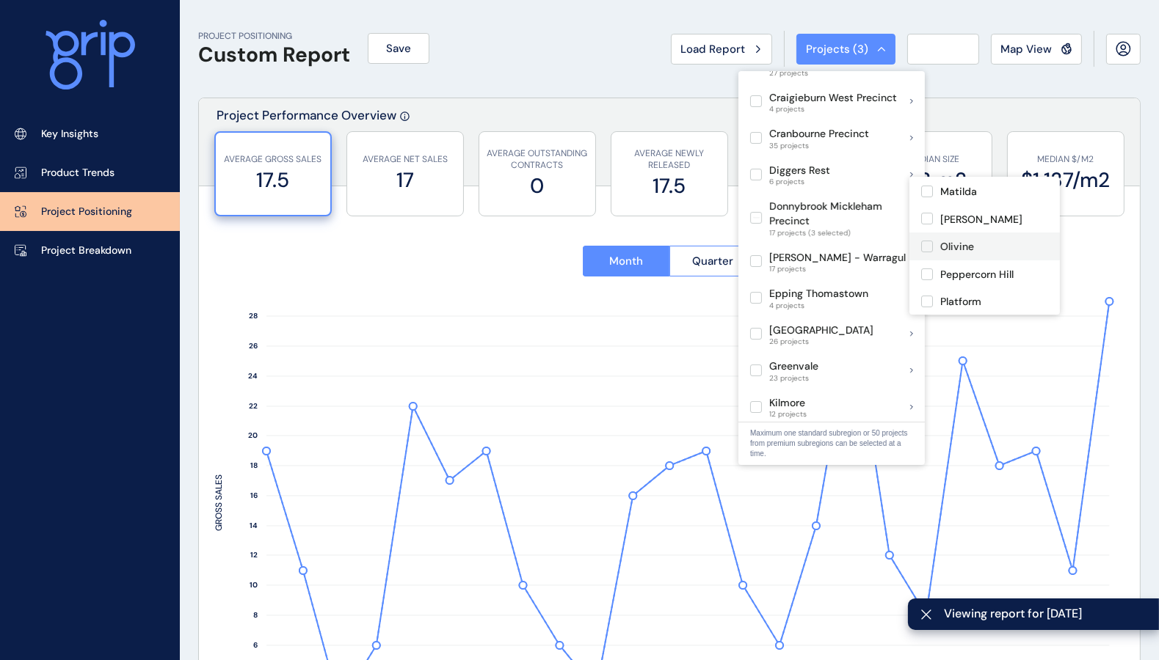
type input "*********"
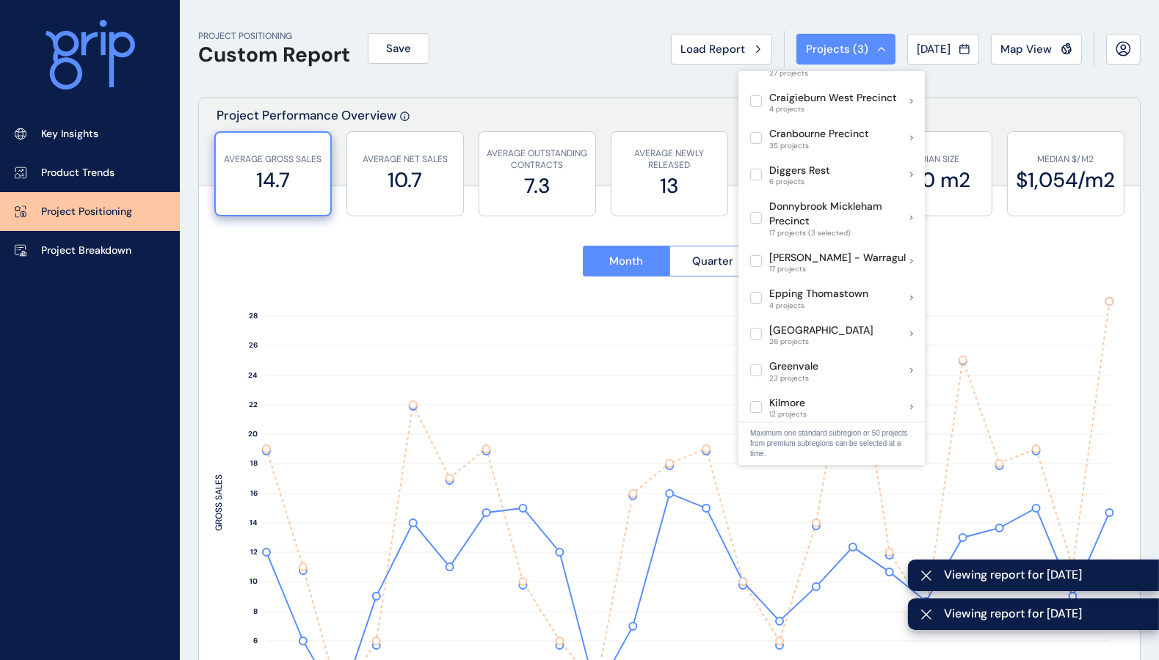
click at [586, 55] on div "PROJECT POSITIONING Custom Report Save Load Report Projects ( 3 ) [DATE] 2025 <…" at bounding box center [669, 49] width 942 height 98
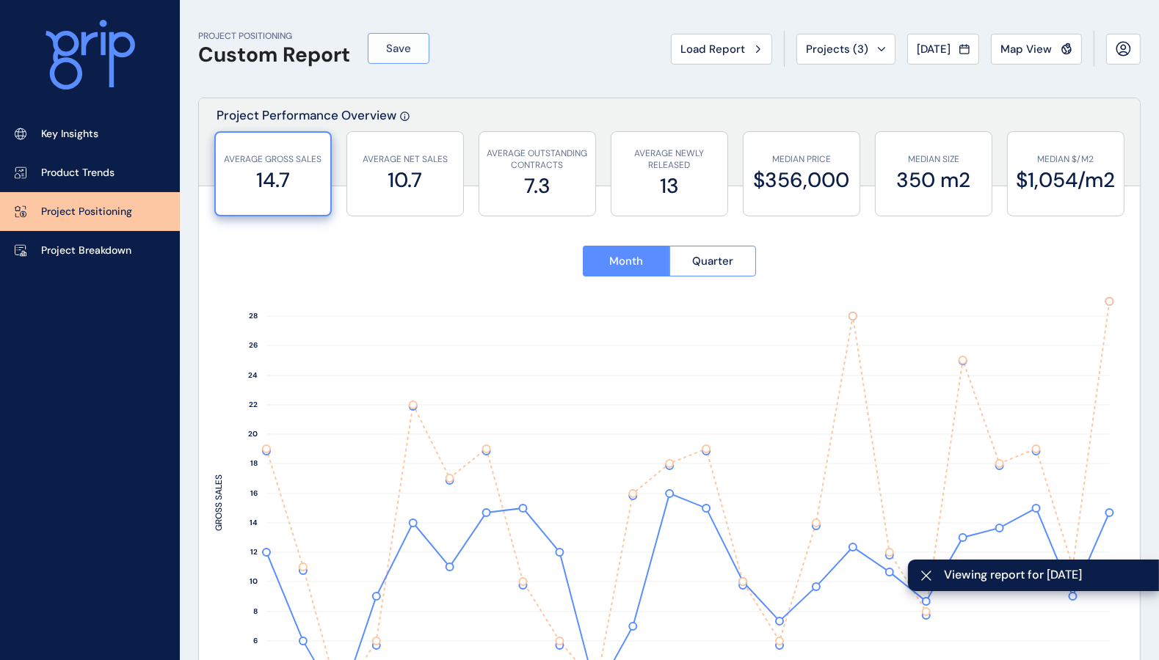
click at [413, 48] on button "Save" at bounding box center [399, 48] width 62 height 31
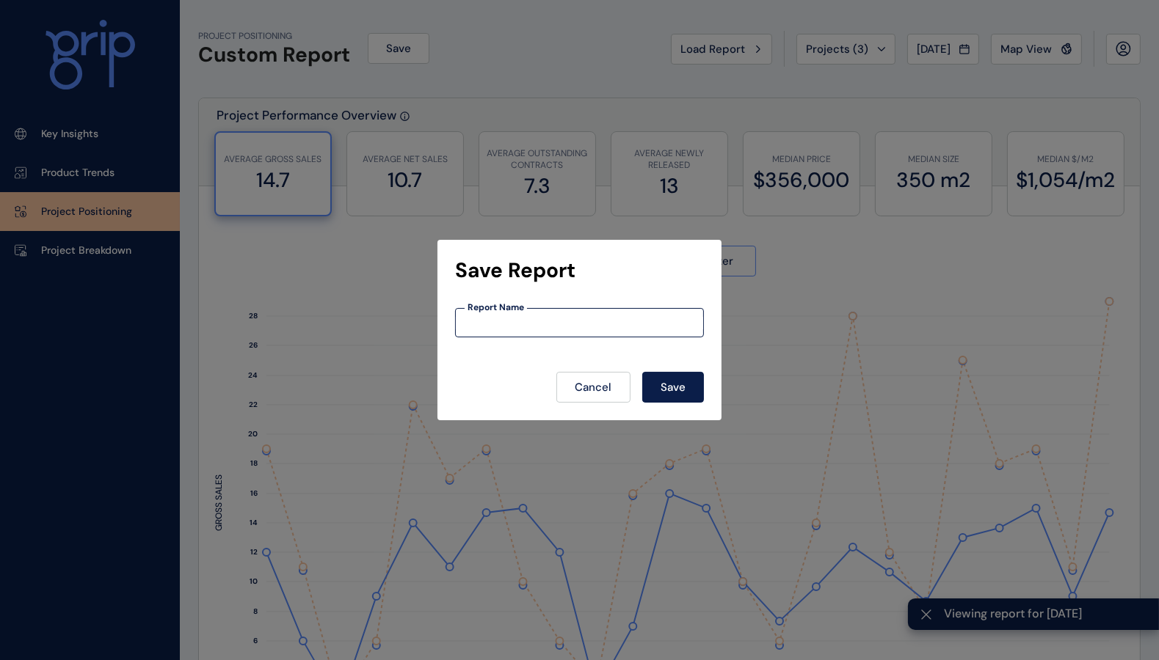
click at [583, 318] on input at bounding box center [579, 323] width 247 height 12
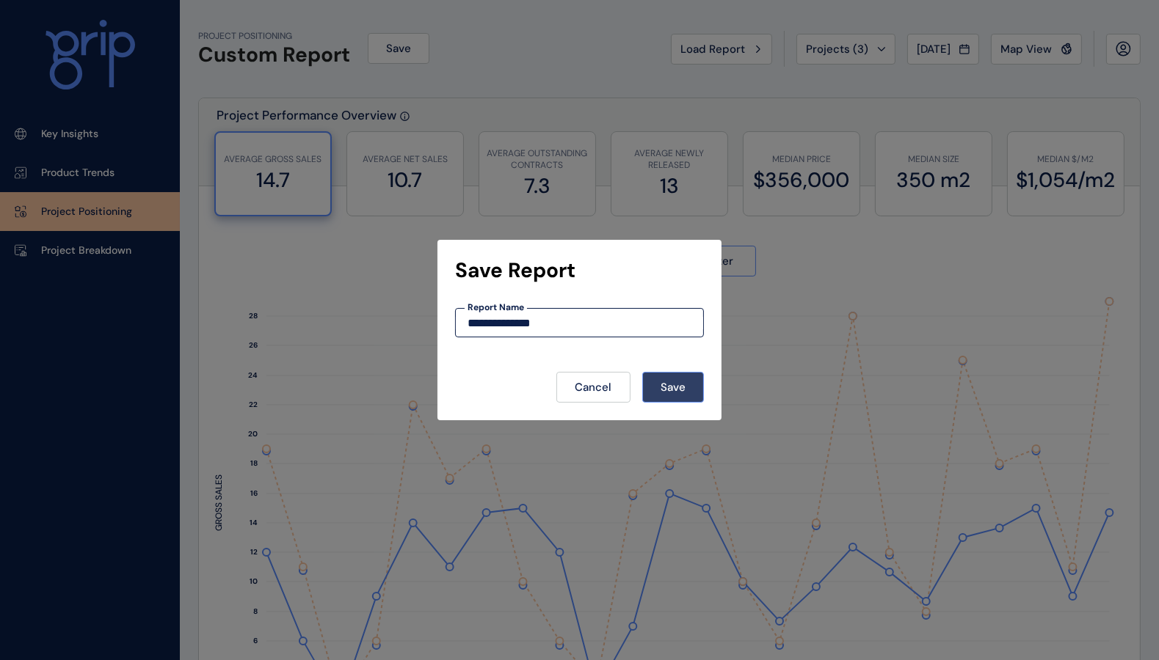
type input "**********"
click at [685, 389] on span "Save" at bounding box center [672, 387] width 25 height 15
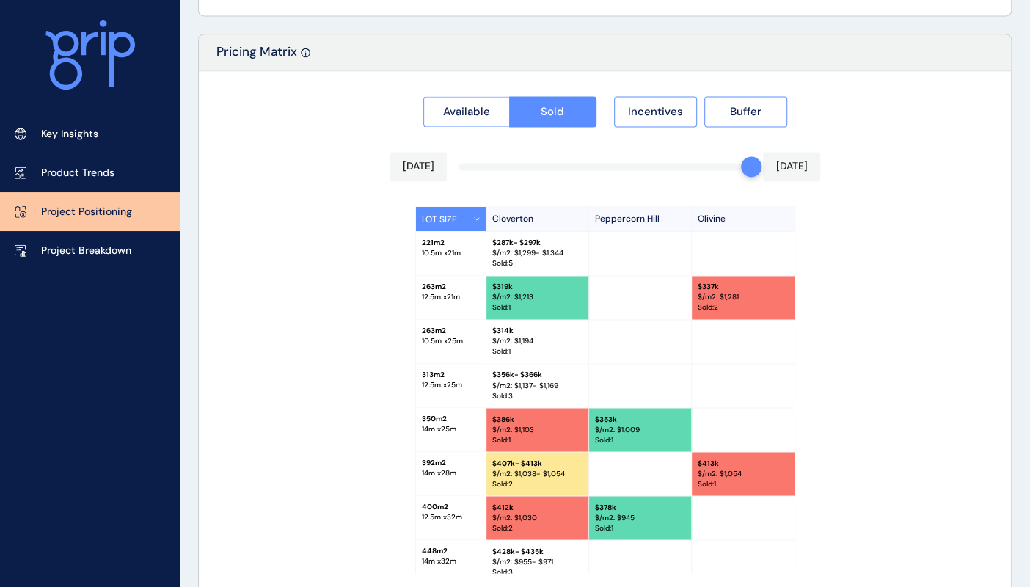
scroll to position [1374, 0]
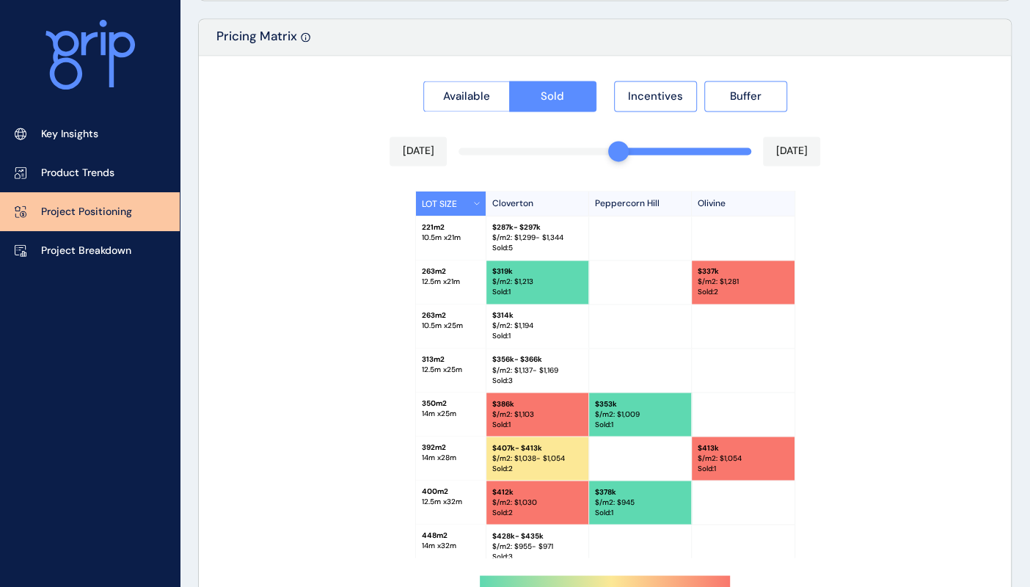
drag, startPoint x: 743, startPoint y: 149, endPoint x: 612, endPoint y: 147, distance: 130.6
click at [612, 147] on div "Available Sold Incentives Buffer [DATE] [DATE] LOT SIZE Cloverton [GEOGRAPHIC_D…" at bounding box center [605, 348] width 812 height 584
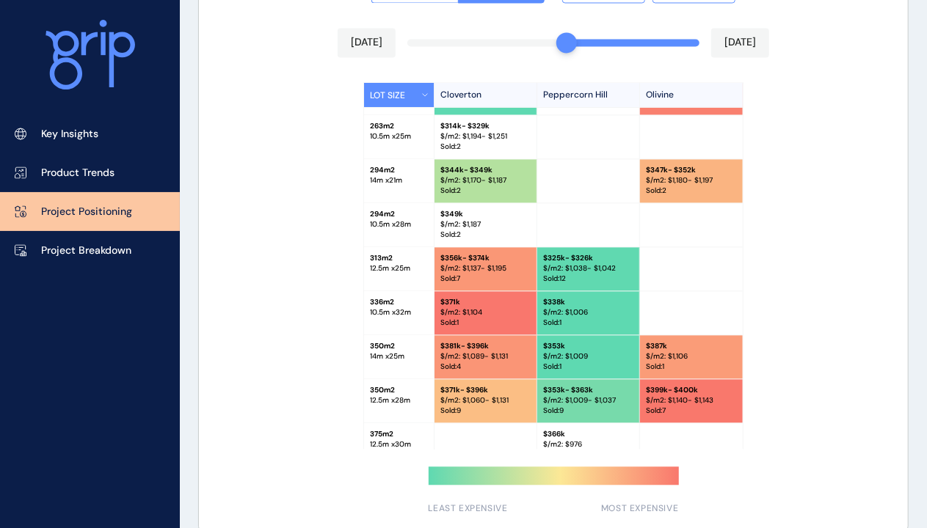
scroll to position [1501, 0]
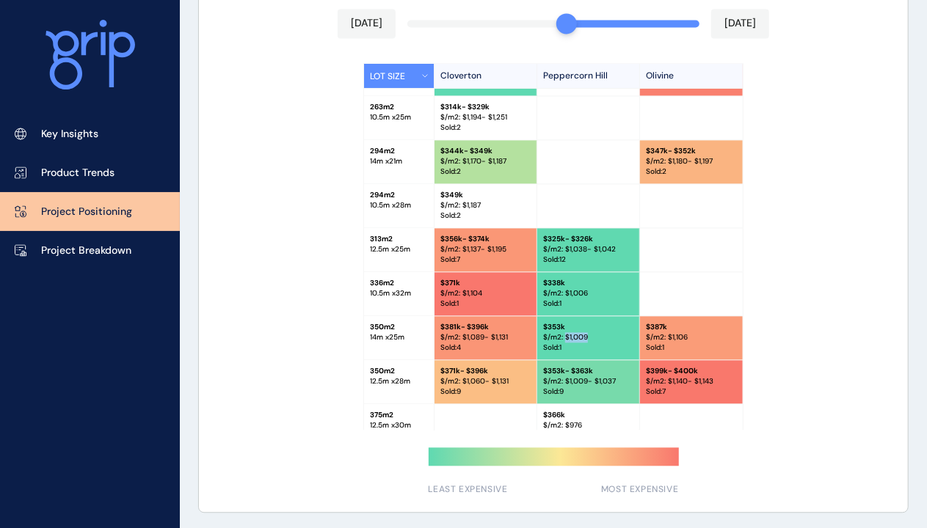
drag, startPoint x: 562, startPoint y: 334, endPoint x: 602, endPoint y: 334, distance: 39.6
click at [602, 334] on p "$/m2: $ 1,009" at bounding box center [588, 337] width 90 height 10
drag, startPoint x: 564, startPoint y: 23, endPoint x: 462, endPoint y: 22, distance: 102.0
click at [462, 22] on div "Available Sold Incentives Buffer [DATE] [DATE] LOT SIZE Cloverton [GEOGRAPHIC_D…" at bounding box center [553, 220] width 709 height 584
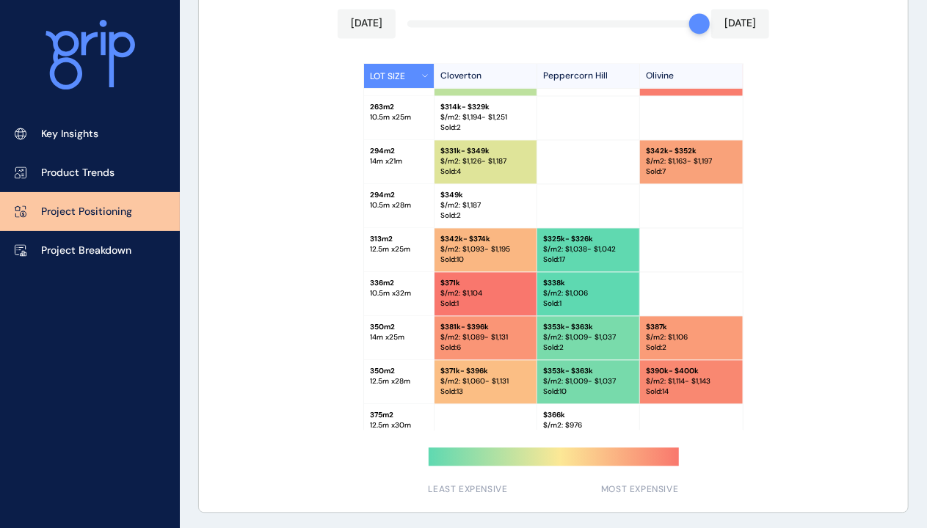
drag, startPoint x: 467, startPoint y: 25, endPoint x: 714, endPoint y: 29, distance: 247.3
click at [714, 29] on div "Available Sold Incentives Buffer [DATE] [DATE] LOT SIZE Cloverton [GEOGRAPHIC_D…" at bounding box center [553, 220] width 709 height 584
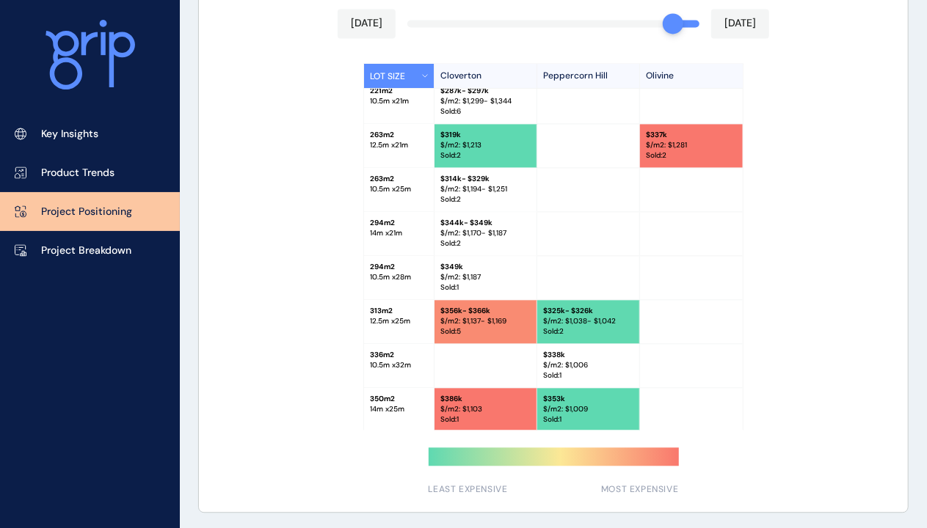
scroll to position [81, 0]
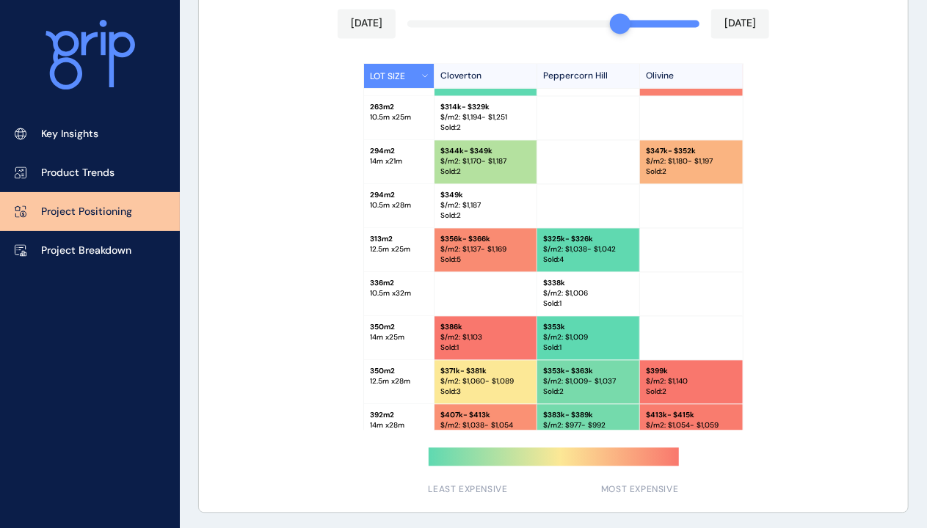
drag, startPoint x: 699, startPoint y: 21, endPoint x: 622, endPoint y: 22, distance: 77.1
click at [622, 22] on div "Available Sold Incentives Buffer [DATE] [DATE] LOT SIZE Cloverton [GEOGRAPHIC_D…" at bounding box center [553, 220] width 709 height 584
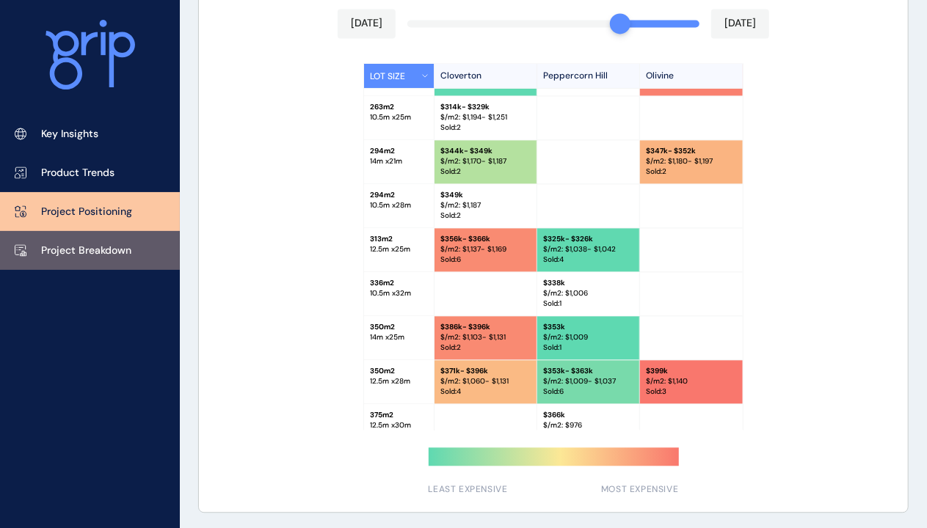
click at [106, 238] on link "Project Breakdown" at bounding box center [90, 250] width 180 height 39
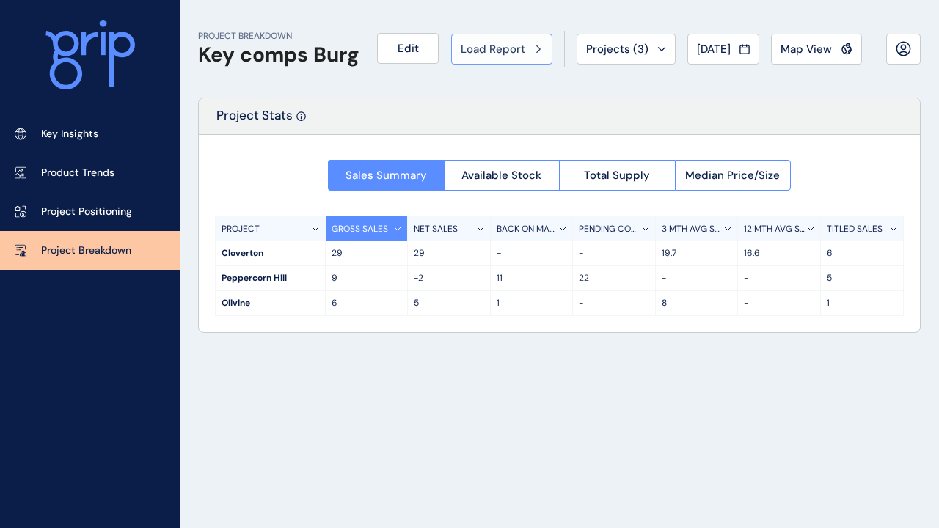
click at [498, 47] on span "Load Report" at bounding box center [493, 49] width 65 height 15
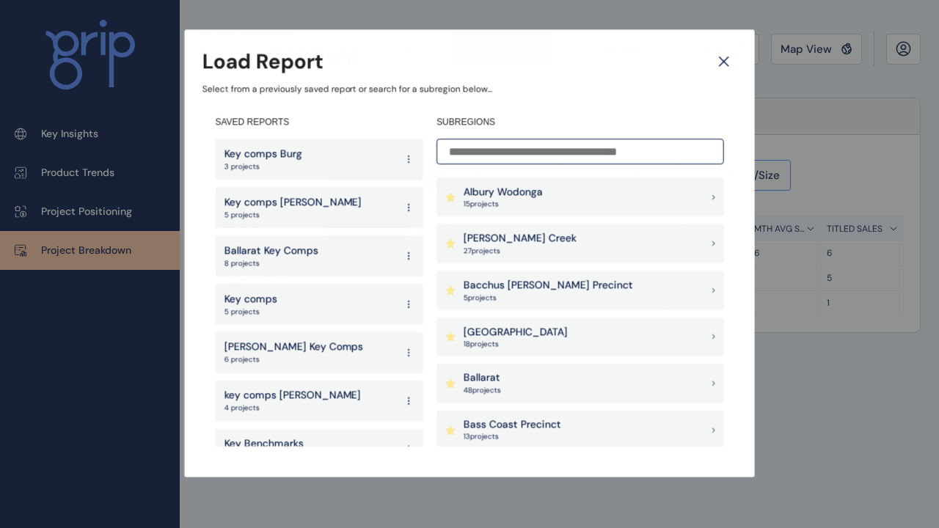
click at [485, 146] on input at bounding box center [581, 152] width 288 height 26
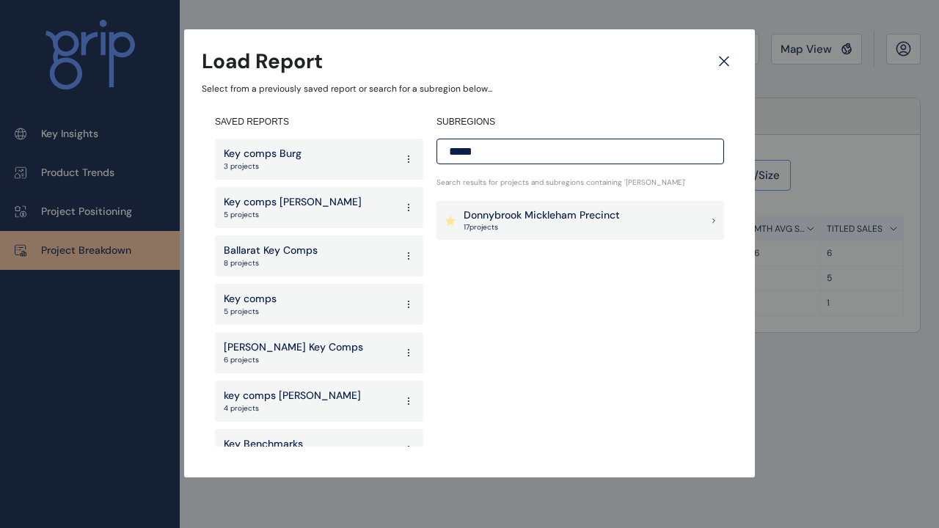
type input "*****"
click at [523, 211] on p "Donnybrook Mickleham Precinct" at bounding box center [542, 215] width 156 height 15
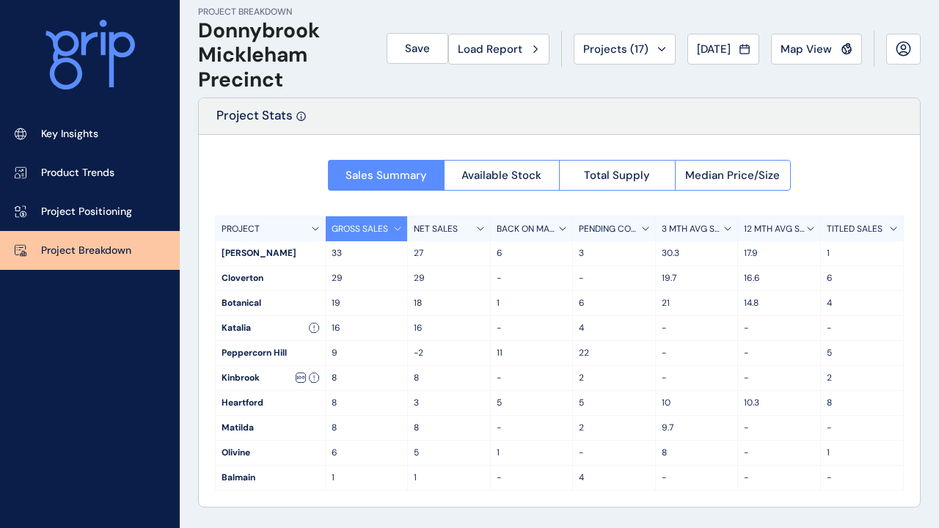
click at [705, 225] on p "3 MTH AVG SALES" at bounding box center [693, 229] width 62 height 12
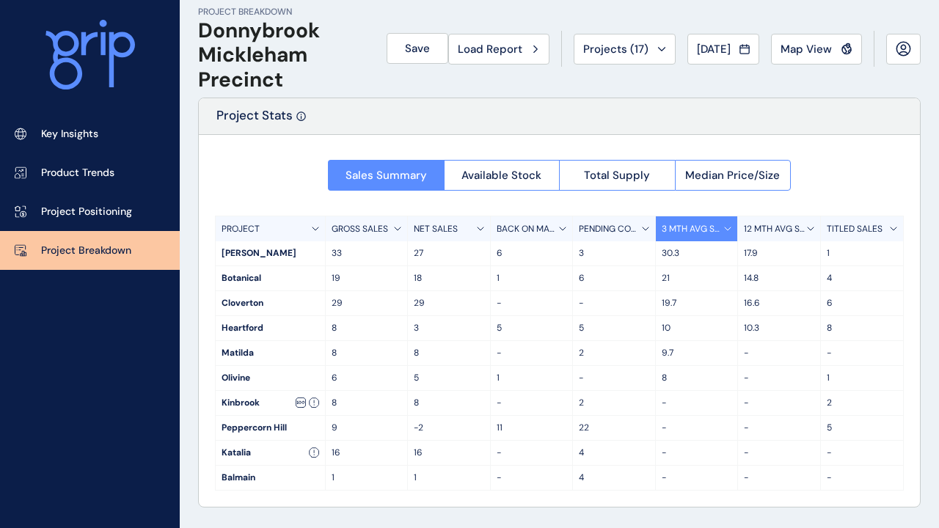
click at [757, 224] on p "12 MTH AVG SALES" at bounding box center [775, 229] width 62 height 12
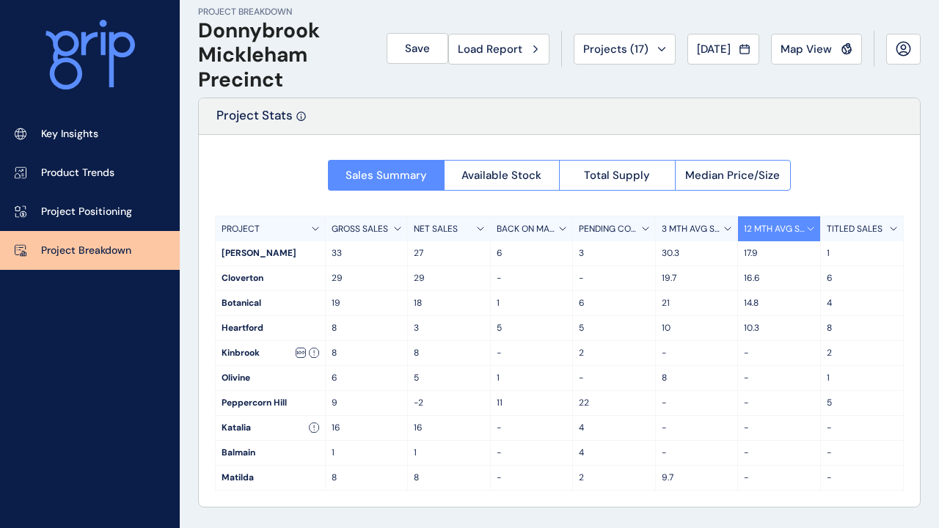
click at [701, 227] on p "3 MTH AVG SALES" at bounding box center [693, 229] width 62 height 12
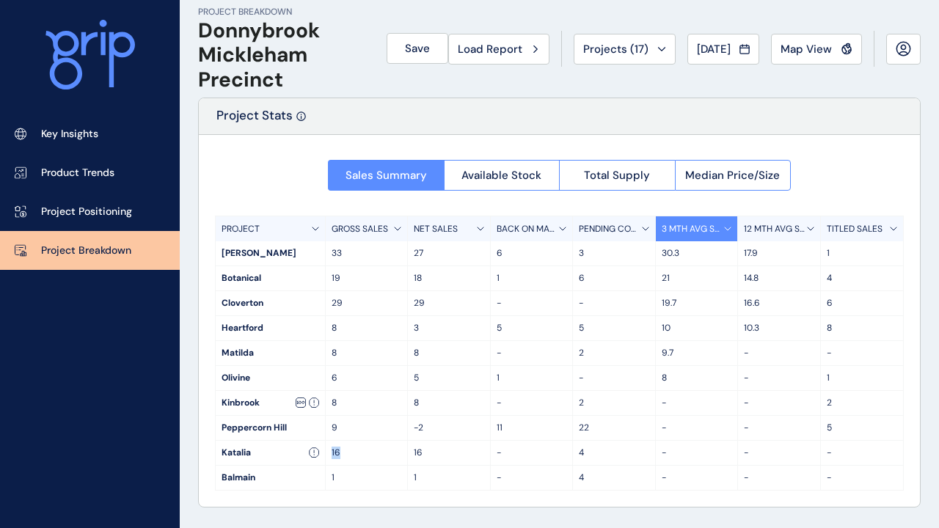
drag, startPoint x: 340, startPoint y: 451, endPoint x: 331, endPoint y: 451, distance: 8.8
click at [332, 451] on p "16" at bounding box center [367, 453] width 70 height 12
click at [348, 455] on p "16" at bounding box center [367, 453] width 70 height 12
drag, startPoint x: 662, startPoint y: 254, endPoint x: 679, endPoint y: 254, distance: 17.6
click at [679, 254] on p "30.3" at bounding box center [697, 253] width 70 height 12
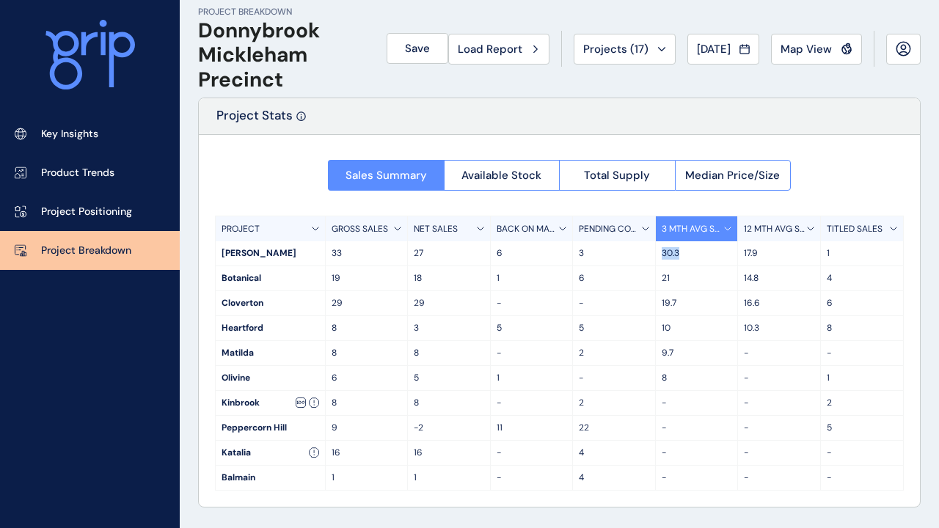
click at [681, 255] on p "30.3" at bounding box center [697, 253] width 70 height 12
click at [680, 257] on p "30.3" at bounding box center [697, 253] width 70 height 12
click at [765, 230] on p "12 MTH AVG SALES" at bounding box center [775, 229] width 62 height 12
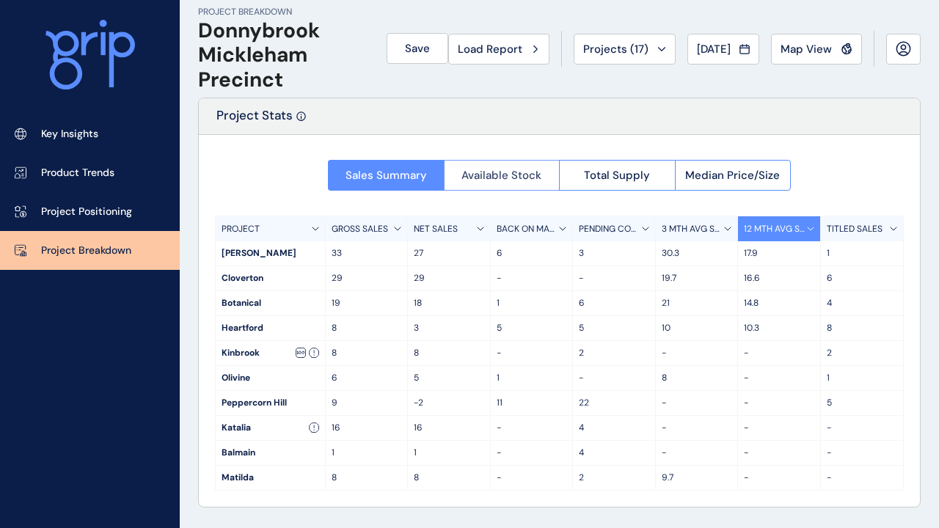
click at [502, 172] on span "Available Stock" at bounding box center [502, 175] width 80 height 15
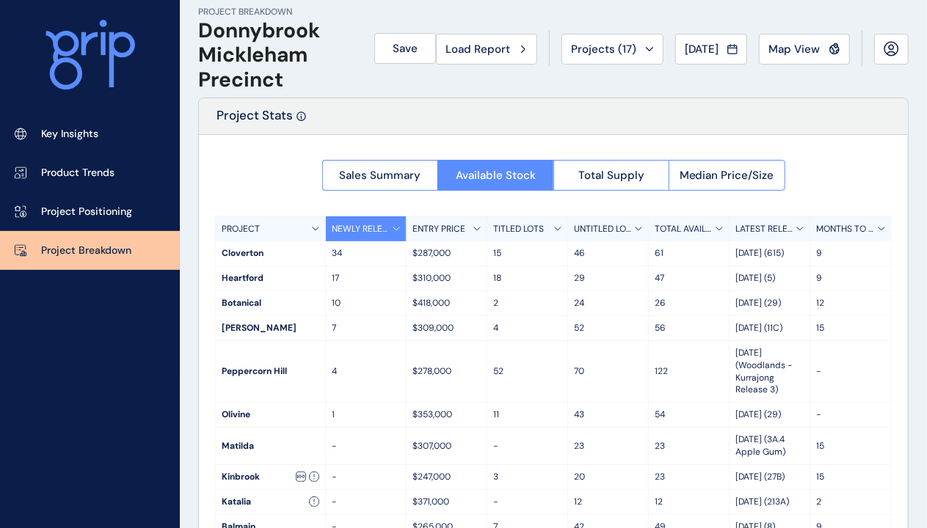
click at [506, 226] on p "TITLED LOTS" at bounding box center [518, 229] width 51 height 12
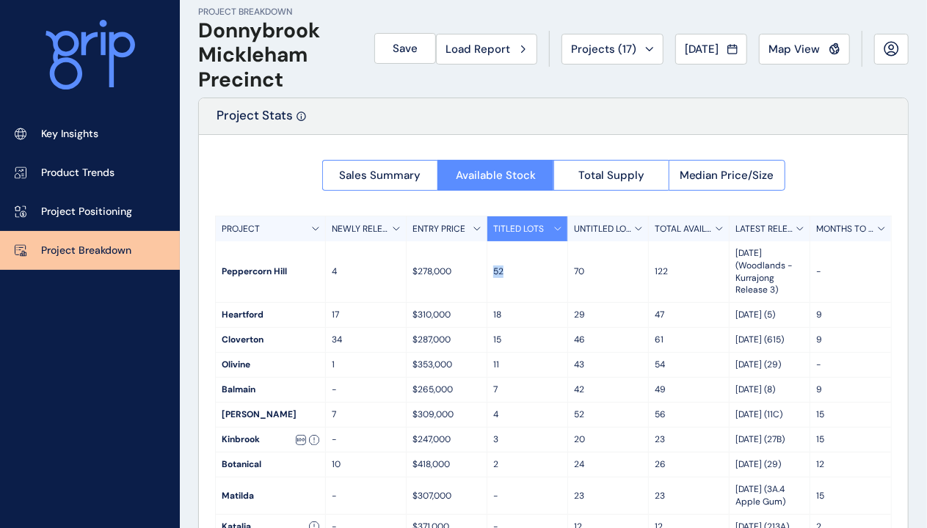
drag, startPoint x: 507, startPoint y: 269, endPoint x: 490, endPoint y: 273, distance: 17.3
click at [490, 273] on div "52" at bounding box center [527, 271] width 81 height 61
click at [506, 273] on p "52" at bounding box center [527, 272] width 68 height 12
click at [589, 182] on span "Total Supply" at bounding box center [611, 175] width 66 height 15
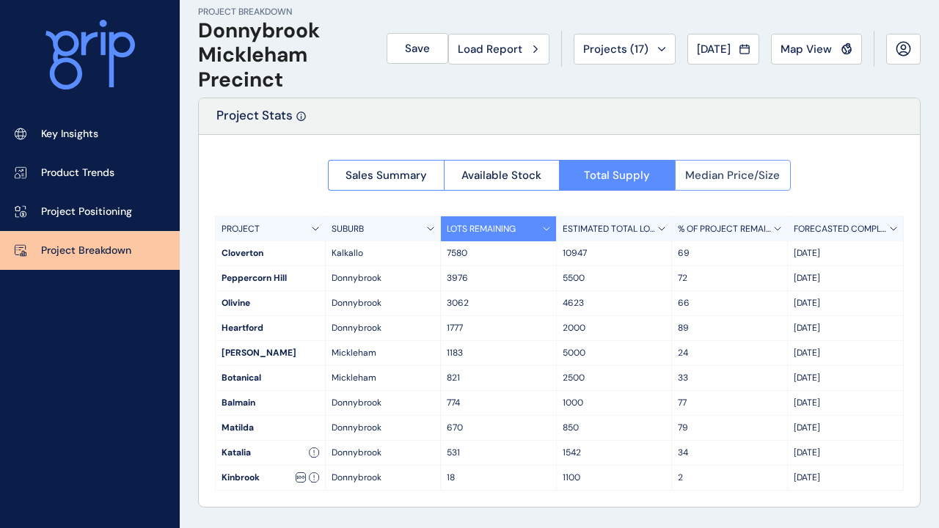
click at [707, 173] on span "Median Price/Size" at bounding box center [732, 175] width 95 height 15
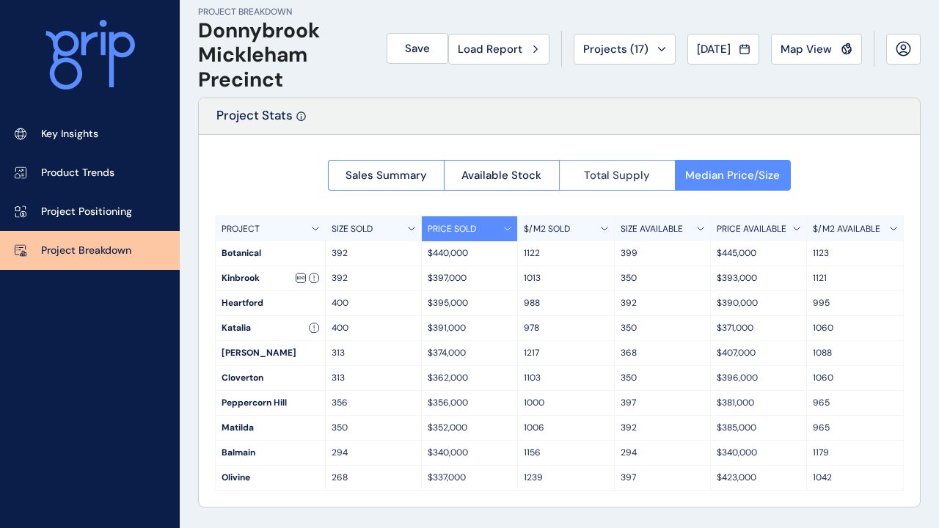
click at [632, 172] on span "Total Supply" at bounding box center [617, 175] width 66 height 15
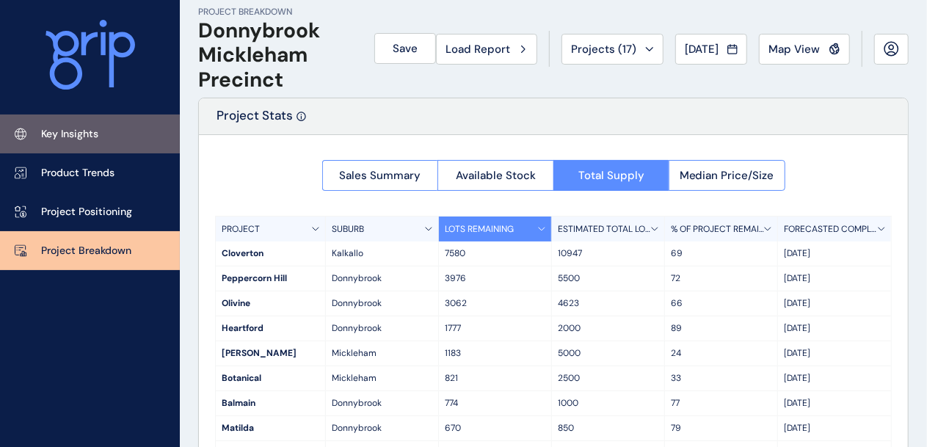
click at [89, 139] on p "Key Insights" at bounding box center [69, 134] width 57 height 15
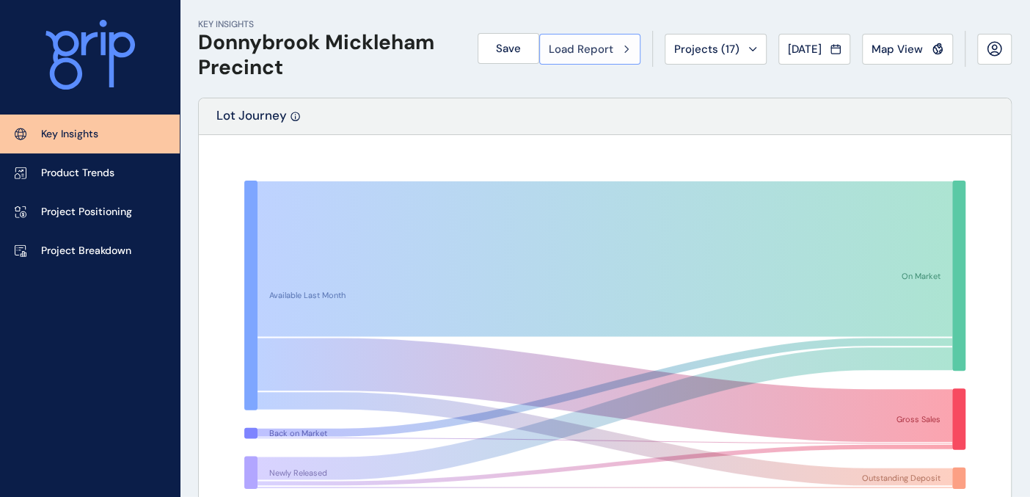
click at [605, 45] on div "Load Report" at bounding box center [590, 49] width 82 height 15
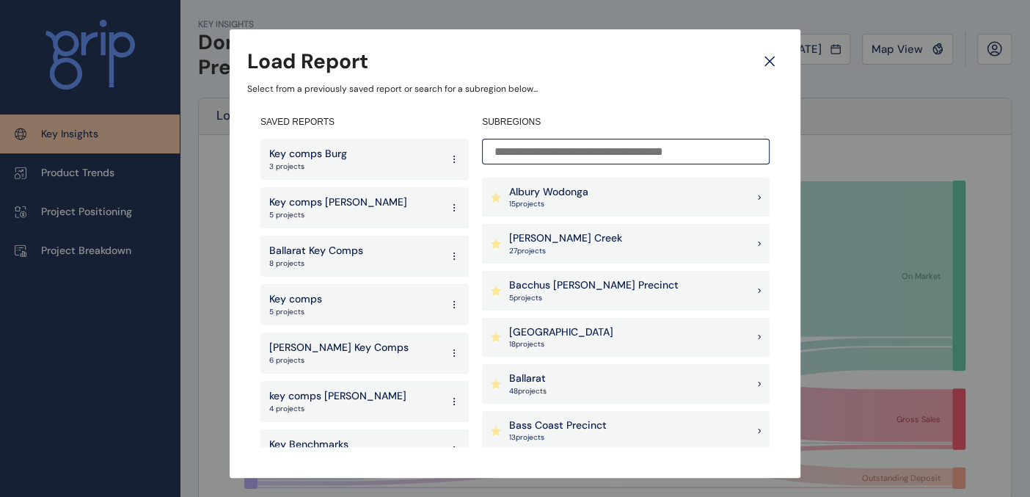
click at [765, 64] on icon at bounding box center [769, 61] width 9 height 9
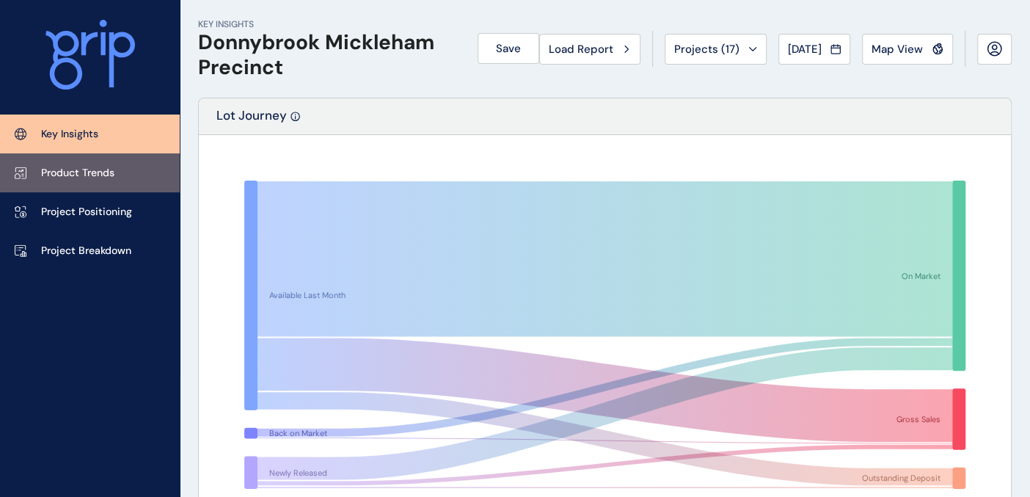
click at [96, 181] on link "Product Trends" at bounding box center [90, 172] width 180 height 39
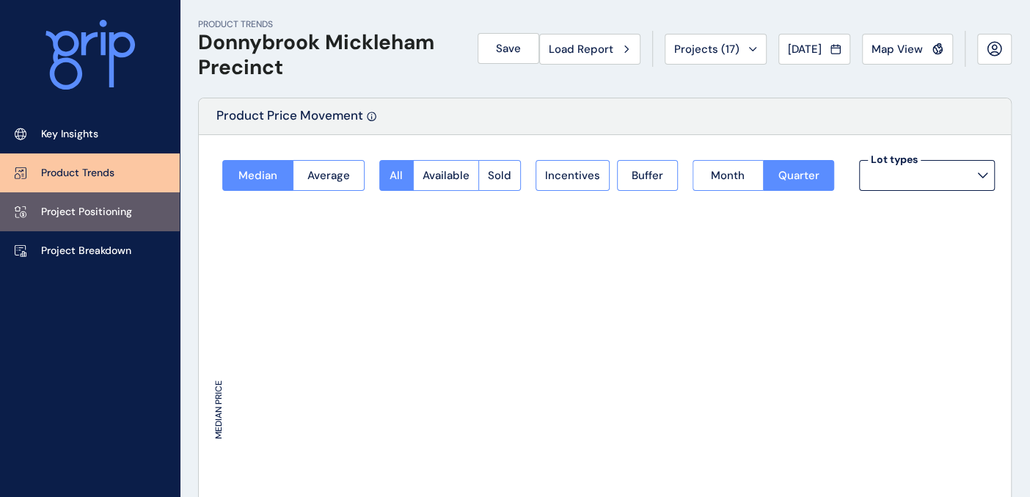
click at [89, 208] on p "Project Positioning" at bounding box center [86, 212] width 91 height 15
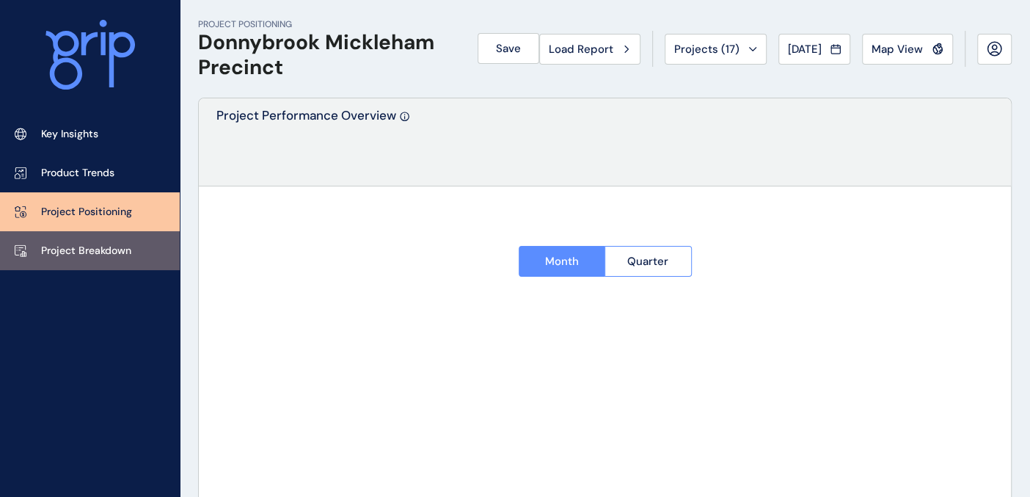
type input "**********"
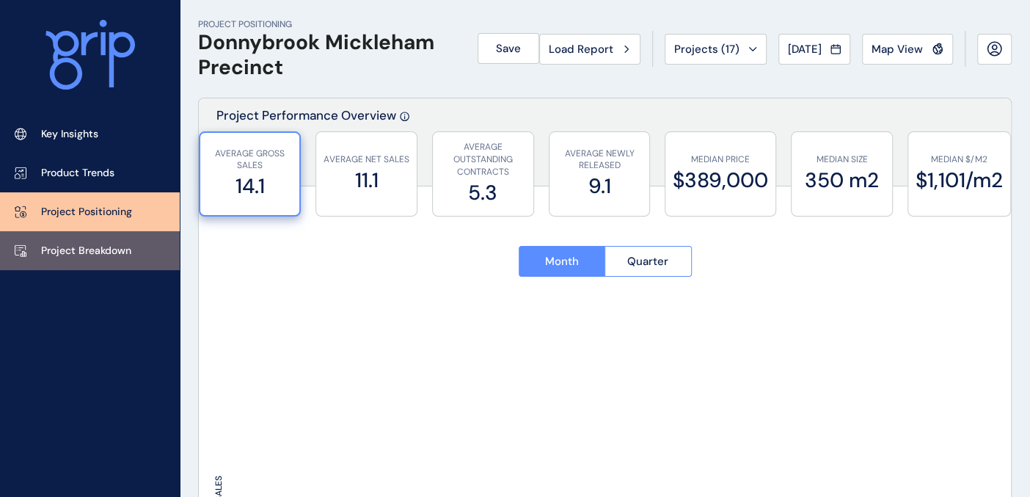
click at [84, 248] on p "Project Breakdown" at bounding box center [86, 251] width 90 height 15
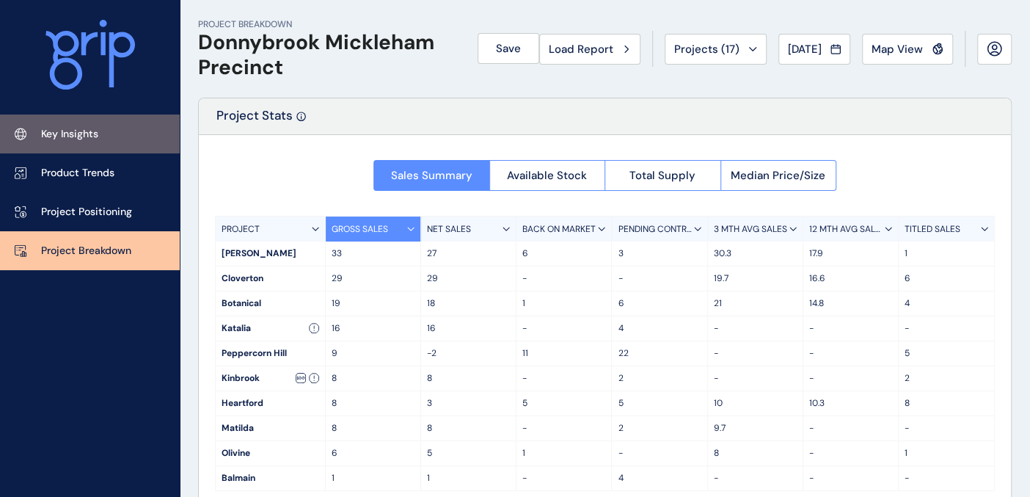
click at [107, 136] on link "Key Insights" at bounding box center [90, 133] width 180 height 39
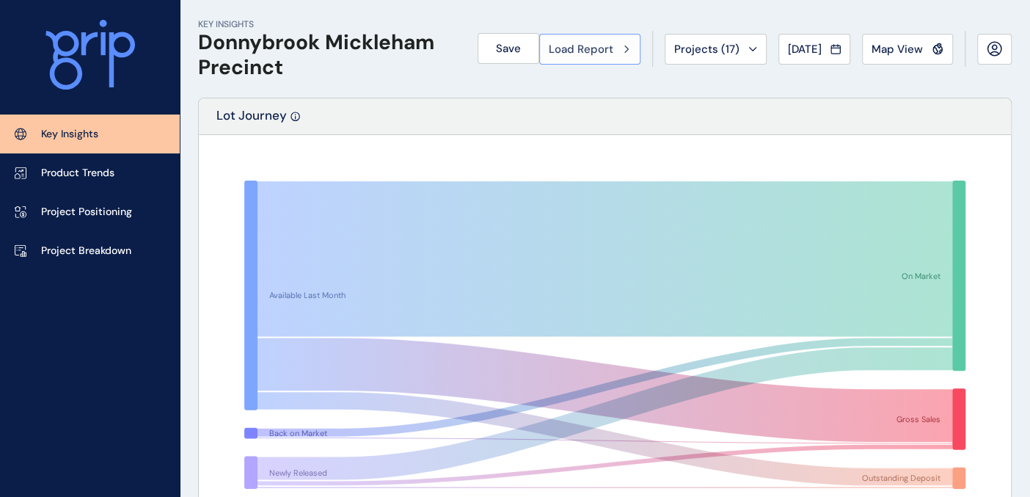
click at [583, 55] on span "Load Report" at bounding box center [581, 49] width 65 height 15
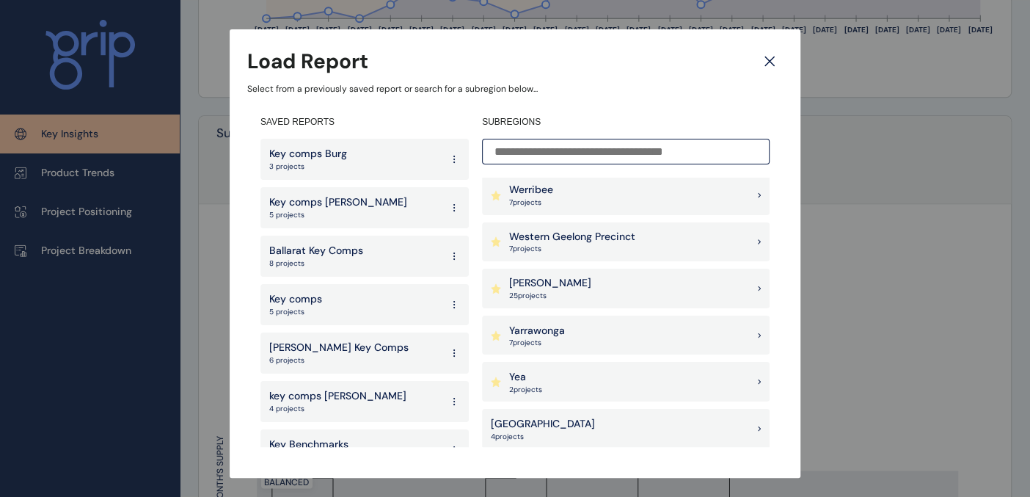
scroll to position [1141, 0]
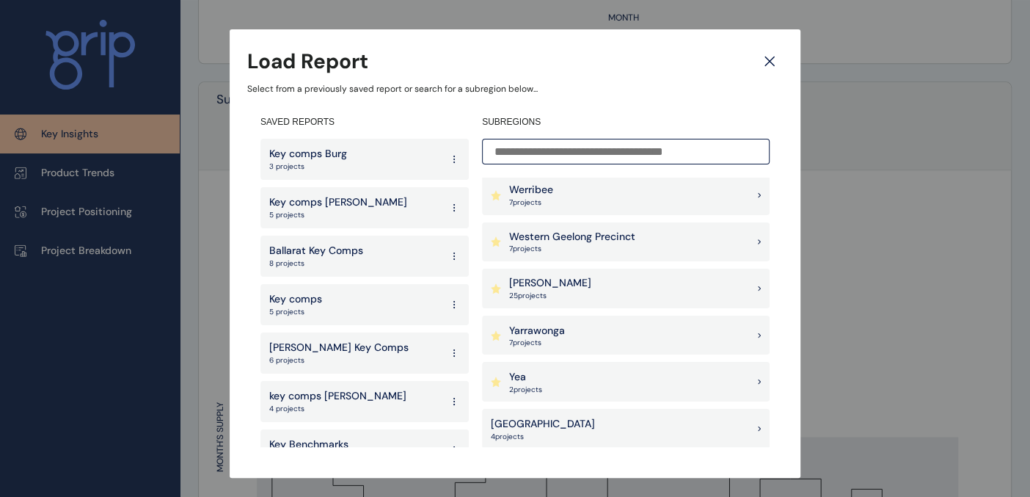
click at [566, 436] on div "Outer East 4 project s" at bounding box center [626, 429] width 288 height 40
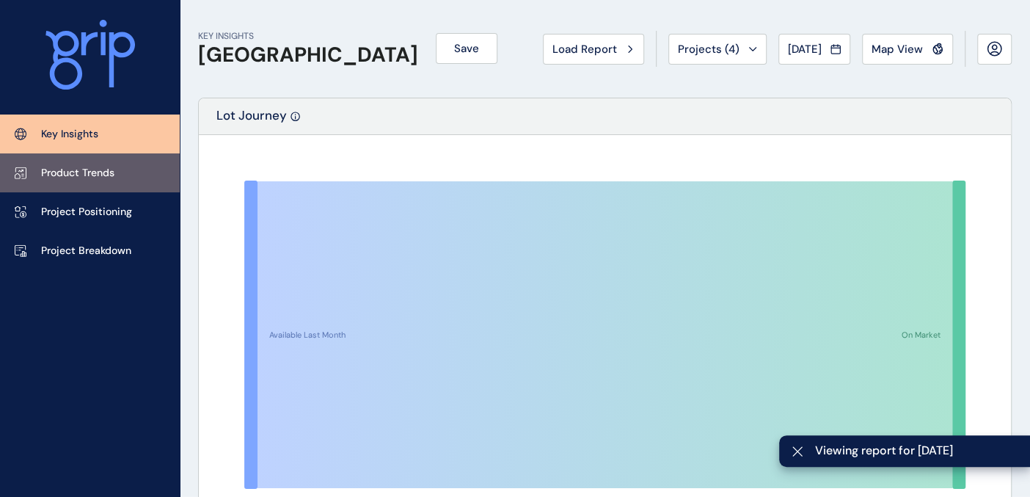
click at [85, 173] on p "Product Trends" at bounding box center [77, 173] width 73 height 15
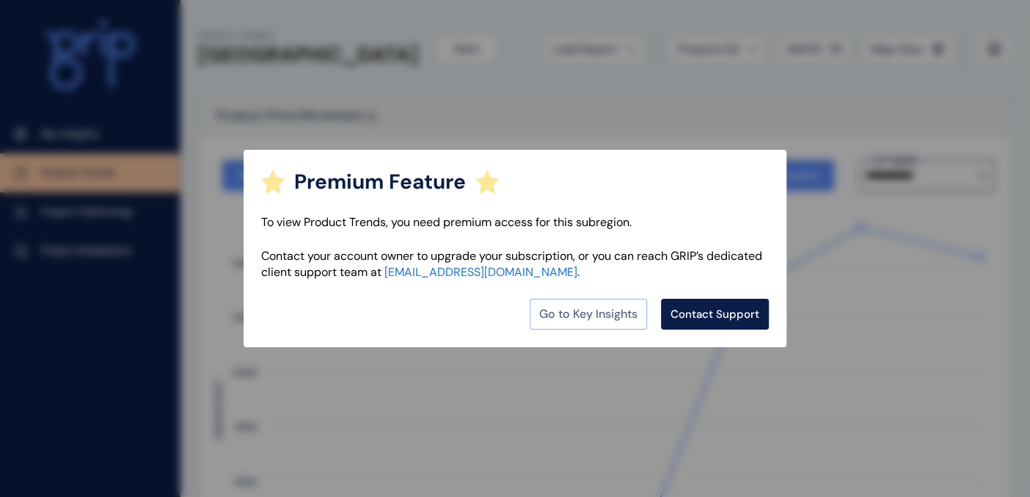
click at [570, 309] on link "Go to Key Insights" at bounding box center [588, 314] width 117 height 31
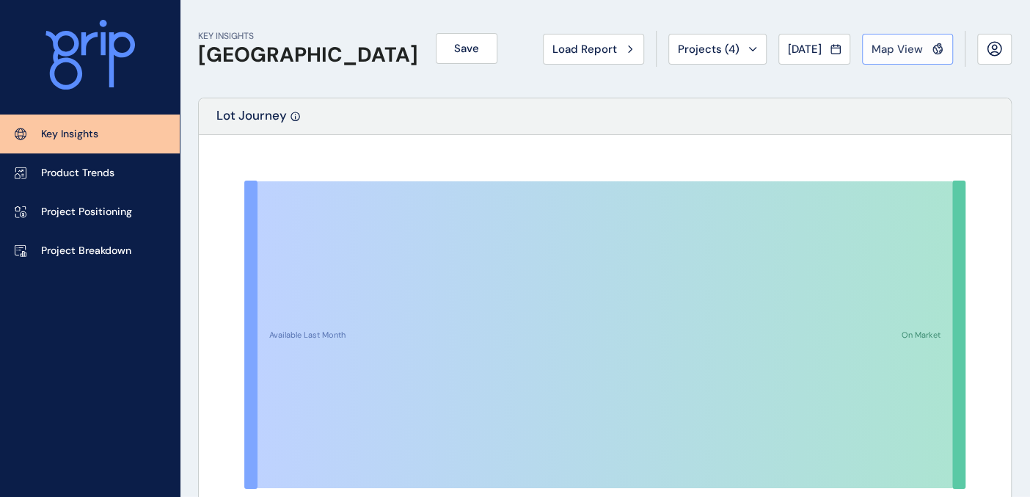
click at [901, 50] on span "Map View" at bounding box center [897, 49] width 51 height 15
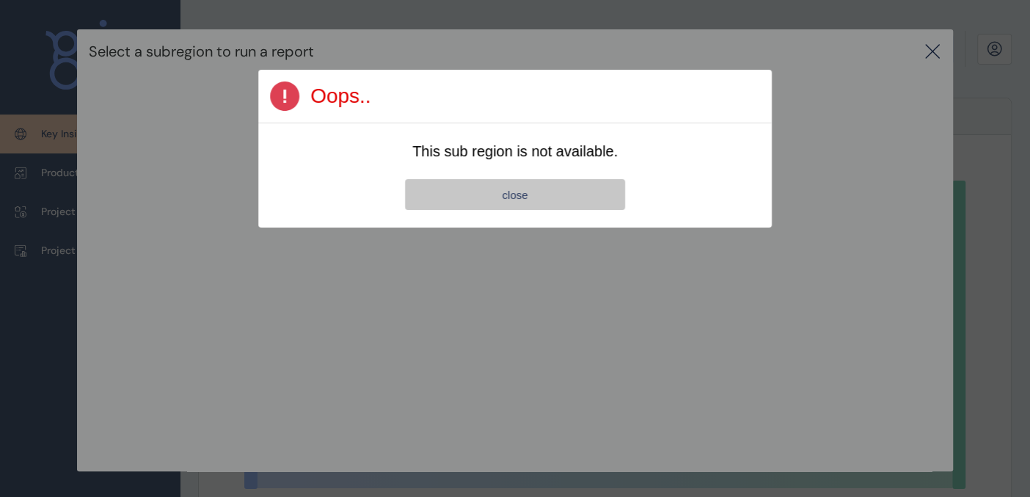
click at [544, 193] on button "close" at bounding box center [515, 194] width 220 height 31
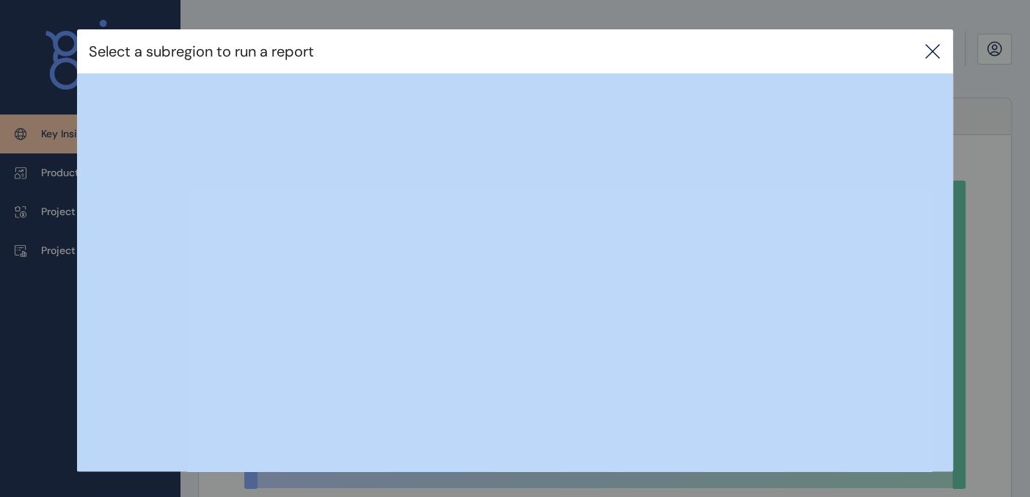
click at [937, 51] on icon at bounding box center [933, 52] width 18 height 18
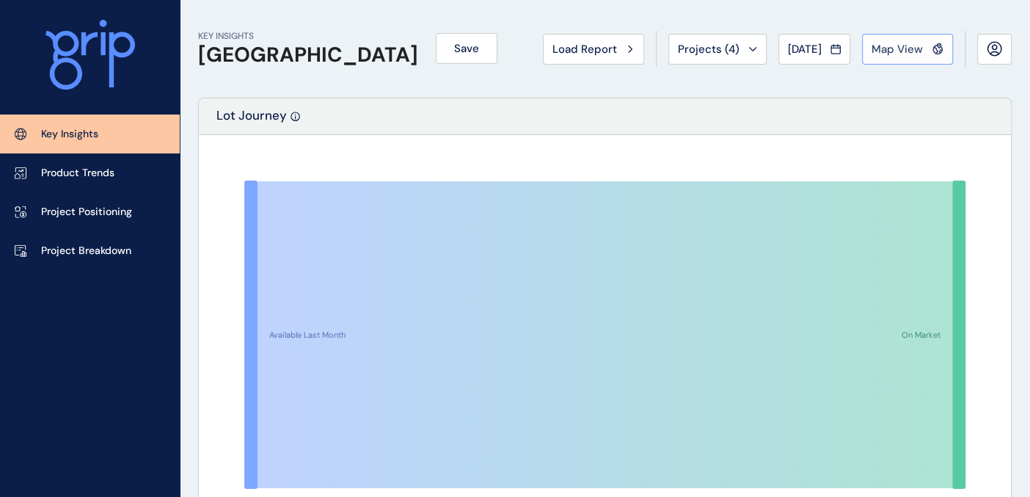
click at [920, 52] on span "Map View" at bounding box center [897, 49] width 51 height 15
